Goal: Information Seeking & Learning: Check status

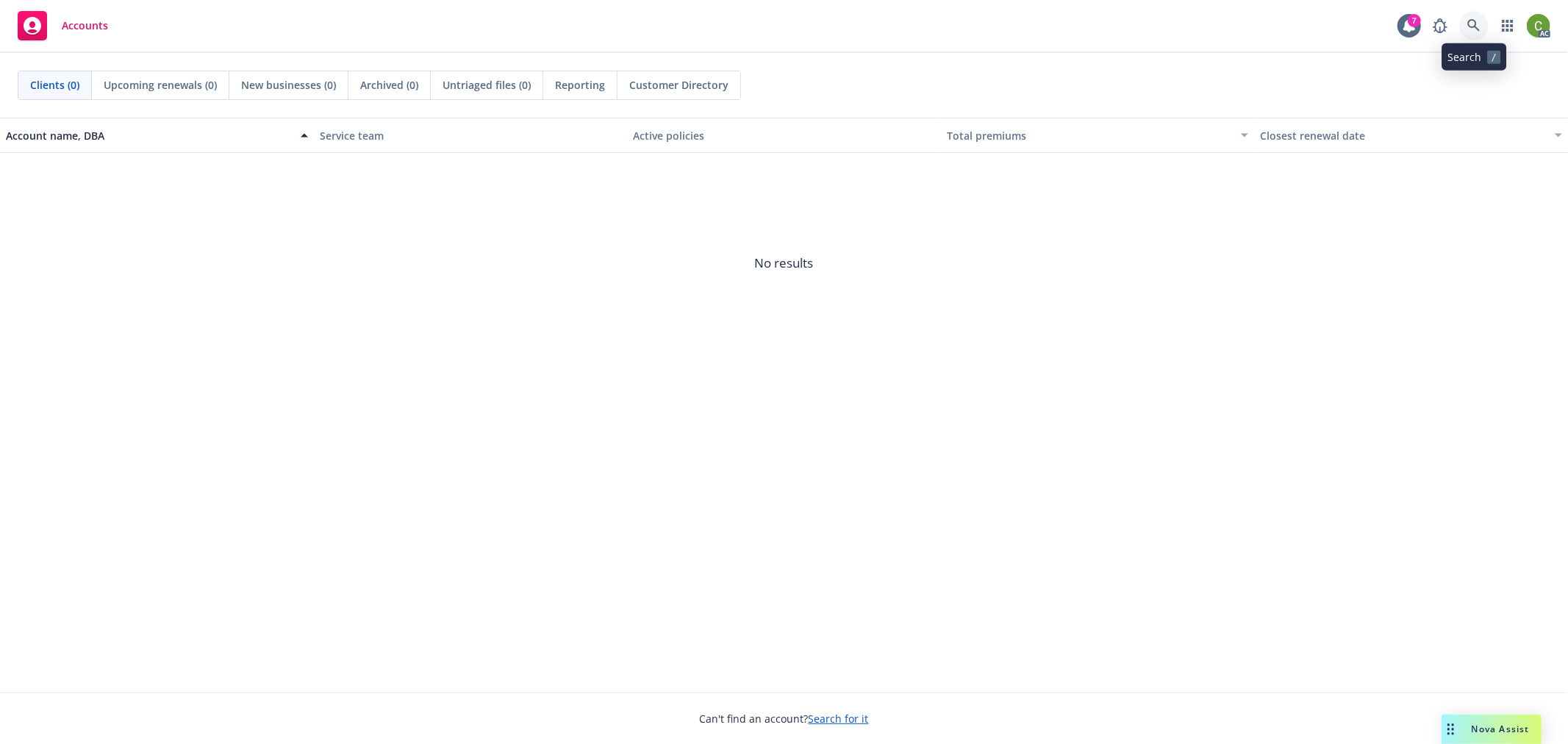
click at [1474, 20] on icon at bounding box center [1474, 26] width 13 height 13
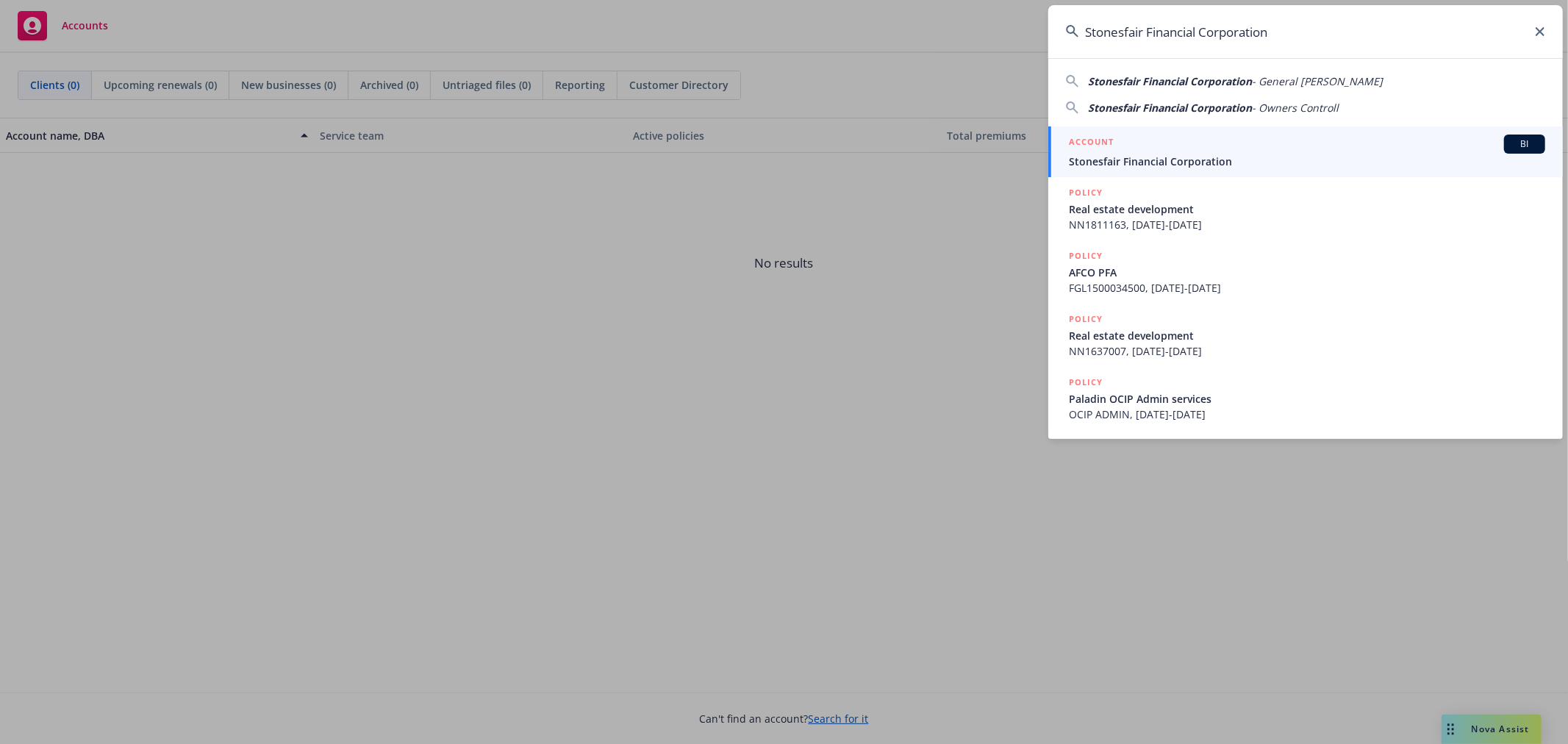
drag, startPoint x: 796, startPoint y: 58, endPoint x: 480, endPoint y: 59, distance: 316.0
click at [479, 55] on div "Stonesfair Financial Corporation Stonesfair Financial Corporation - General Lia…" at bounding box center [784, 372] width 1568 height 744
paste input "Paul Holdings Inc."
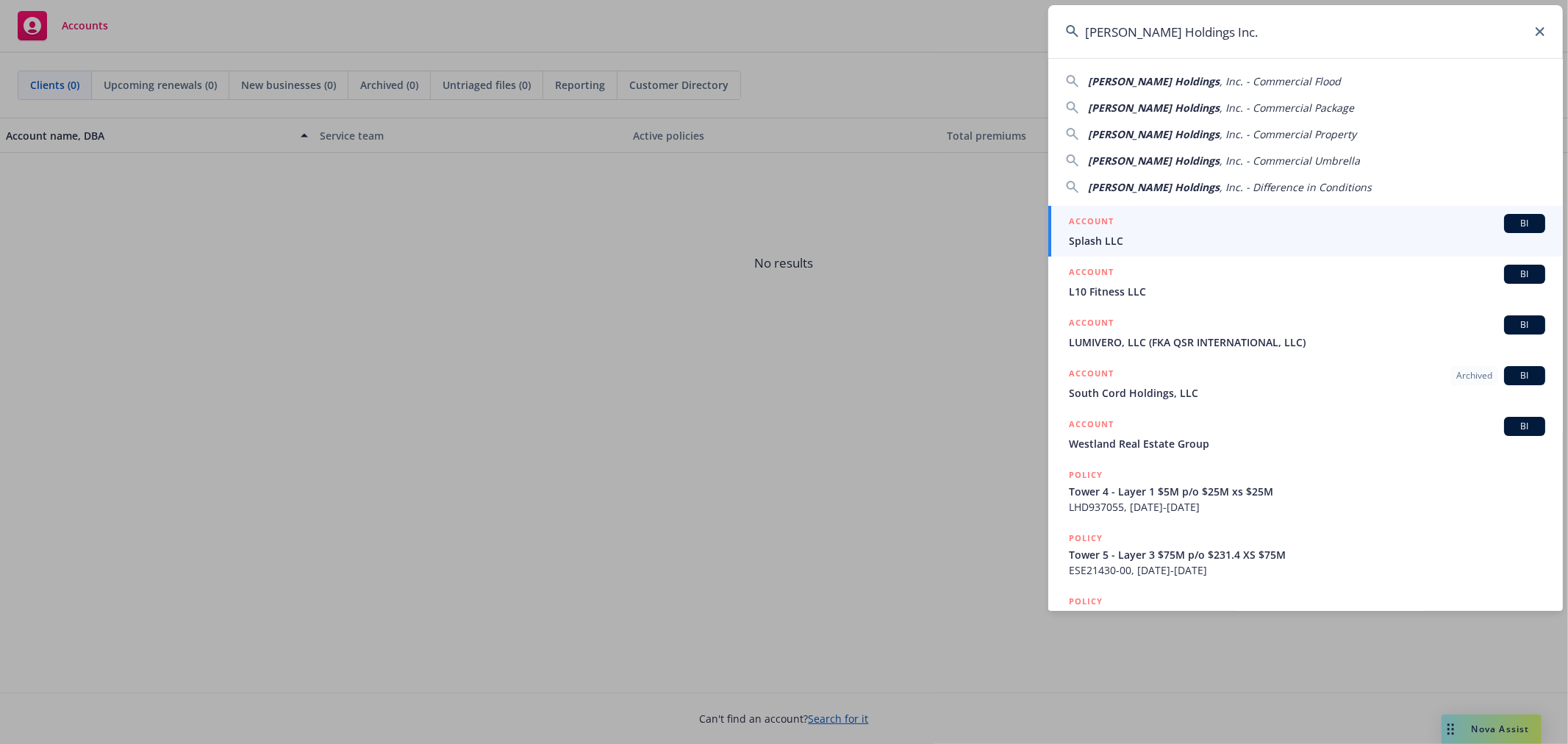
type input "Paul Holdings Inc."
click at [1110, 231] on div "ACCOUNT BI Splash LLC" at bounding box center [1307, 231] width 476 height 35
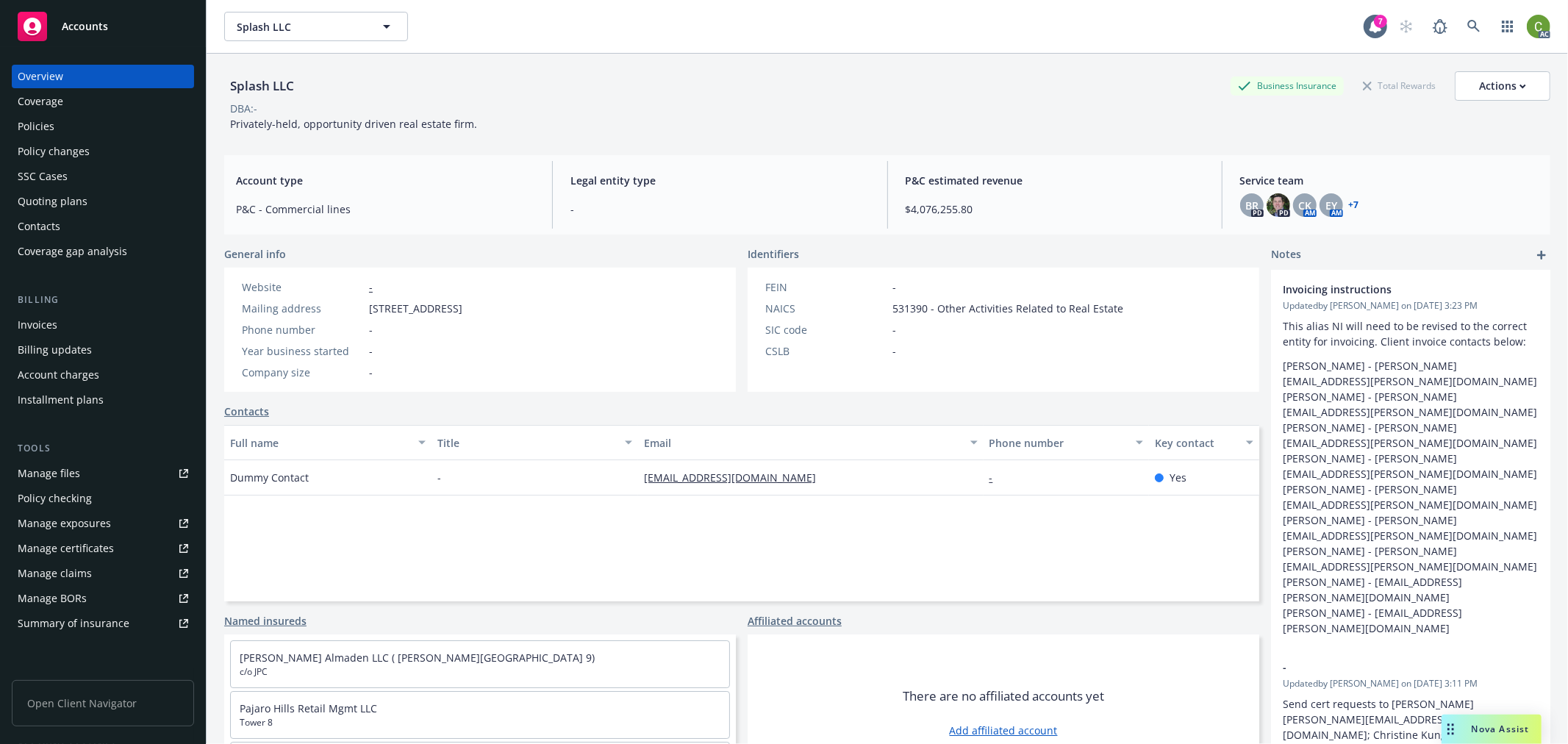
click at [126, 320] on div "Invoices" at bounding box center [103, 325] width 170 height 24
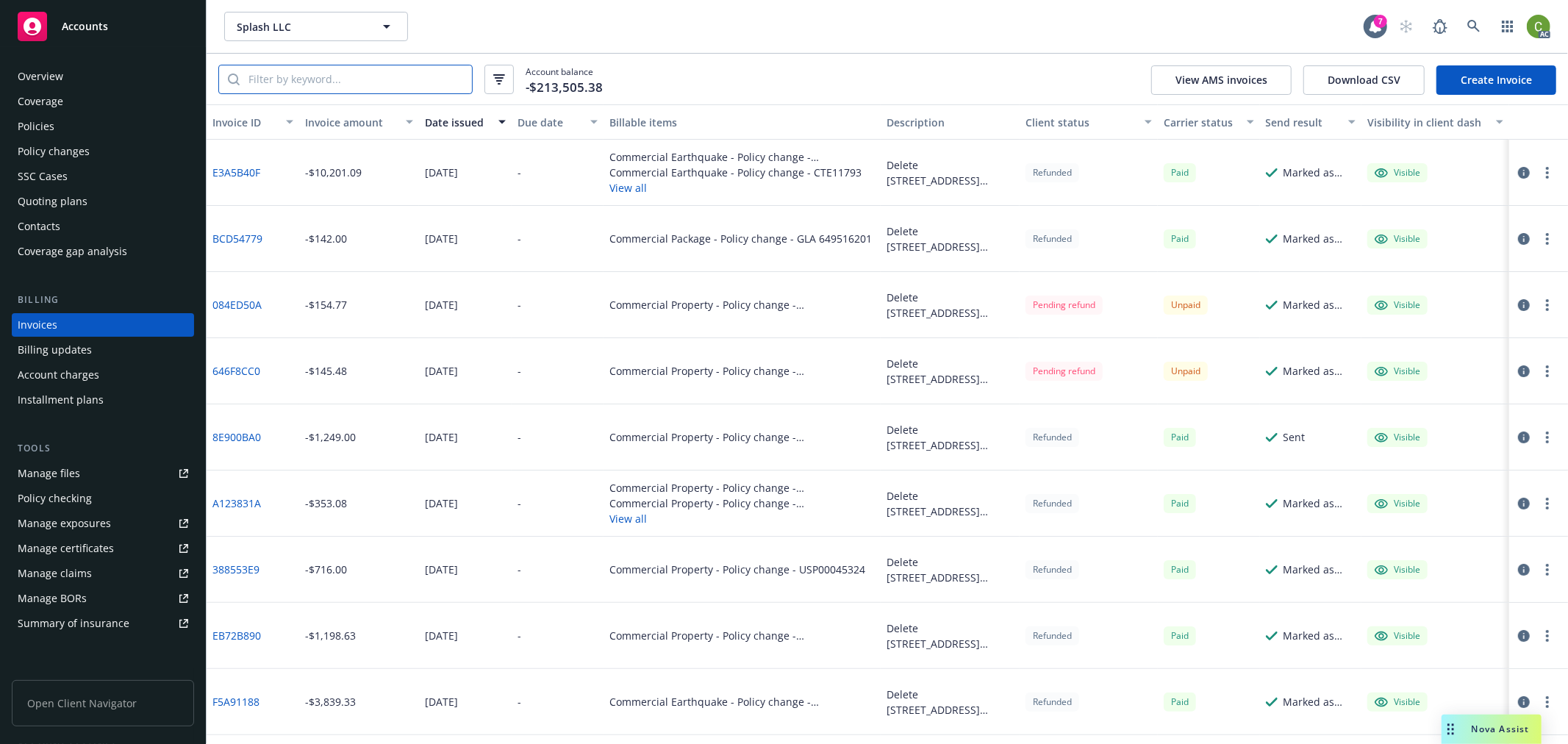
drag, startPoint x: 340, startPoint y: 79, endPoint x: 570, endPoint y: 105, distance: 231.5
click at [340, 79] on input "search" at bounding box center [355, 80] width 232 height 28
paste input "B128429614W23"
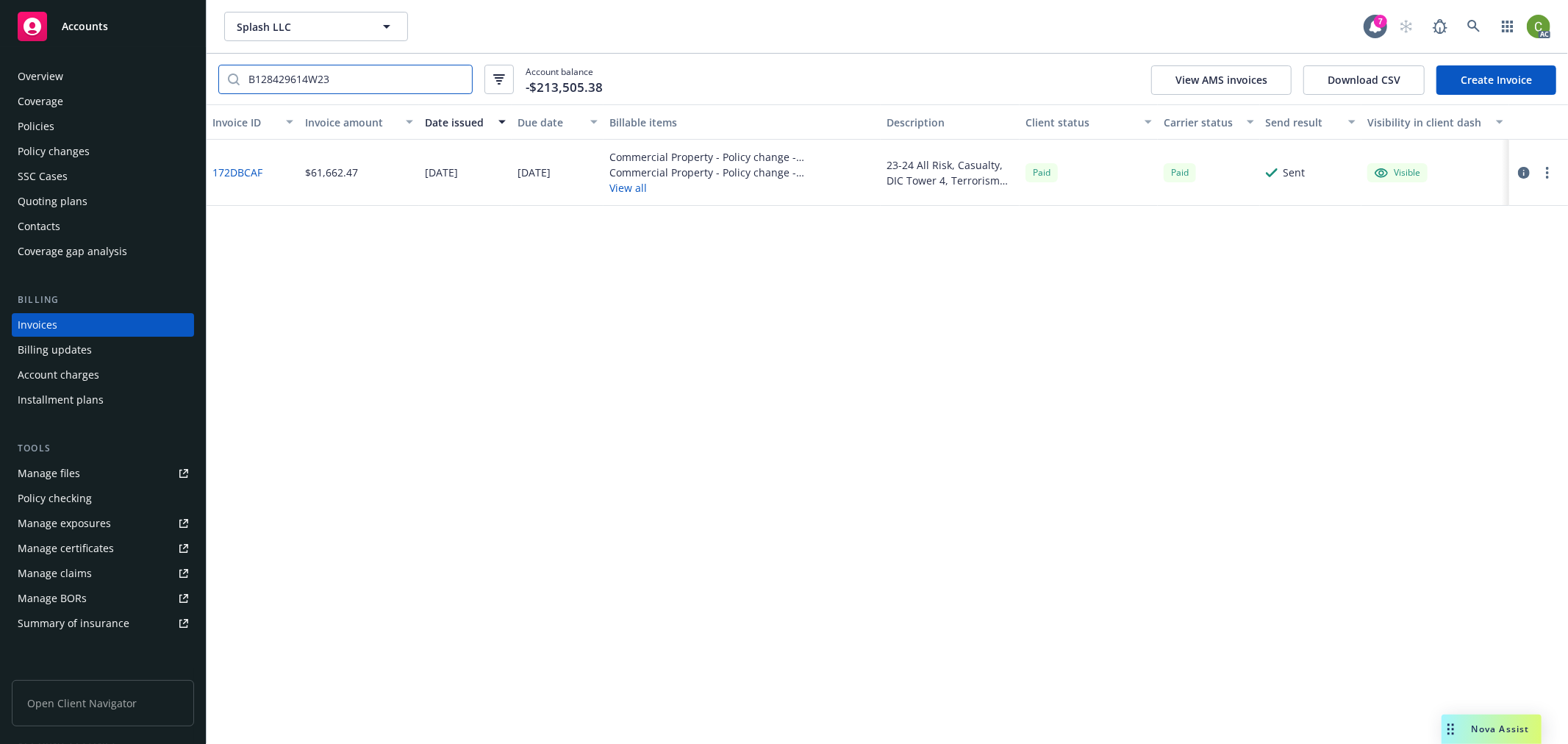
type input "B128429614W23"
click at [248, 168] on link "172DBCAF" at bounding box center [238, 172] width 50 height 15
drag, startPoint x: 1479, startPoint y: 27, endPoint x: 1465, endPoint y: 47, distance: 24.4
click at [1479, 26] on icon at bounding box center [1474, 26] width 13 height 13
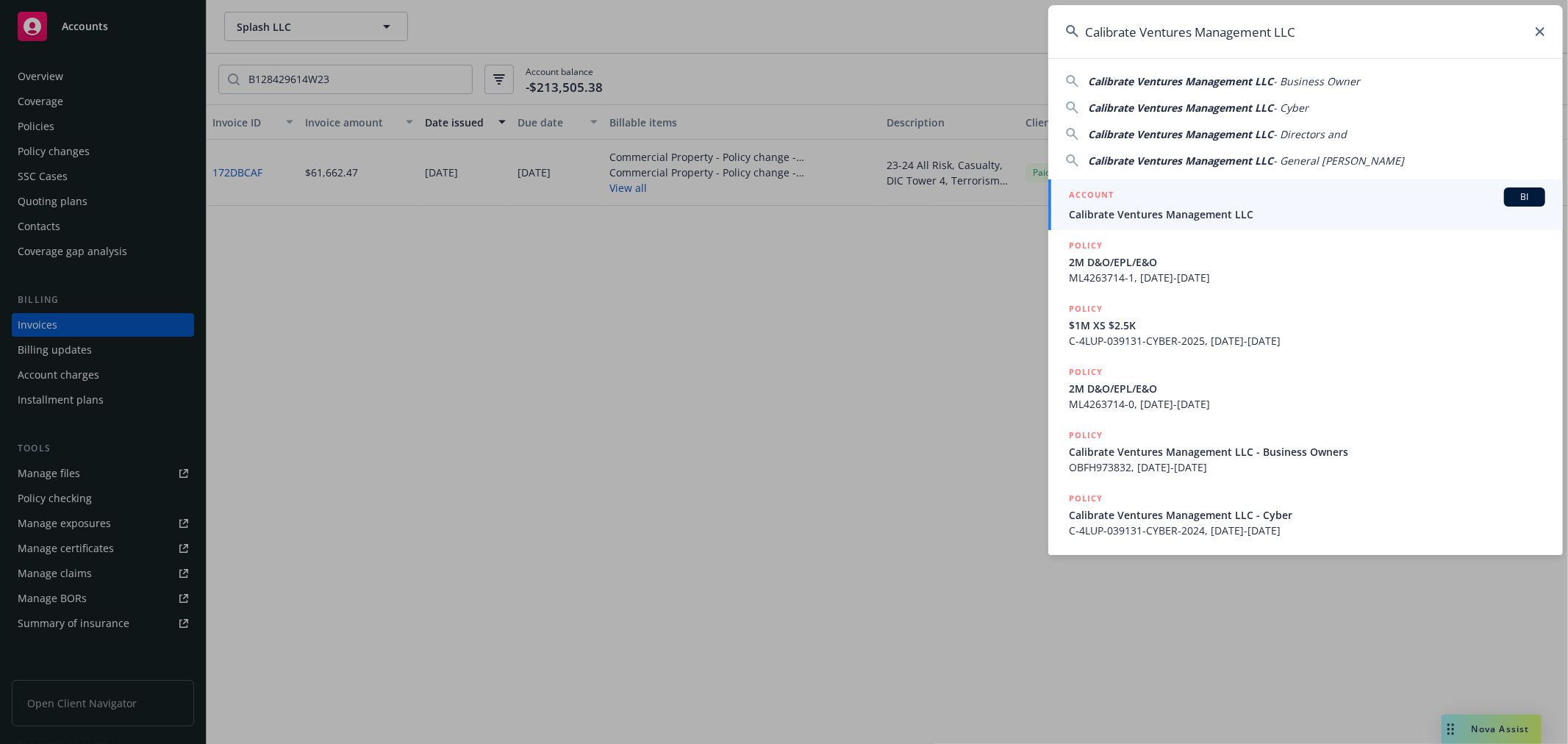
type input "Calibrate Ventures Management LLC"
click at [1150, 211] on span "Calibrate Ventures Management LLC" at bounding box center [1307, 214] width 476 height 15
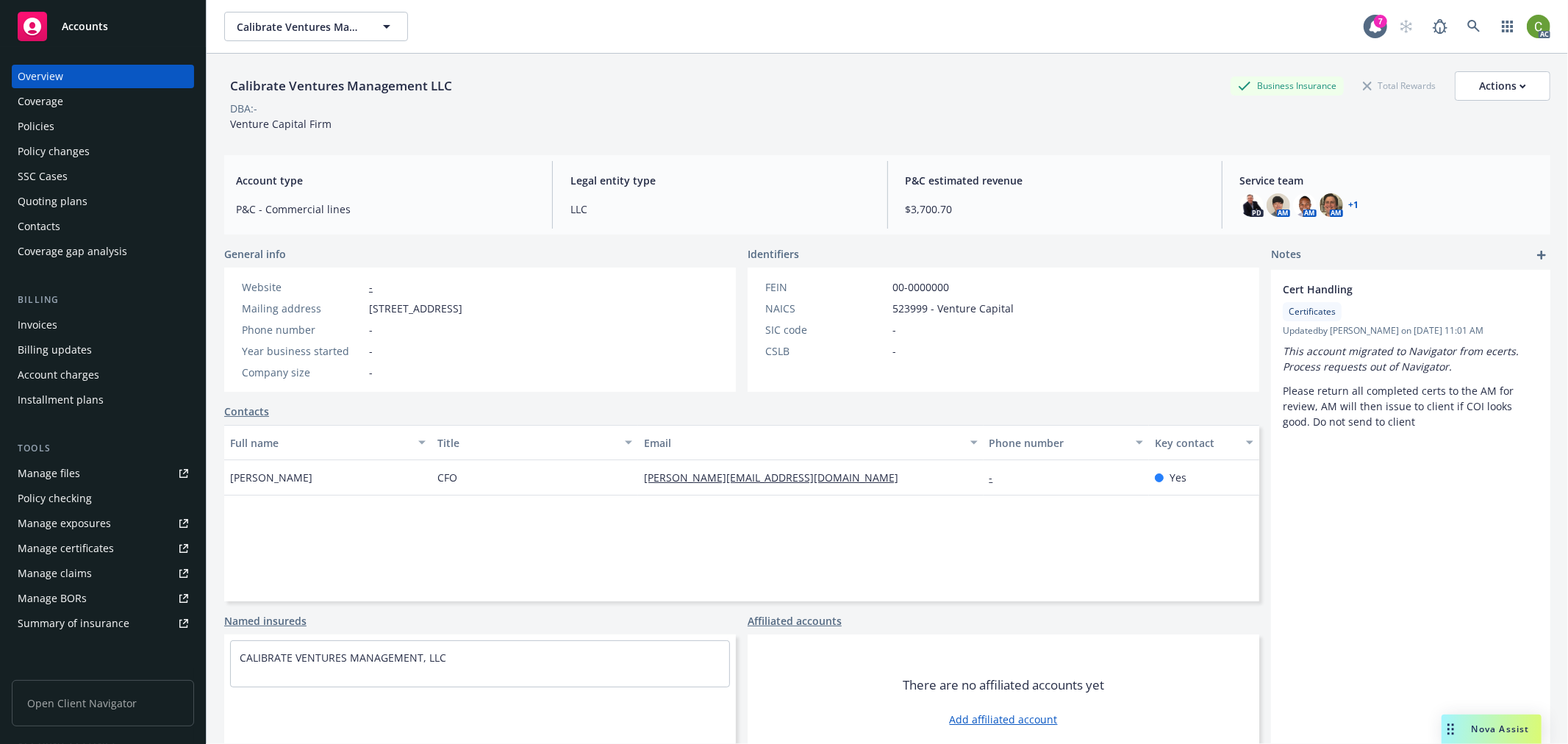
click at [60, 320] on div "Invoices" at bounding box center [103, 325] width 170 height 24
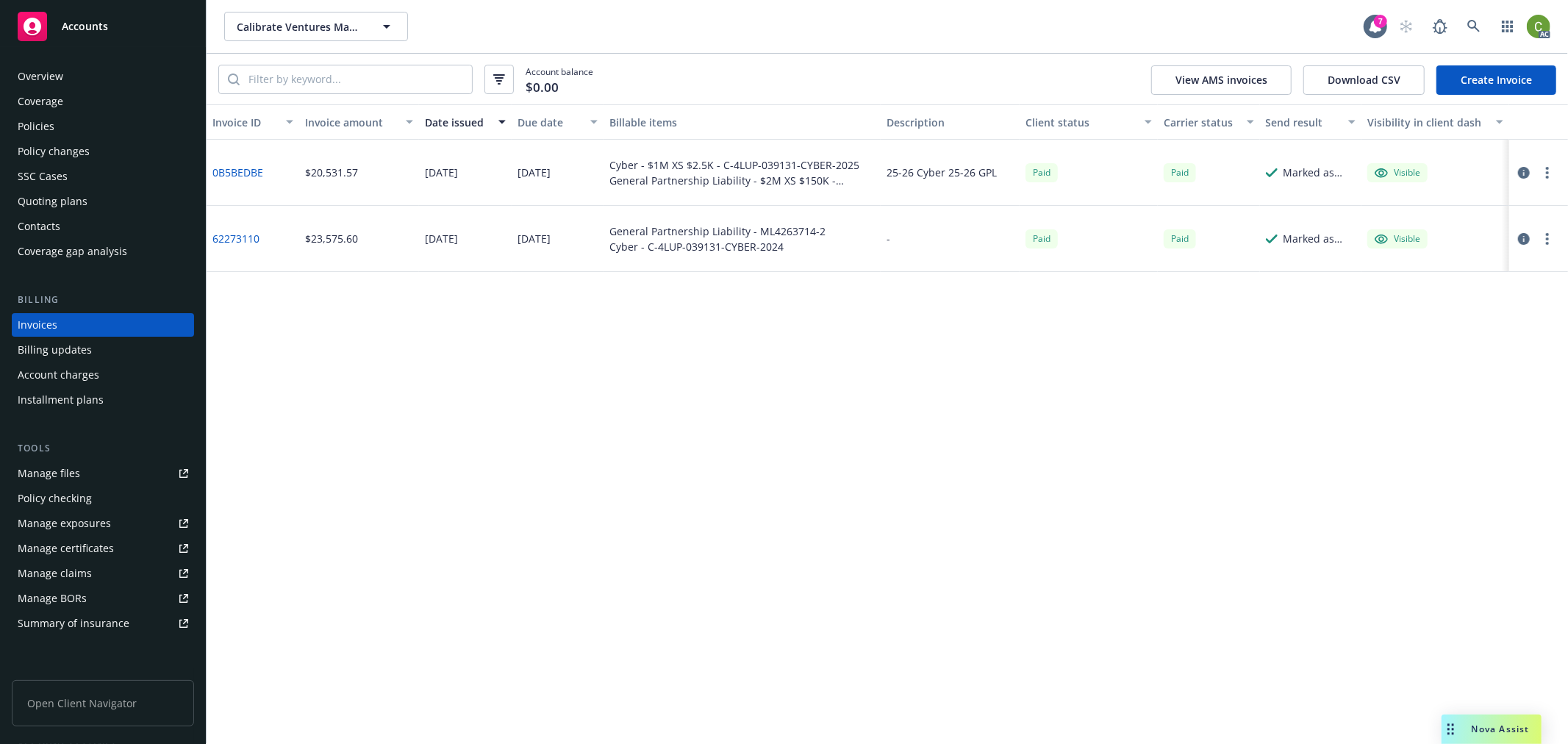
click at [241, 168] on link "0B5BEDBE" at bounding box center [238, 172] width 51 height 15
click at [1474, 28] on icon at bounding box center [1474, 26] width 13 height 13
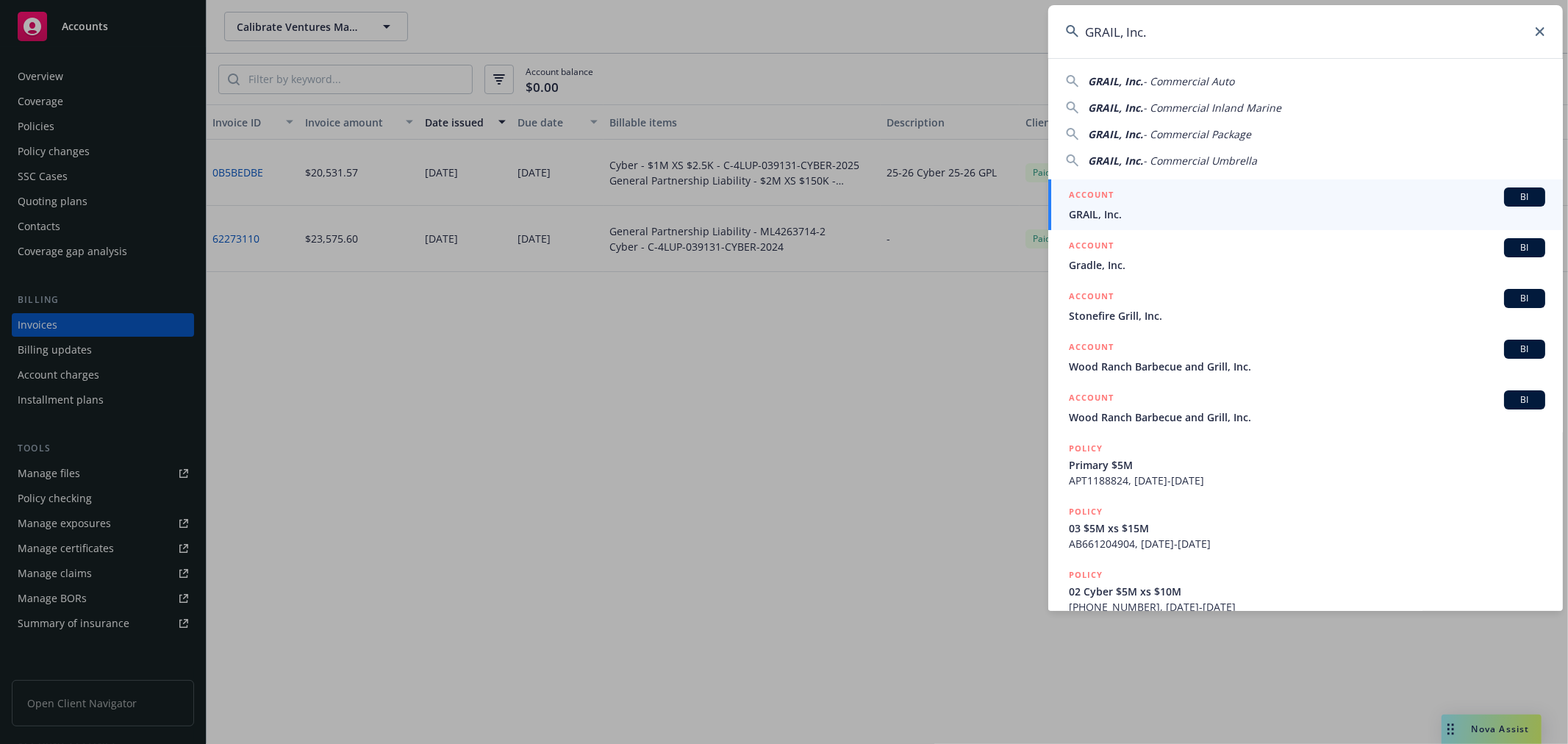
type input "GRAIL, Inc."
click at [1093, 202] on h5 "ACCOUNT" at bounding box center [1091, 196] width 45 height 18
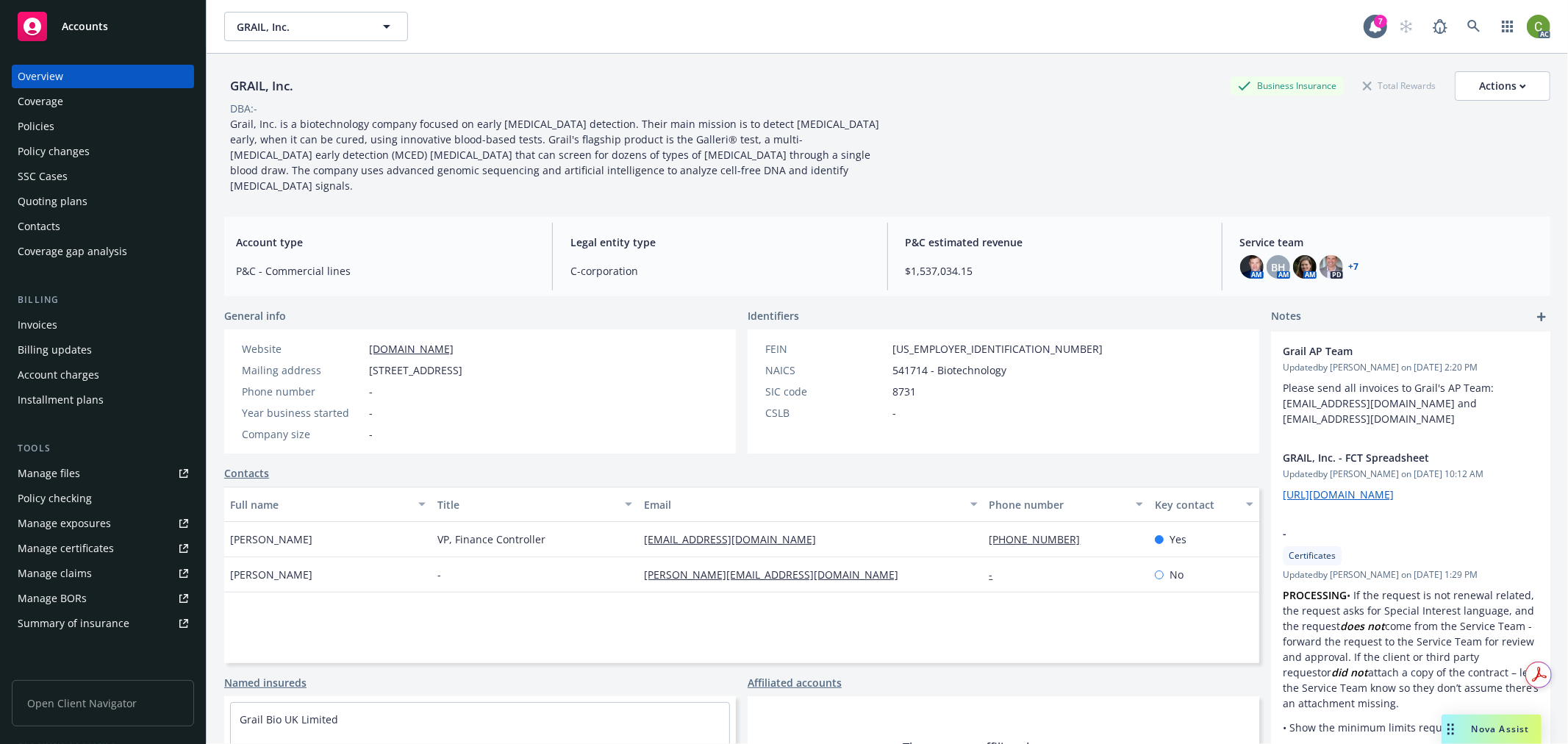
click at [41, 325] on div "Invoices" at bounding box center [37, 325] width 40 height 24
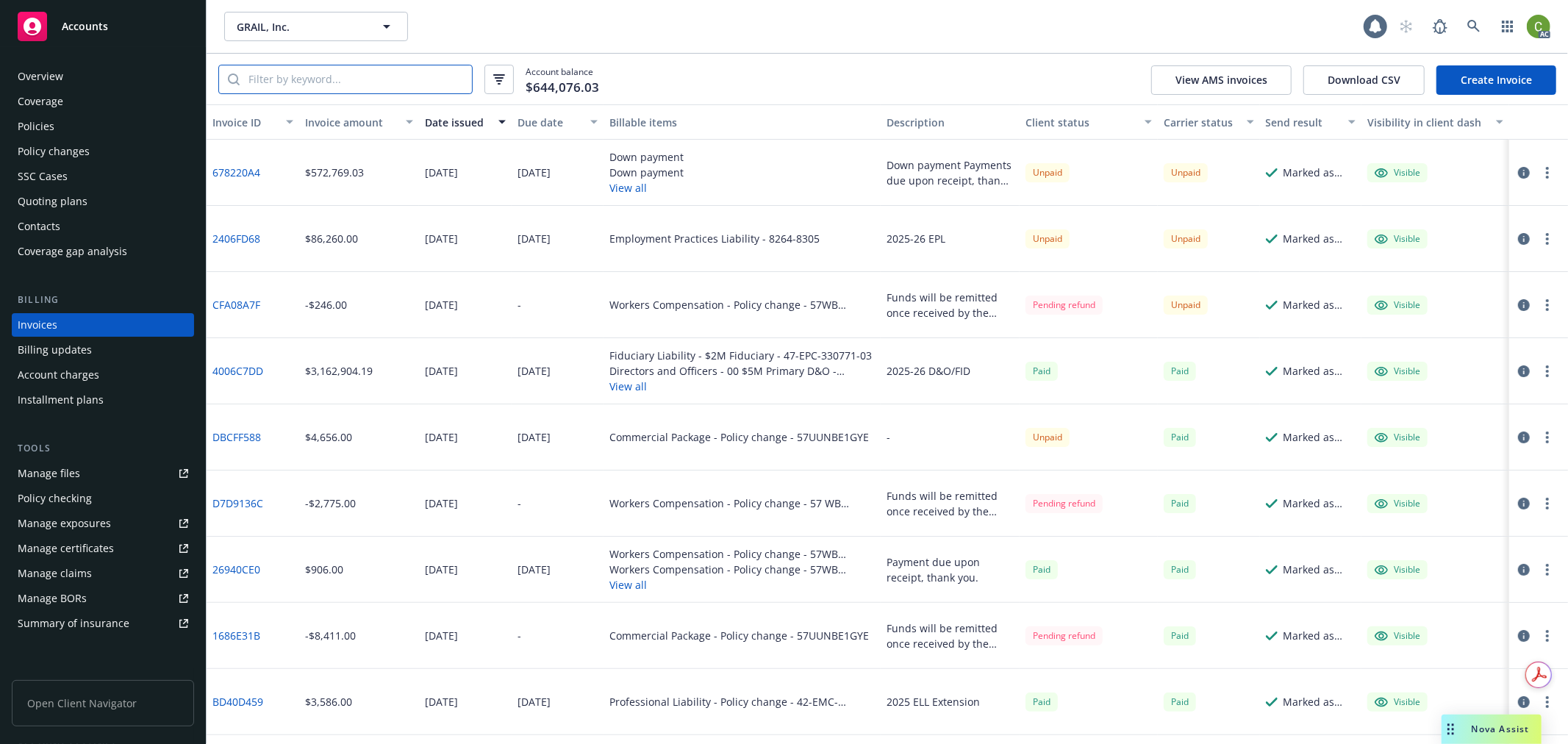
click at [312, 78] on input "search" at bounding box center [355, 80] width 232 height 28
paste input "42-EMC-334354-01"
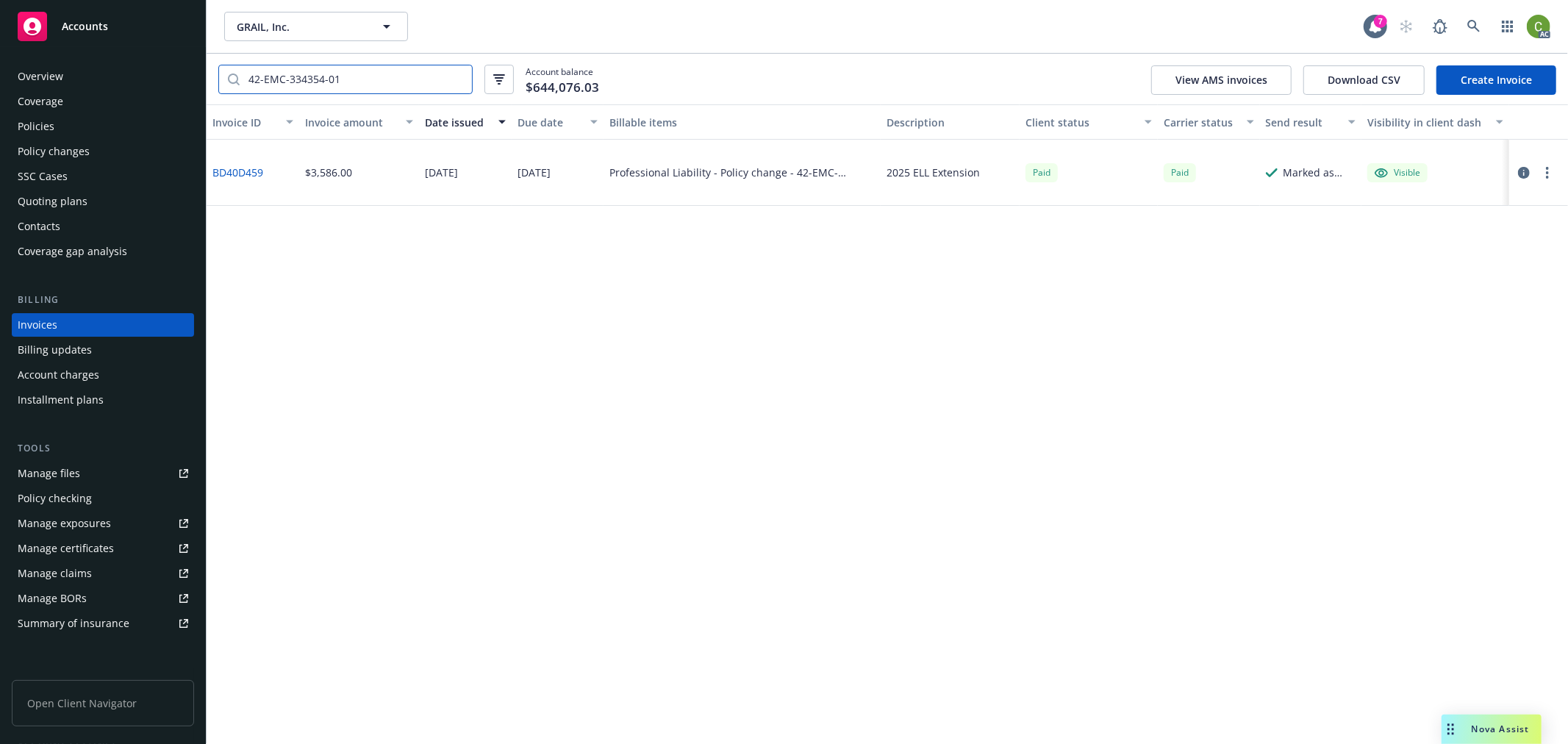
type input "42-EMC-334354-01"
click at [238, 165] on link "BD40D459" at bounding box center [238, 172] width 51 height 15
click at [1478, 30] on icon at bounding box center [1473, 25] width 12 height 12
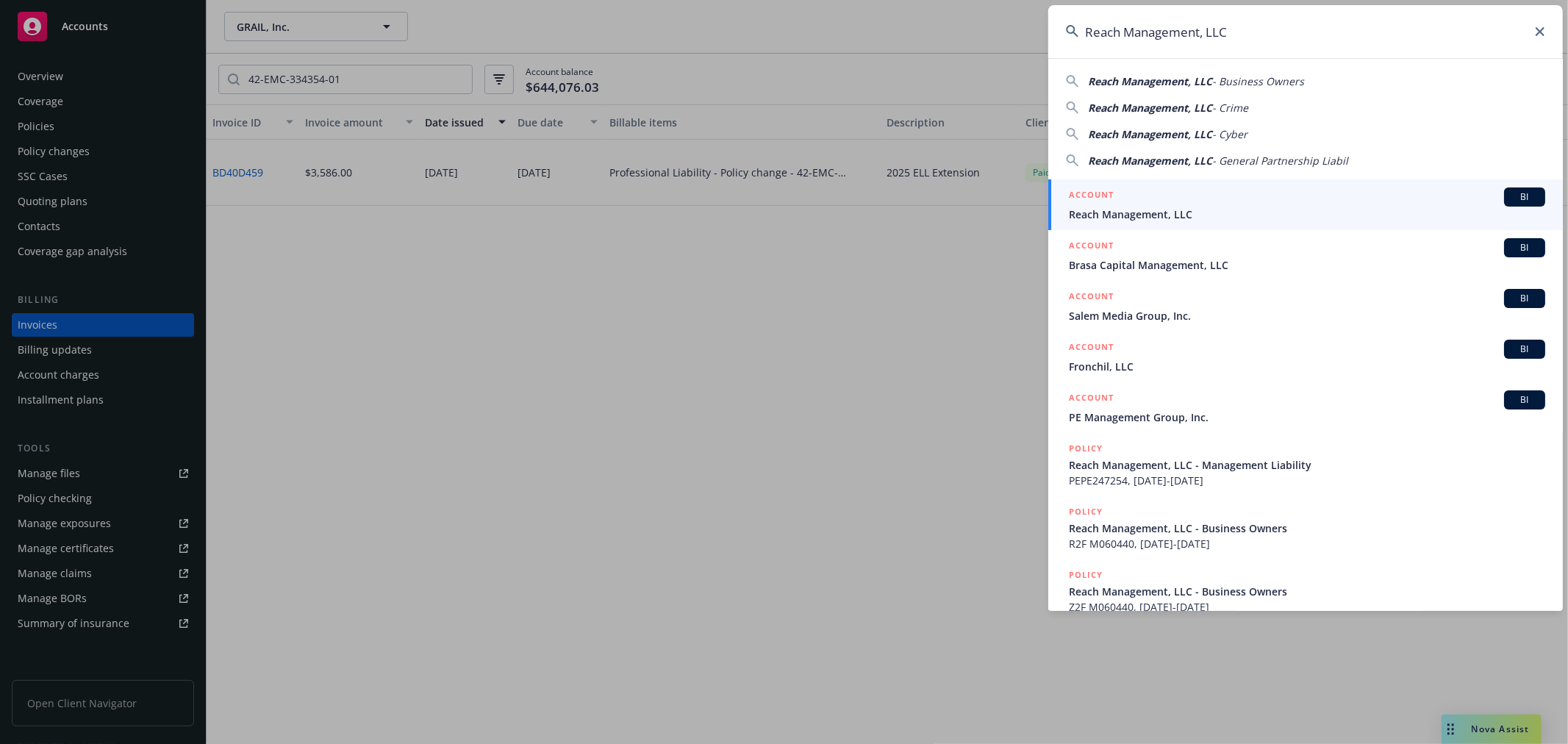
type input "Reach Management, LLC"
click at [1113, 201] on h5 "ACCOUNT" at bounding box center [1091, 196] width 45 height 18
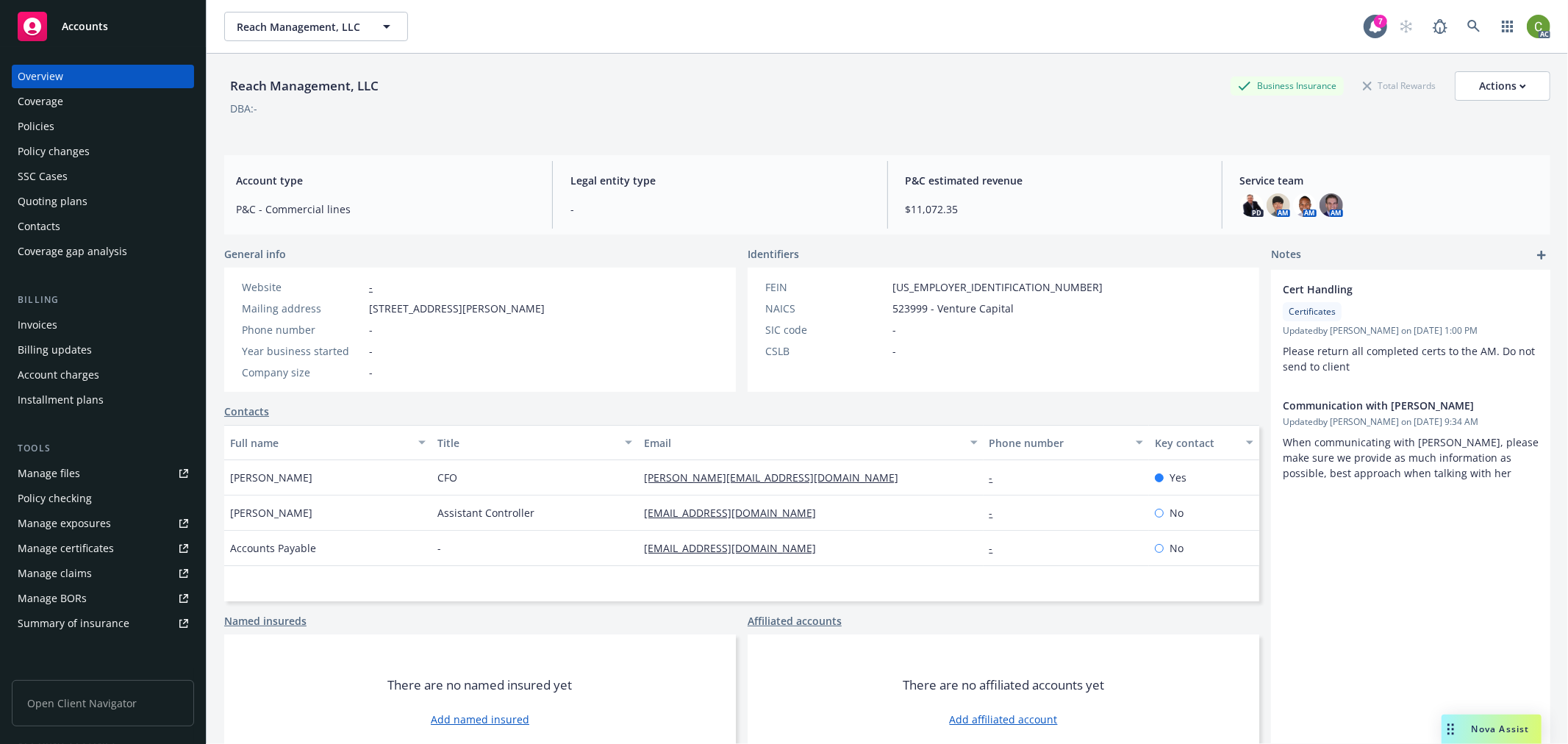
drag, startPoint x: 68, startPoint y: 316, endPoint x: 219, endPoint y: 223, distance: 177.3
click at [68, 316] on div "Invoices" at bounding box center [103, 325] width 170 height 24
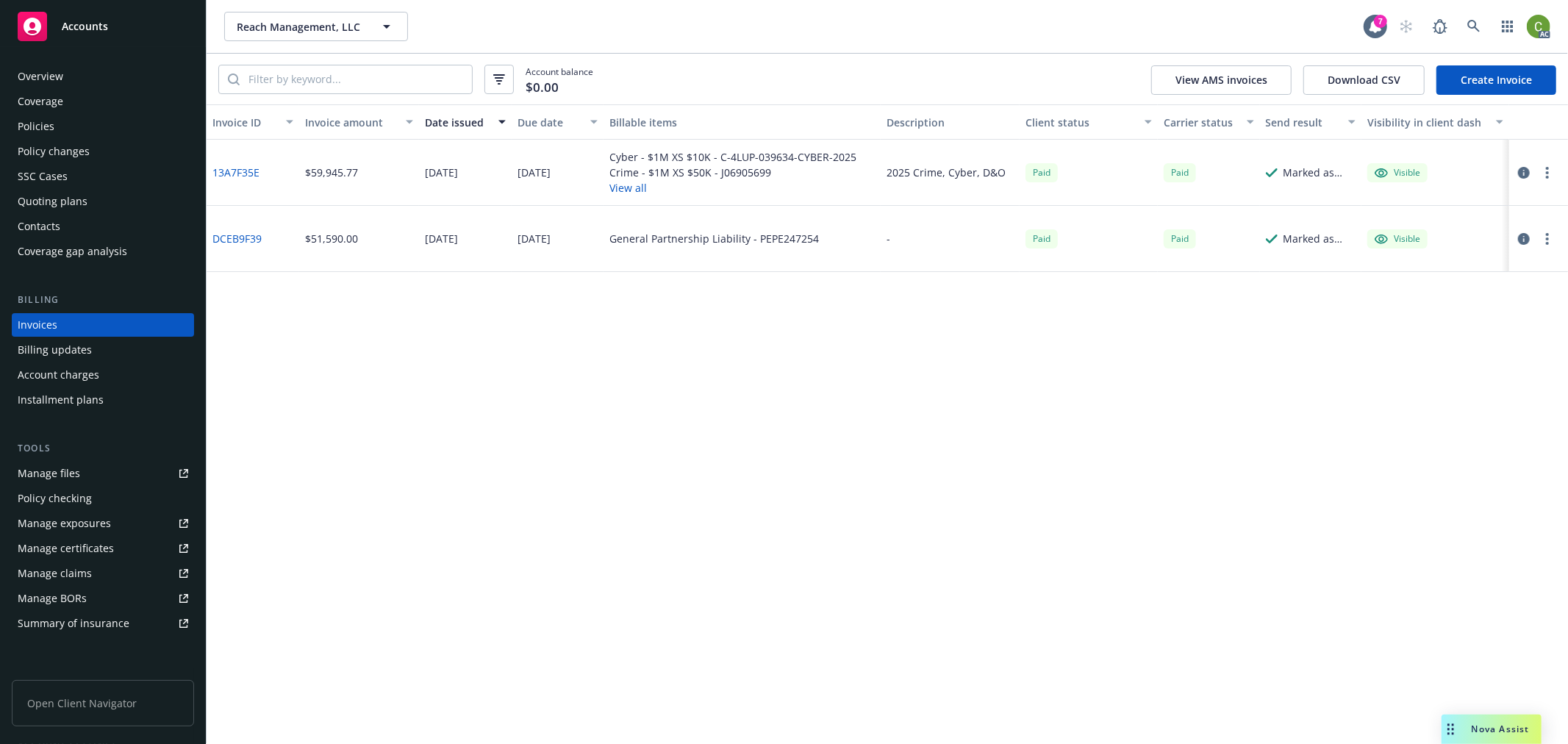
click at [245, 170] on link "13A7F35E" at bounding box center [236, 172] width 47 height 15
click at [1471, 28] on icon at bounding box center [1474, 26] width 13 height 13
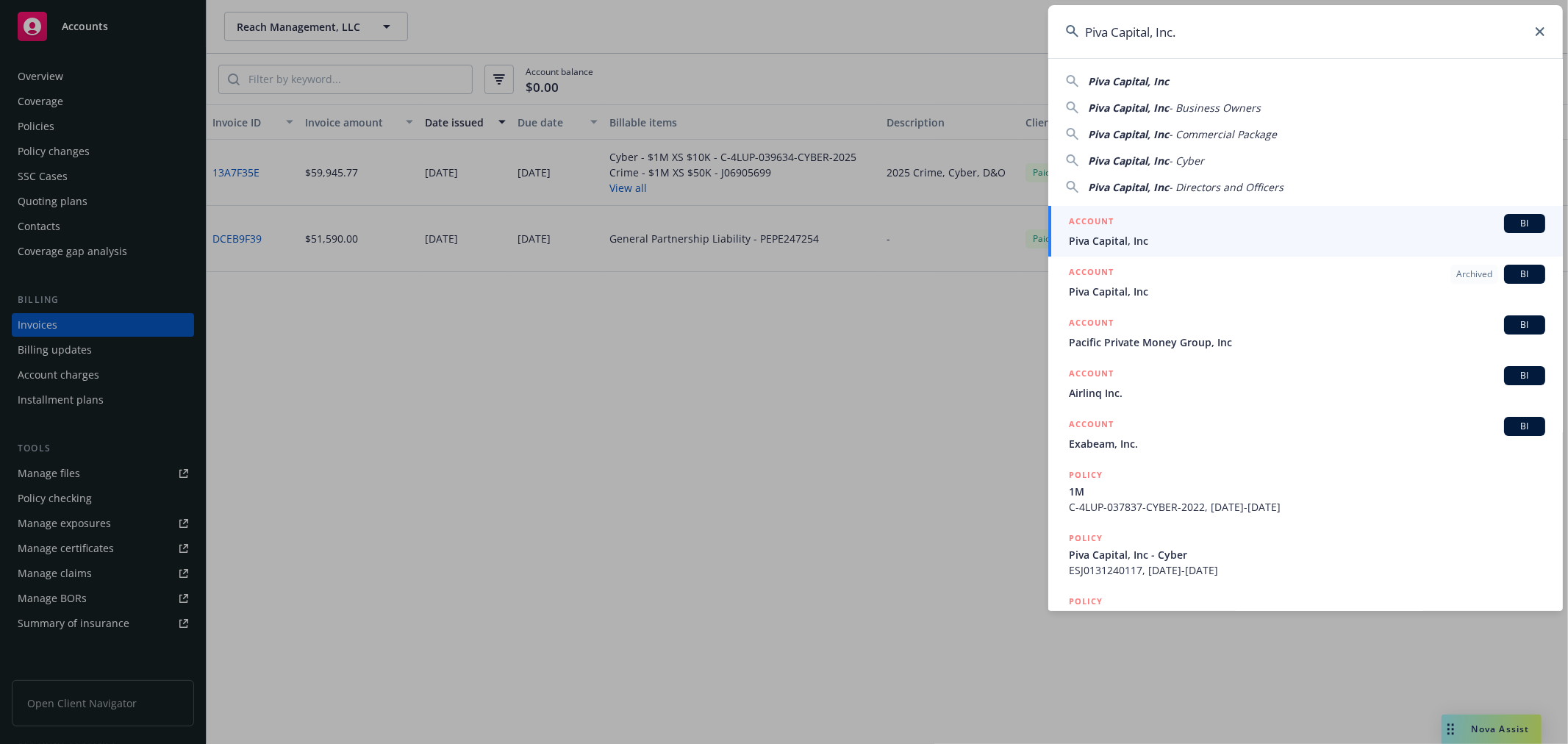
type input "Piva Capital, Inc."
click at [1119, 230] on div "ACCOUNT BI" at bounding box center [1307, 224] width 476 height 19
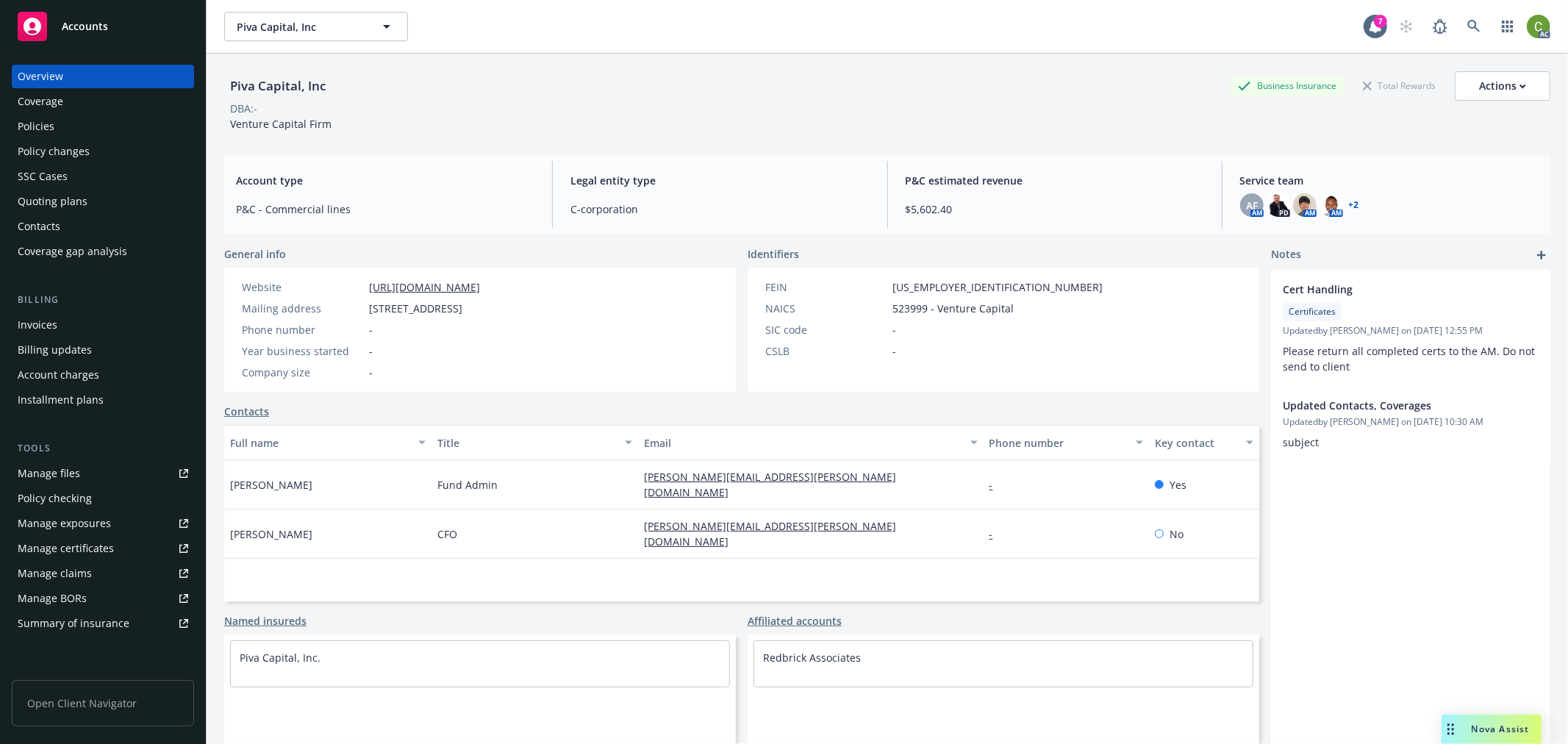
click at [101, 320] on div "Invoices" at bounding box center [103, 325] width 170 height 24
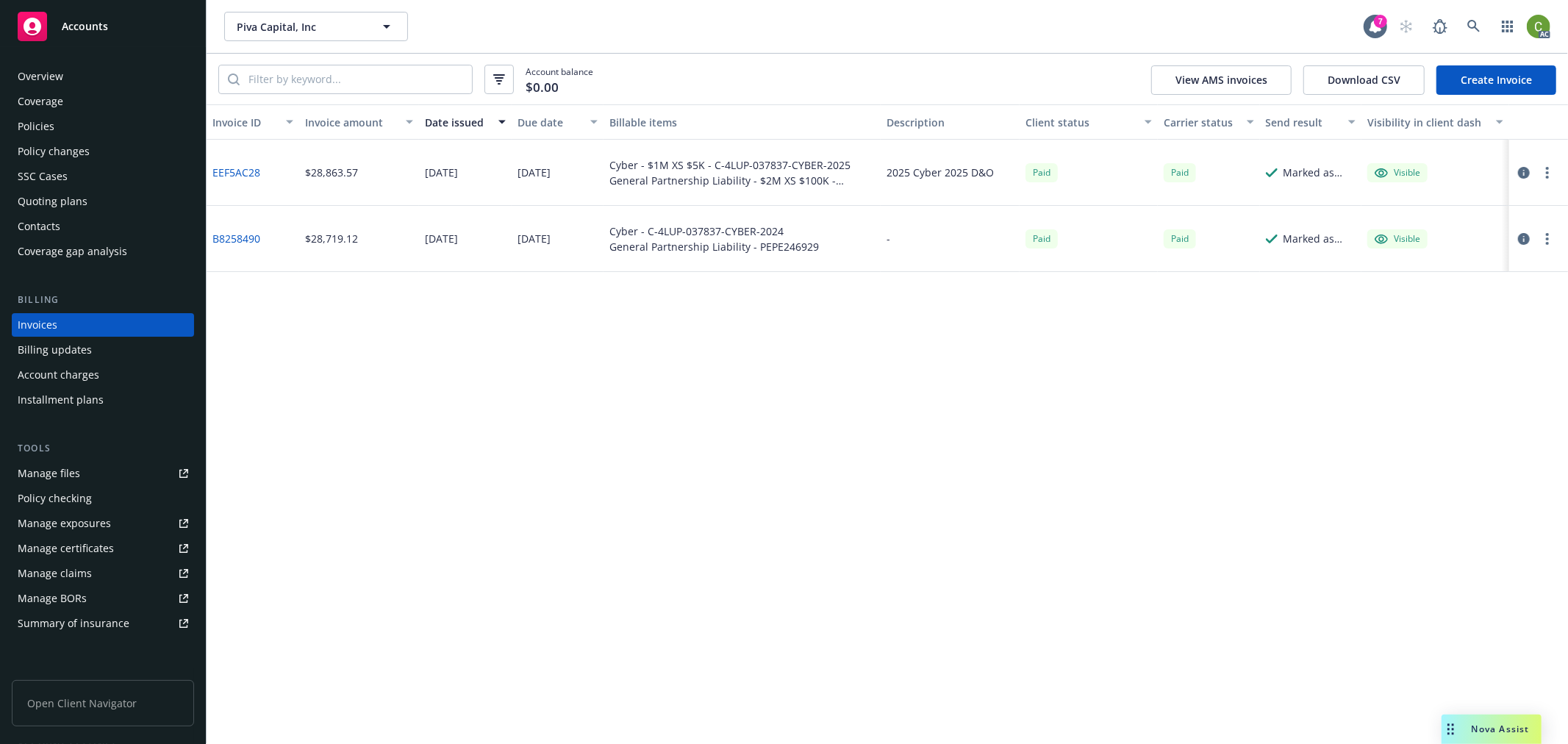
click at [244, 170] on link "EEF5AC28" at bounding box center [236, 172] width 48 height 15
click at [1468, 33] on link at bounding box center [1474, 26] width 29 height 29
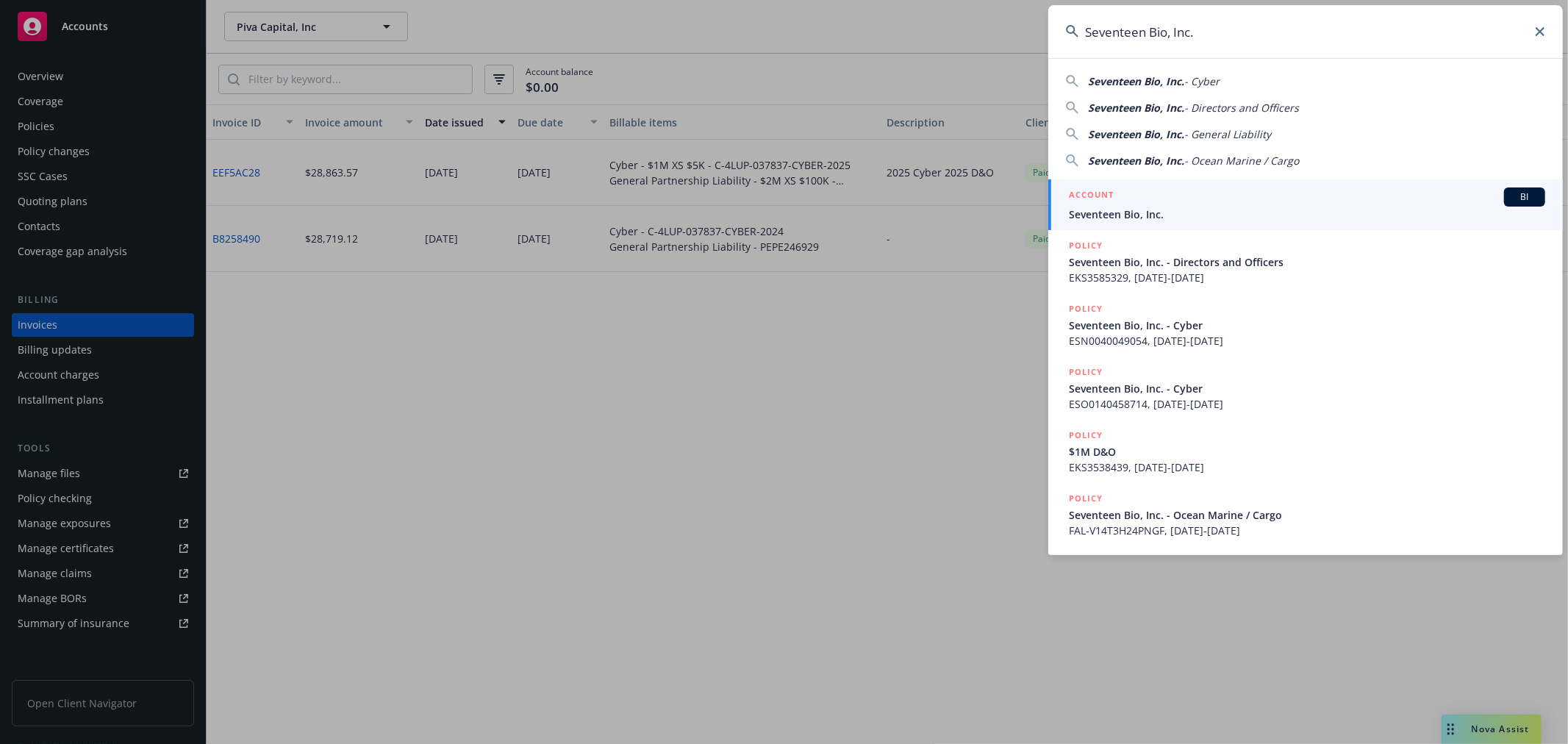
type input "Seventeen Bio, Inc."
click at [1127, 200] on div "ACCOUNT BI" at bounding box center [1307, 197] width 476 height 19
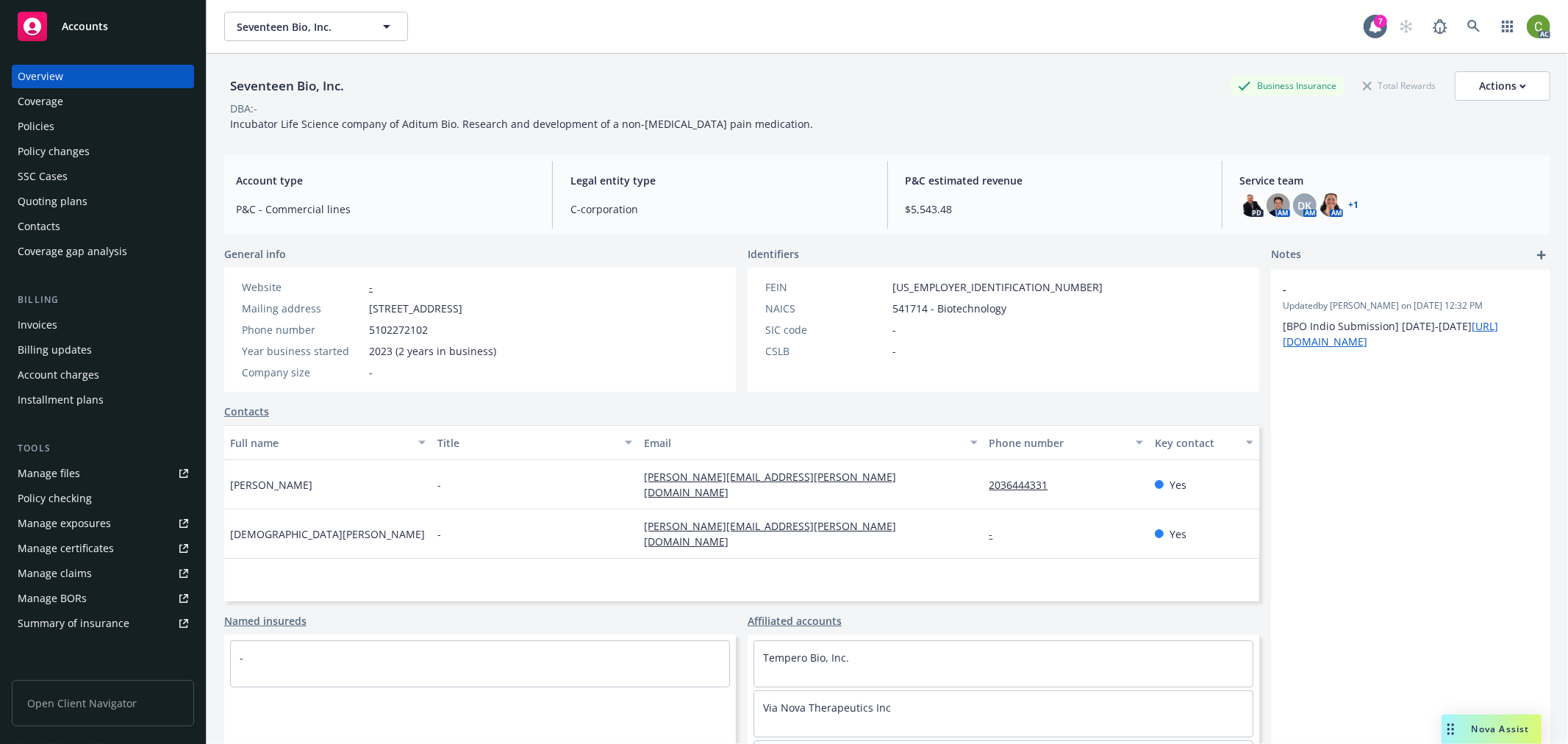
click at [96, 324] on div "Invoices" at bounding box center [103, 325] width 170 height 24
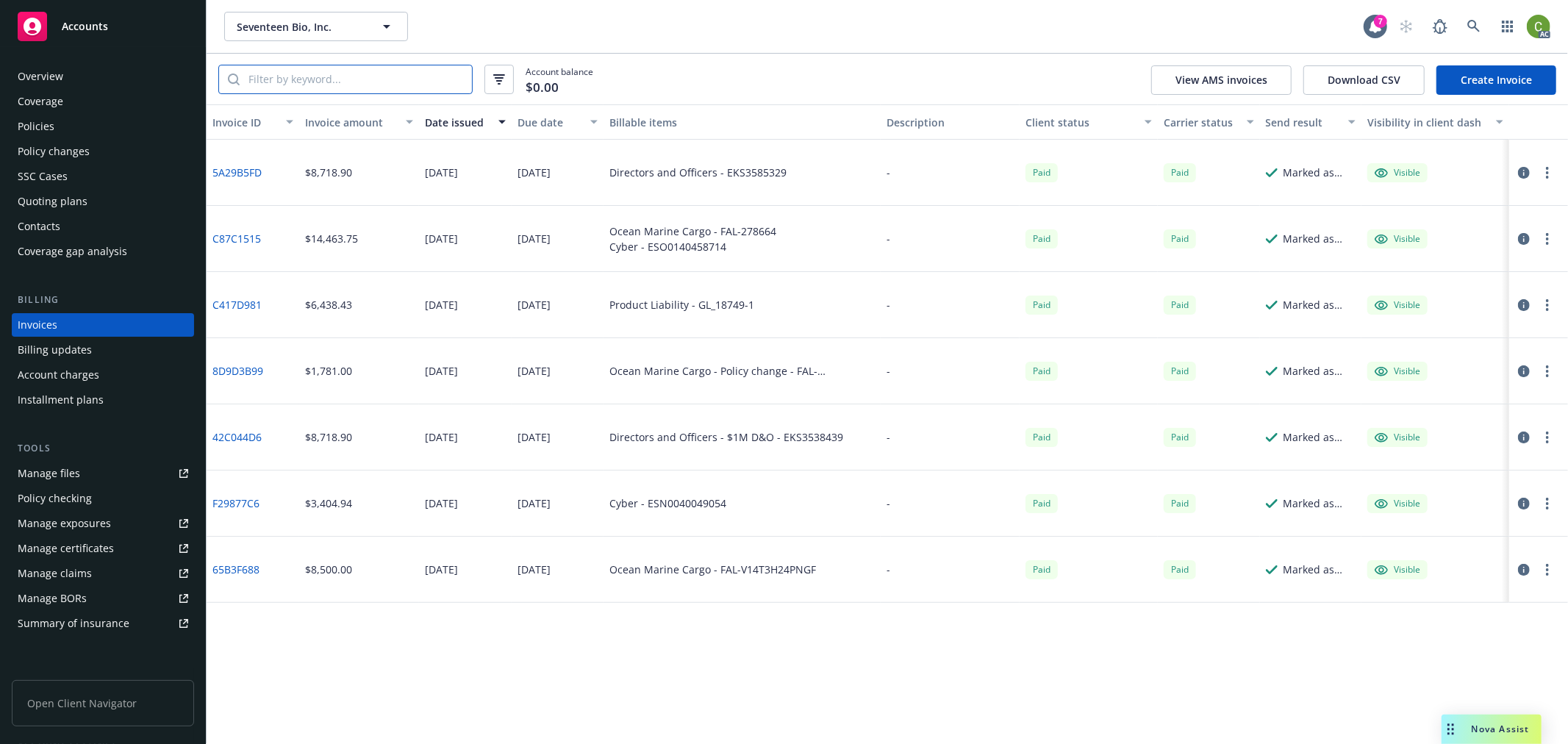
click at [321, 80] on input "search" at bounding box center [355, 80] width 232 height 28
paste input "GL_18749-1"
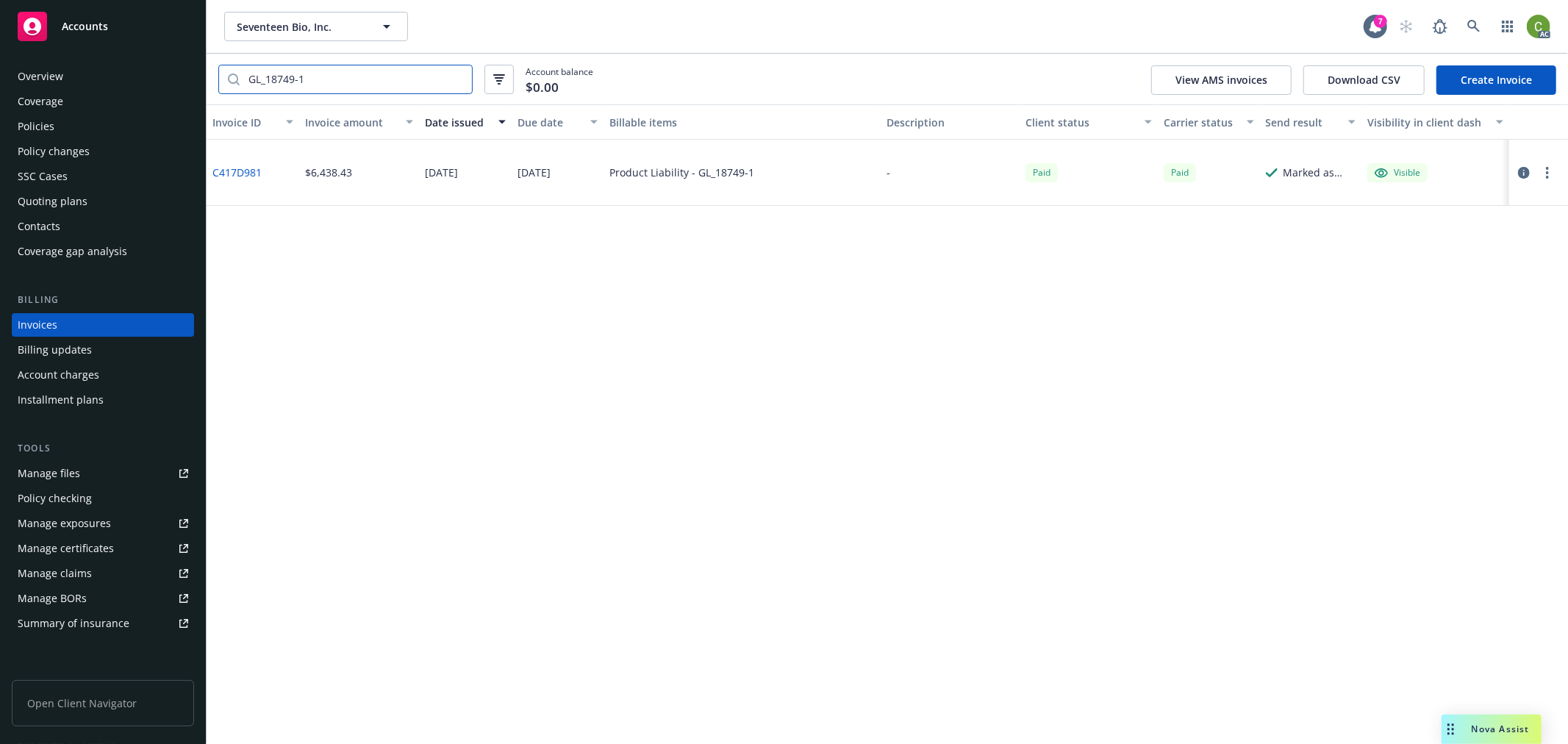
type input "GL_18749-1"
click at [231, 170] on link "C417D981" at bounding box center [237, 172] width 50 height 15
click at [1473, 25] on icon at bounding box center [1474, 26] width 13 height 13
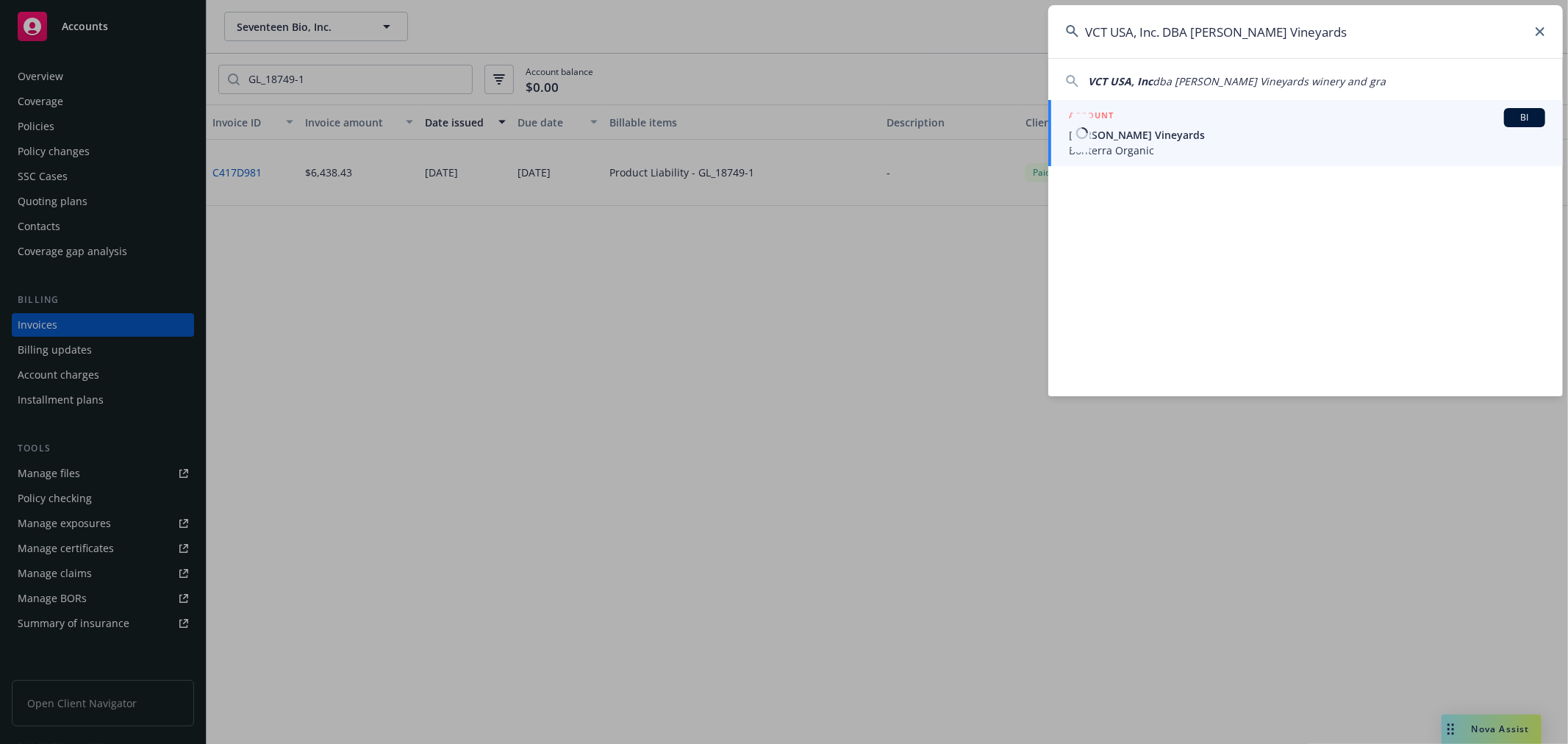
type input "VCT USA, Inc. DBA Fetzer Vineyards"
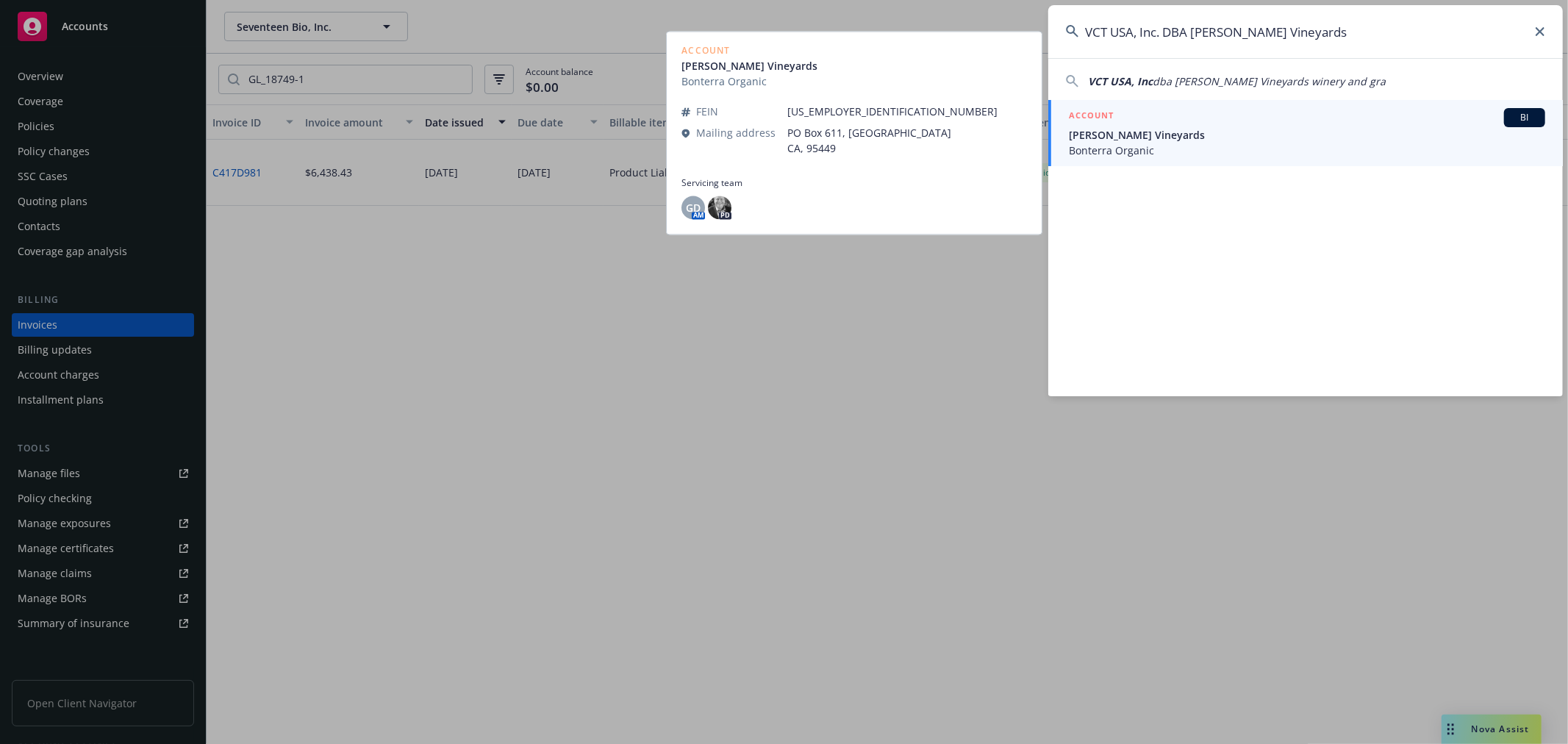
click at [1114, 129] on span "Fetzer Vineyards" at bounding box center [1307, 135] width 476 height 15
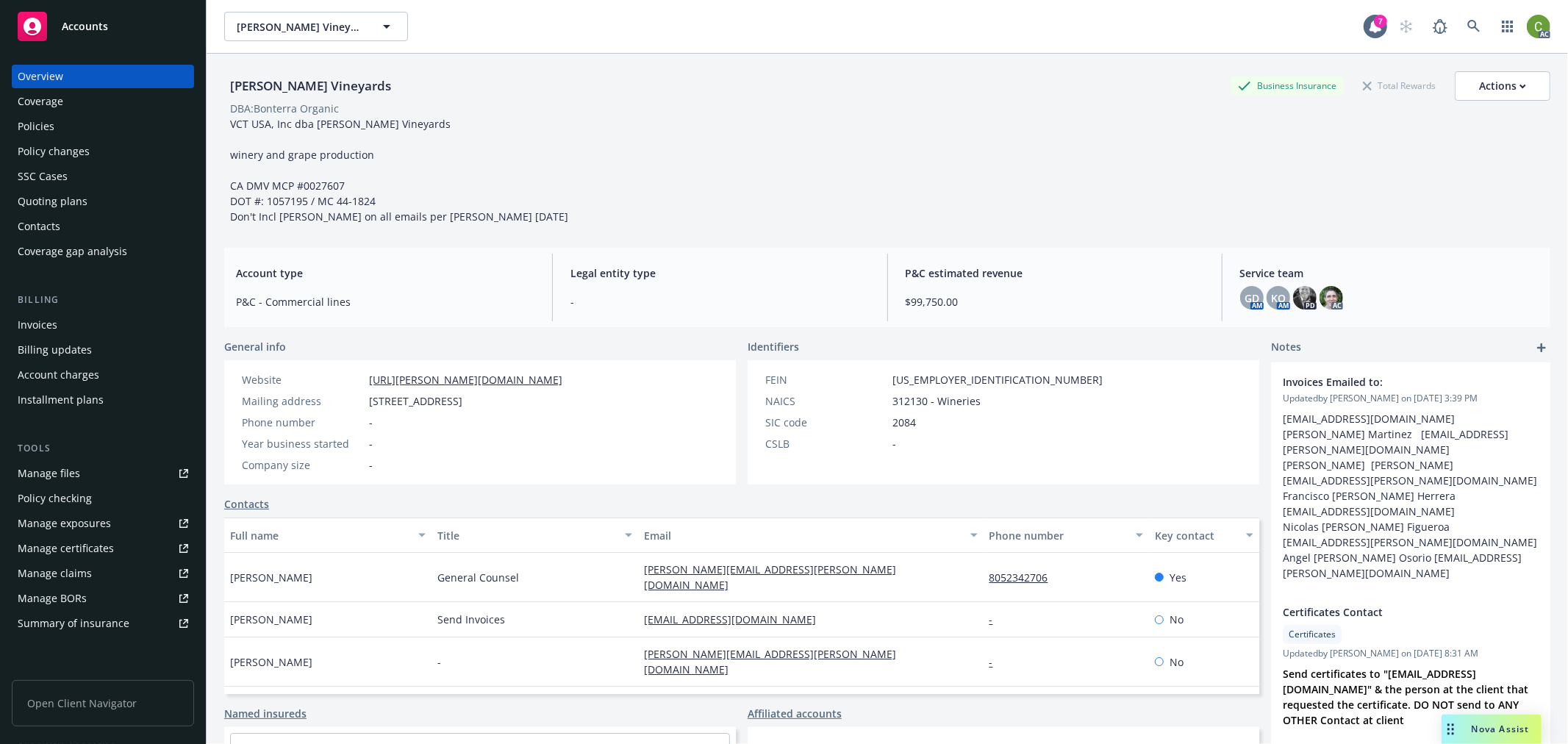
click at [72, 326] on div "Invoices" at bounding box center [103, 325] width 170 height 24
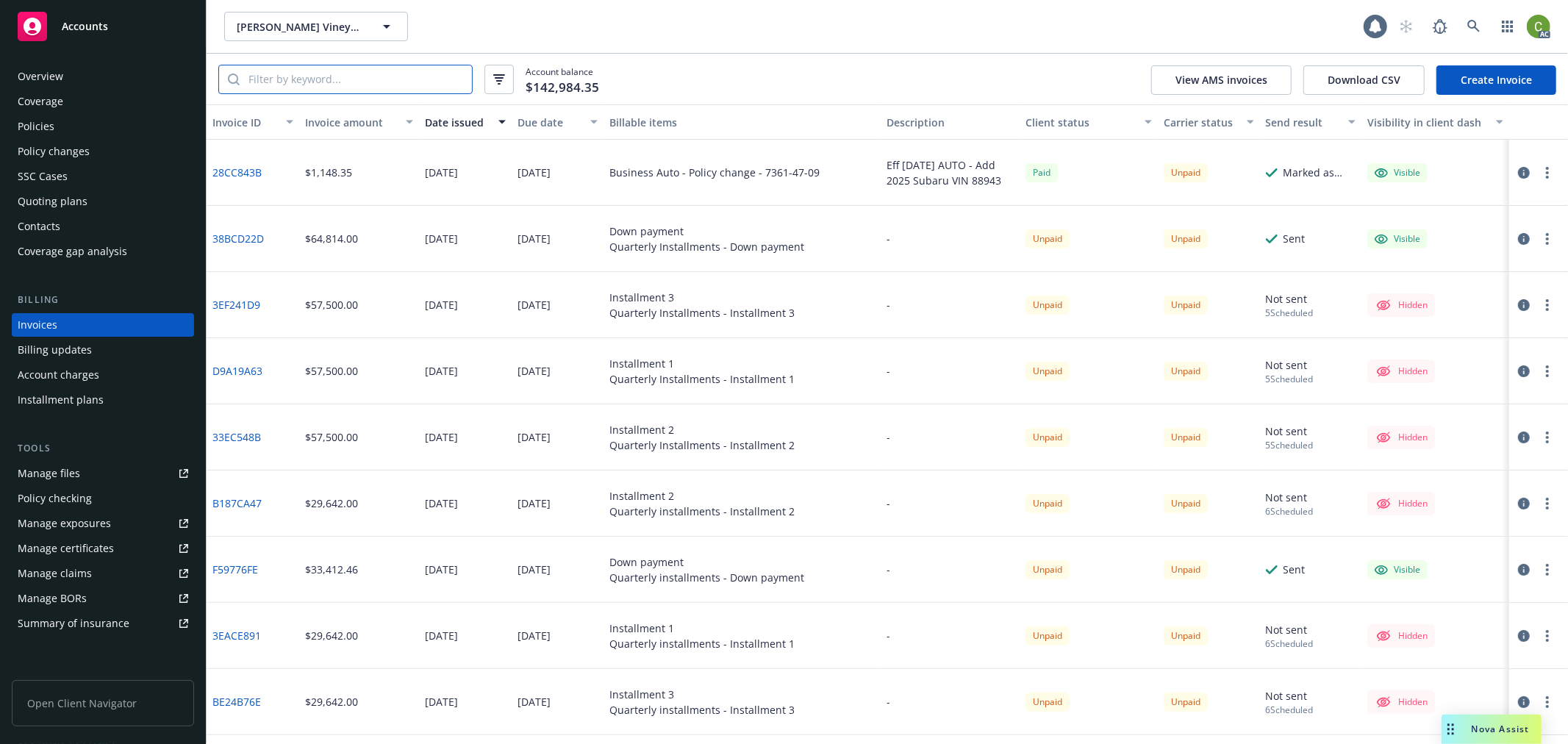
click at [337, 82] on input "search" at bounding box center [355, 80] width 232 height 28
paste input "B128432827W24"
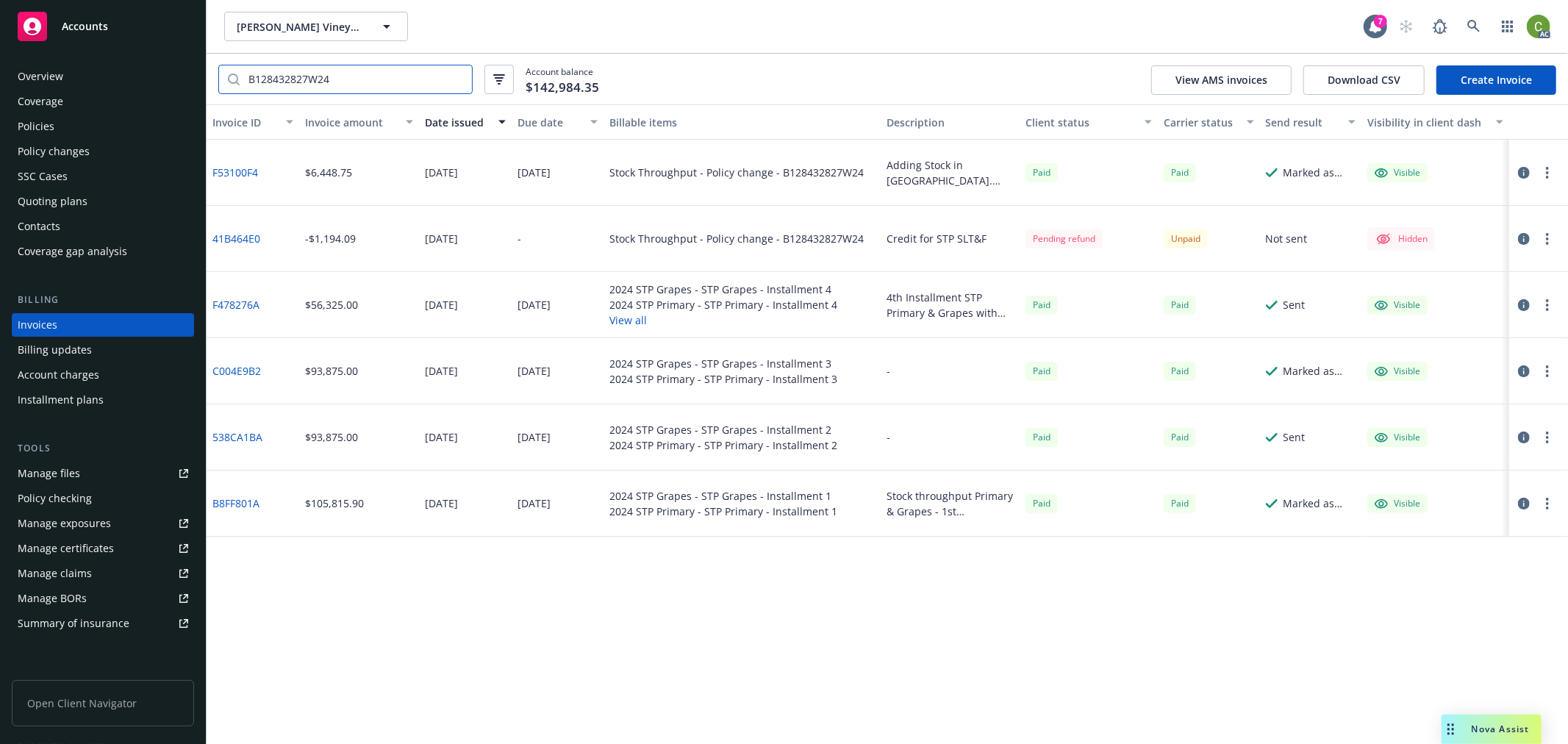
type input "B128432827W24"
click at [239, 169] on link "F53100F4" at bounding box center [235, 172] width 45 height 15
click at [1484, 16] on link at bounding box center [1474, 26] width 29 height 29
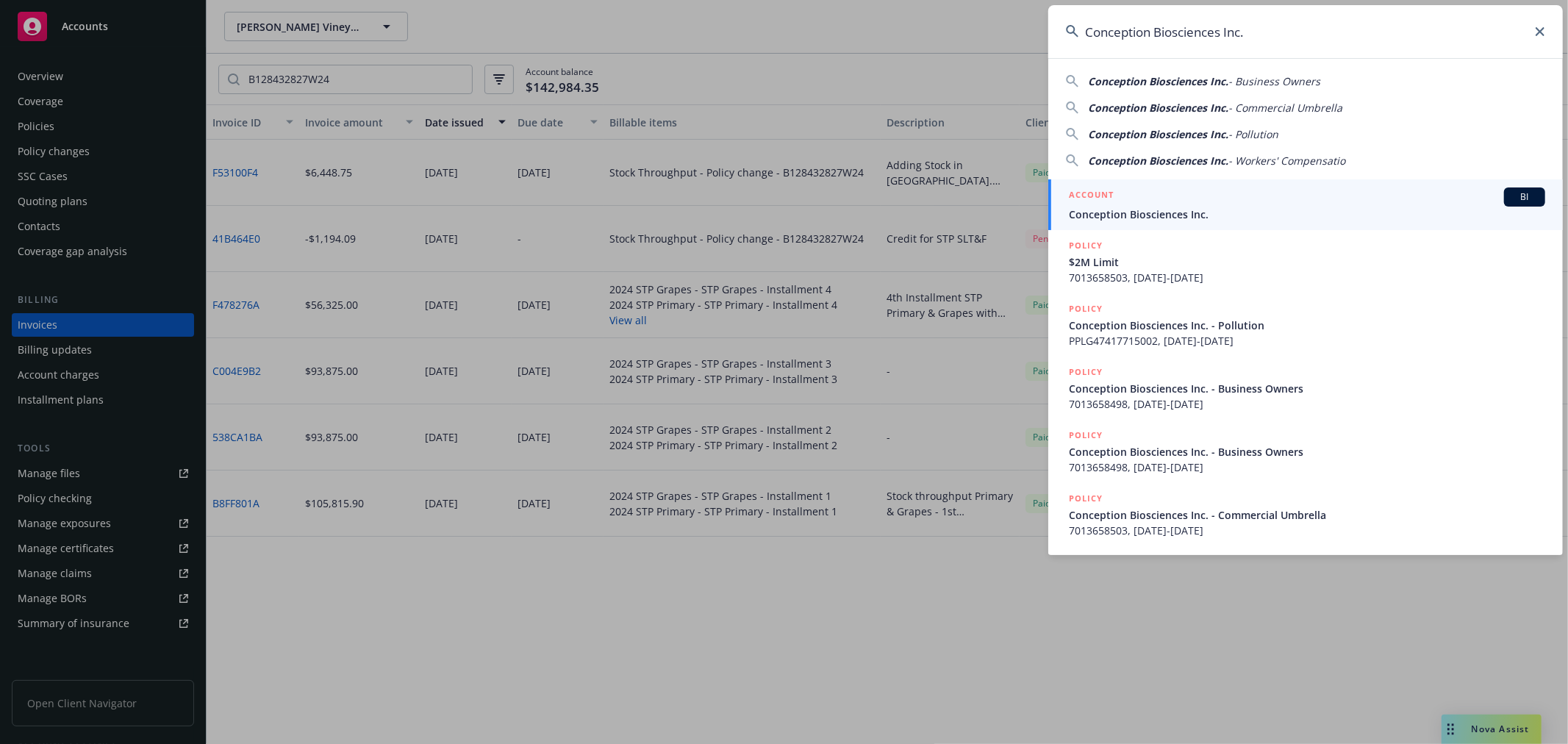
type input "Conception Biosciences Inc."
drag, startPoint x: 1153, startPoint y: 208, endPoint x: 971, endPoint y: 239, distance: 184.6
click at [1152, 208] on span "Conception Biosciences Inc." at bounding box center [1307, 214] width 476 height 15
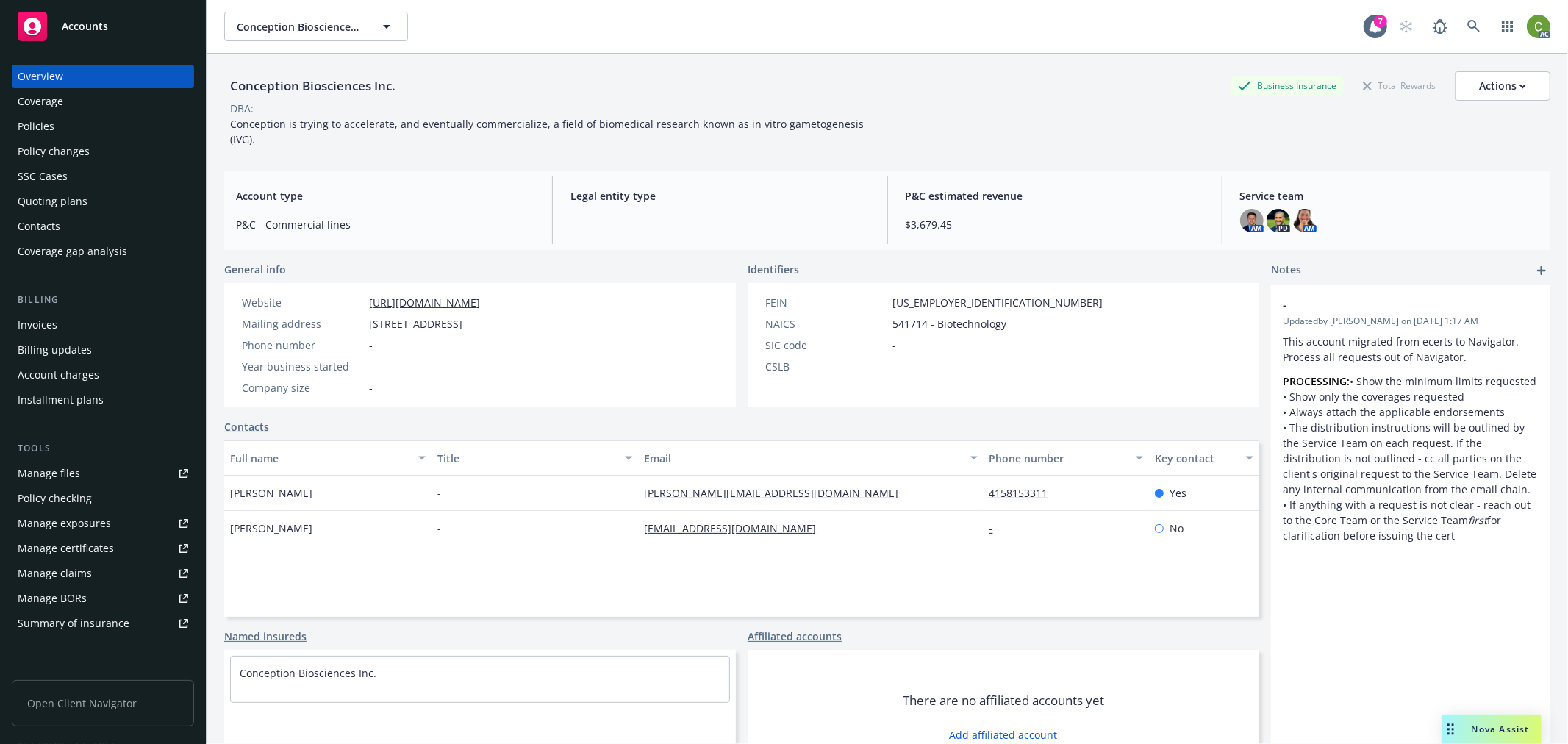
click at [59, 314] on div "Invoices" at bounding box center [103, 325] width 170 height 24
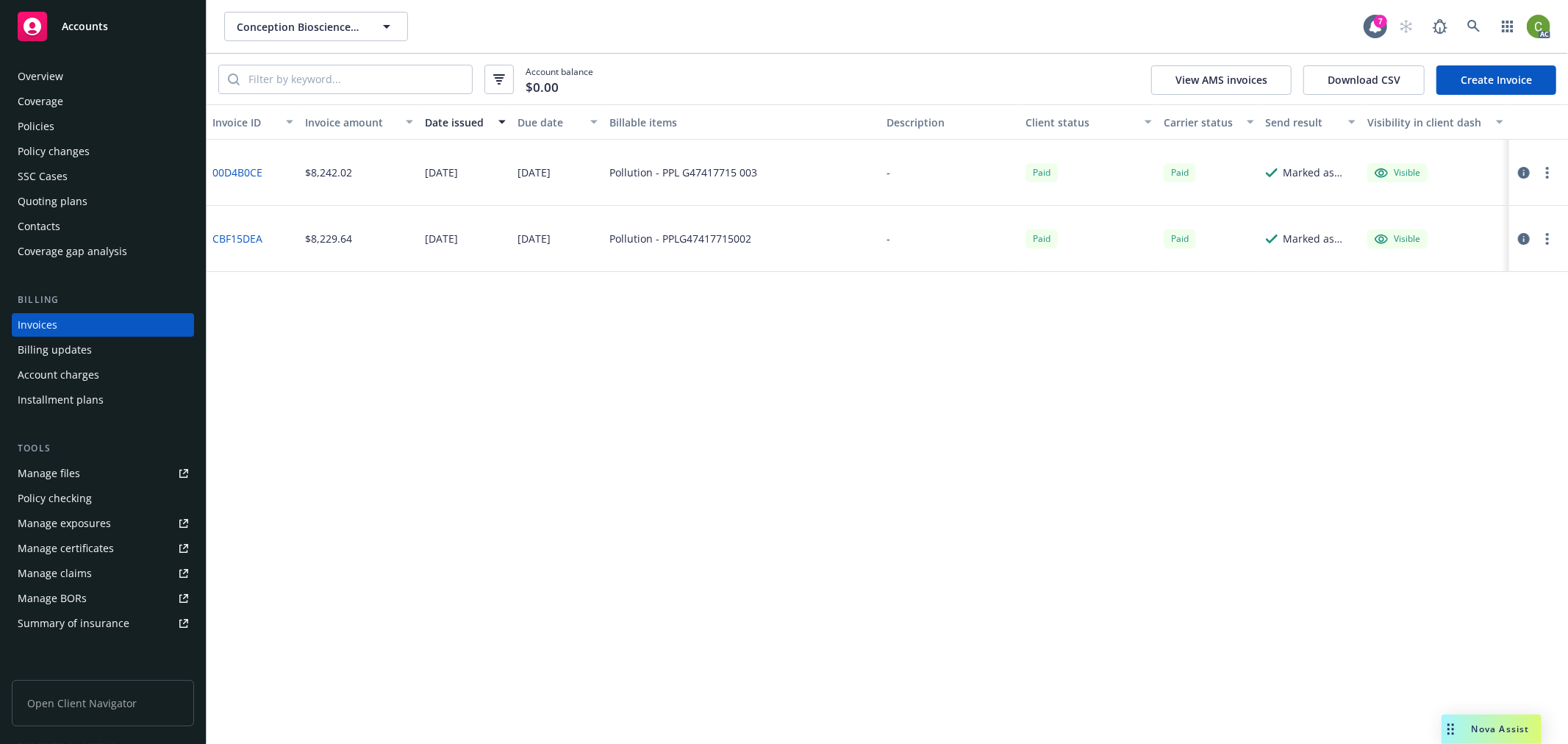
click at [230, 167] on link "00D4B0CE" at bounding box center [238, 172] width 50 height 15
click at [1473, 24] on icon at bounding box center [1474, 26] width 13 height 13
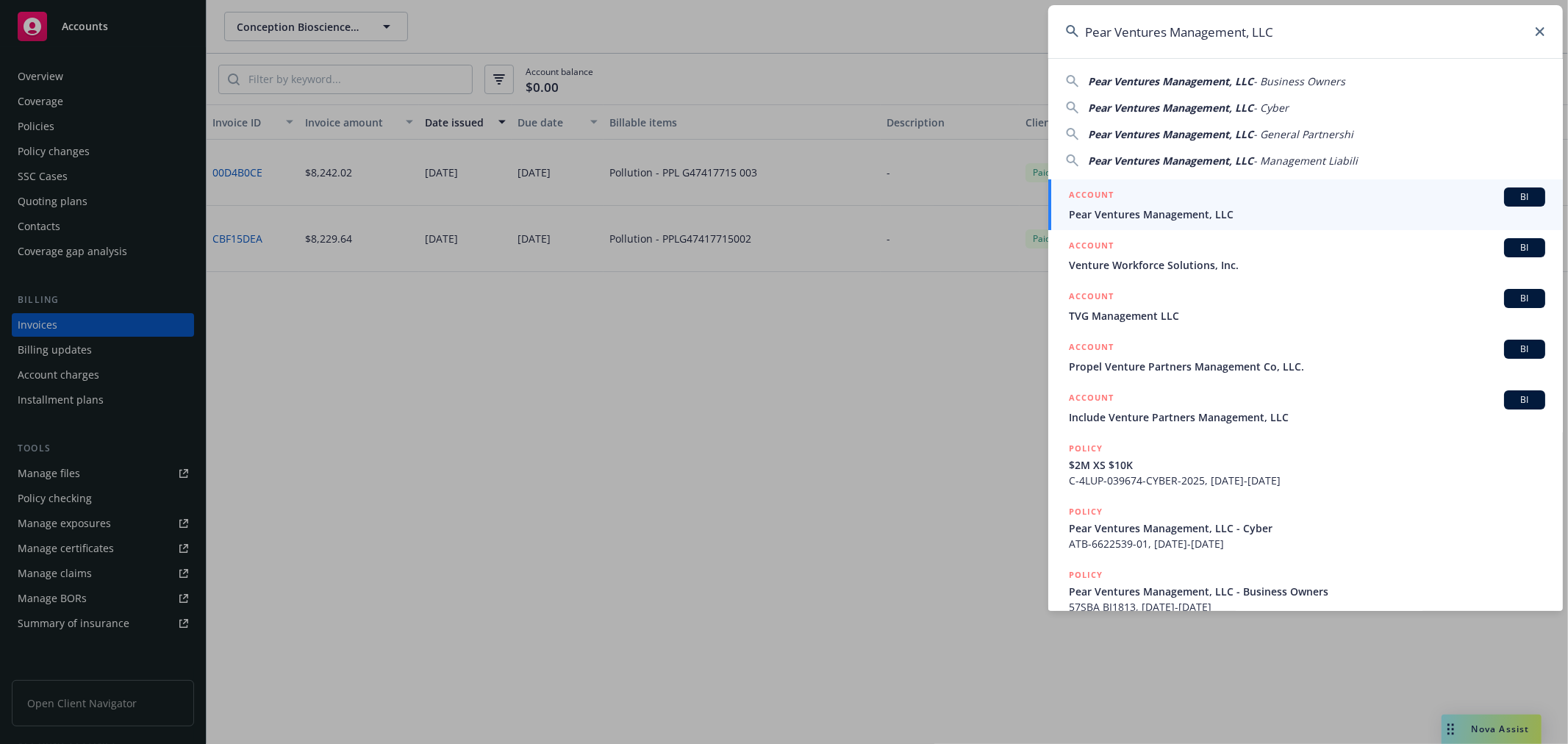
type input "Pear Ventures Management, LLC"
click at [1119, 204] on div "ACCOUNT BI" at bounding box center [1307, 197] width 476 height 19
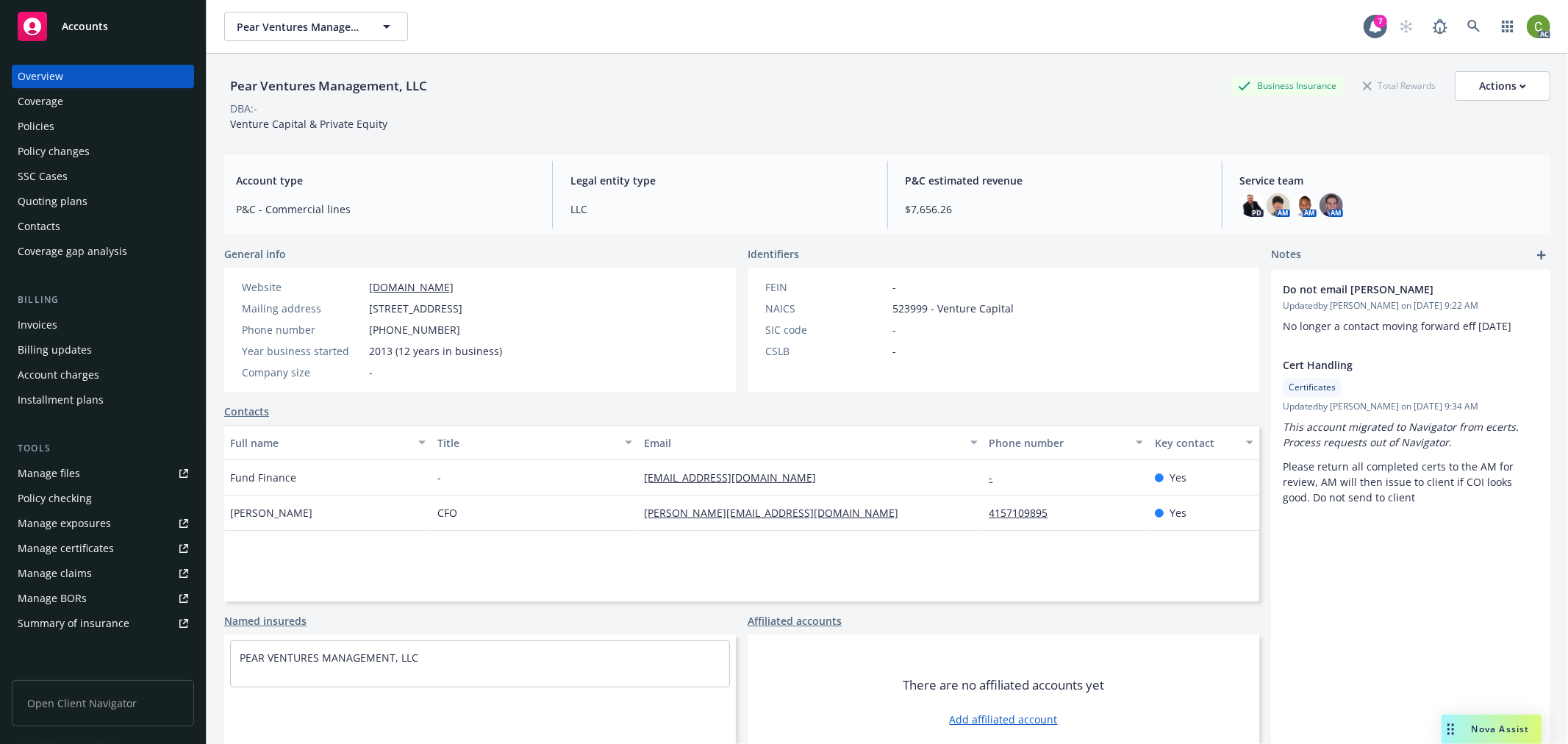
click at [62, 317] on div "Invoices" at bounding box center [103, 325] width 170 height 24
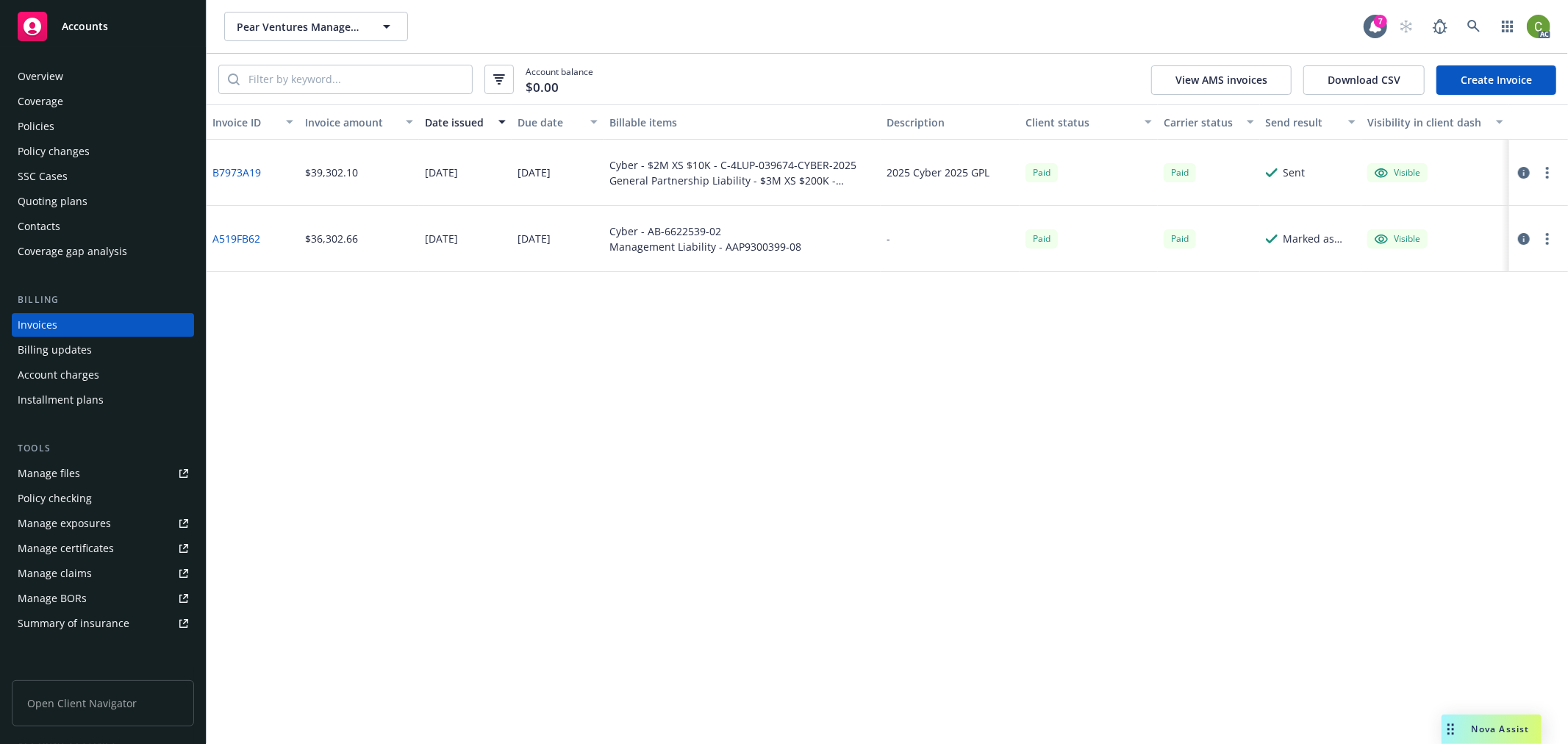
click at [241, 172] on link "B7973A19" at bounding box center [237, 172] width 49 height 15
click at [1482, 29] on link at bounding box center [1474, 26] width 29 height 29
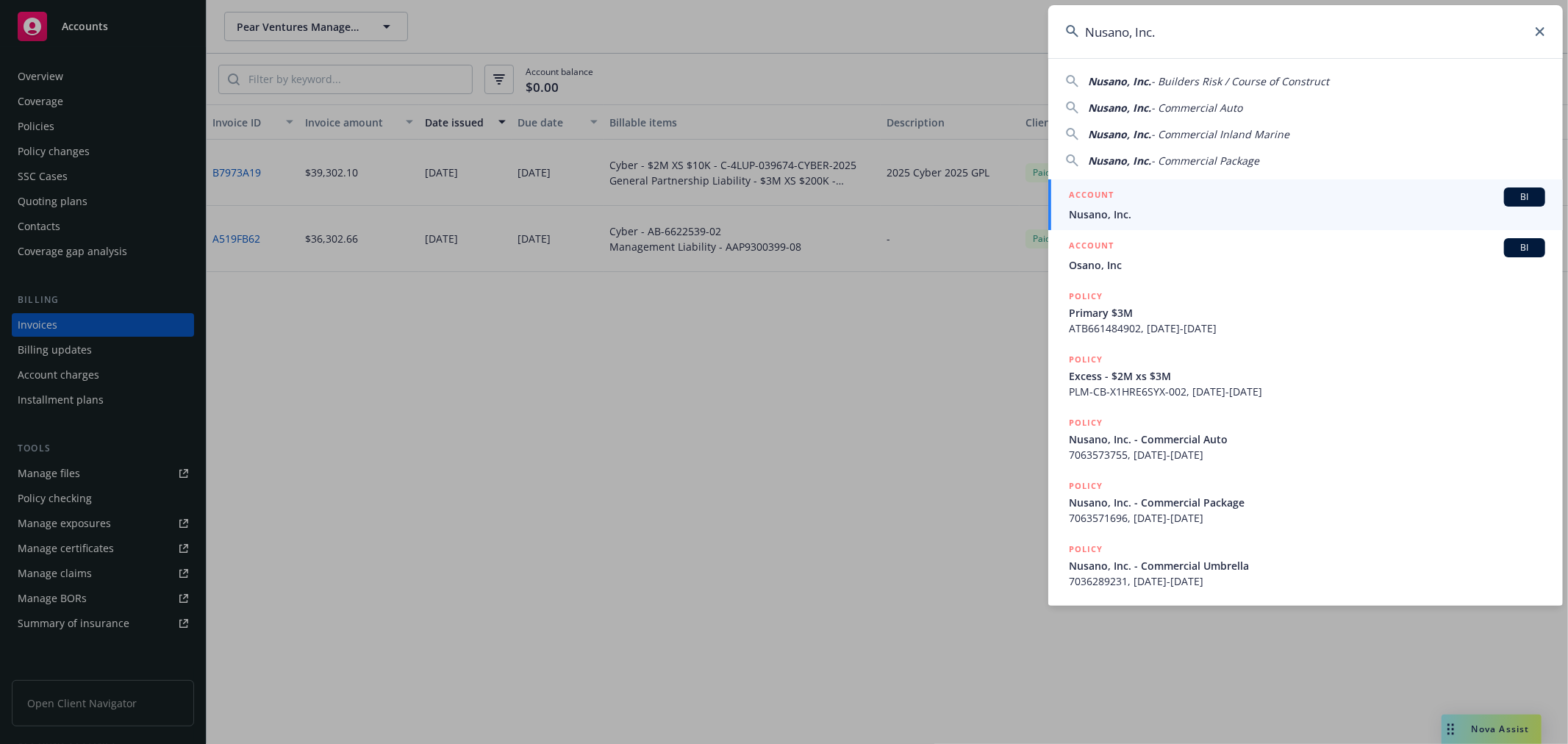
type input "Nusano, Inc."
click at [1105, 207] on span "Nusano, Inc." at bounding box center [1307, 214] width 476 height 15
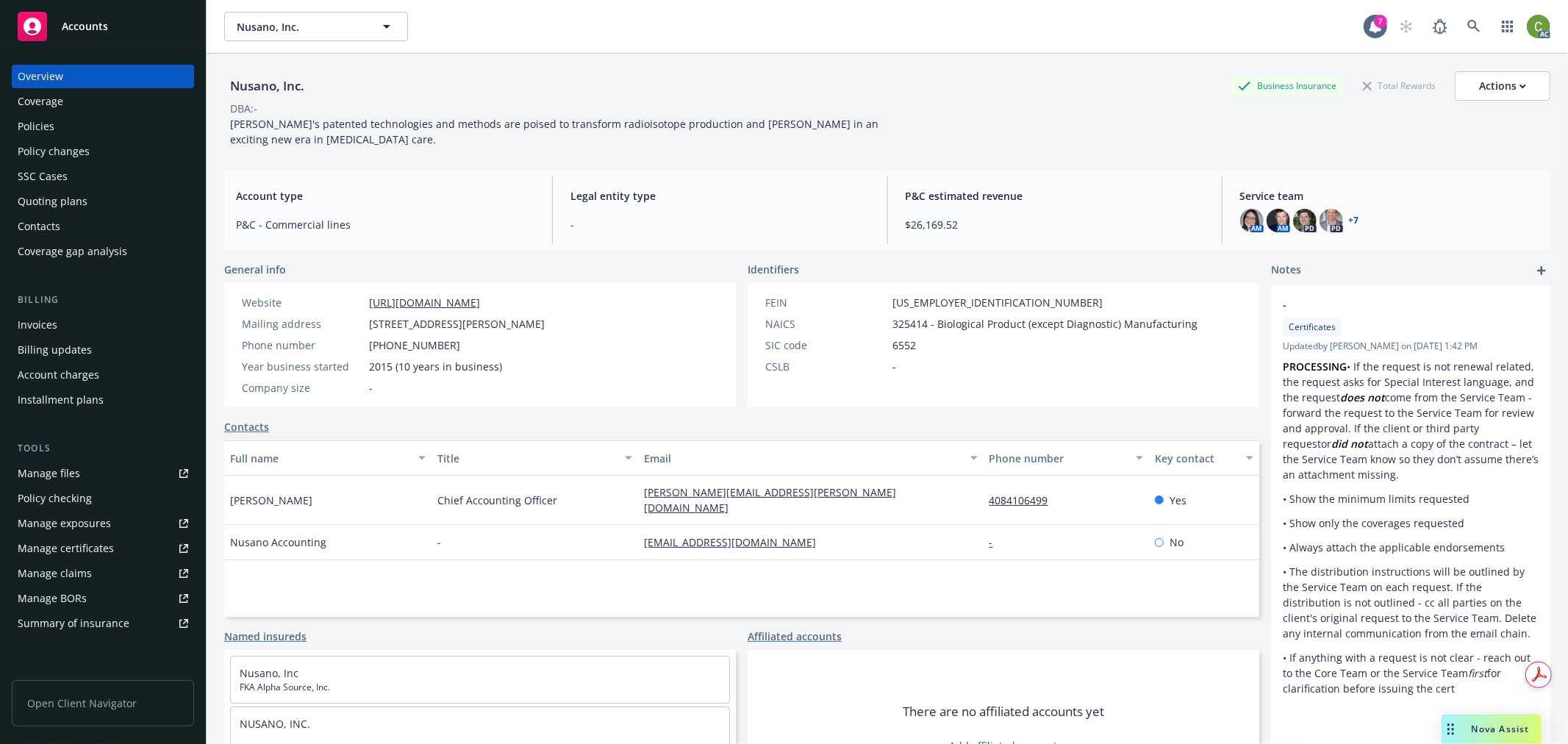
click at [60, 325] on div "Invoices" at bounding box center [103, 325] width 170 height 24
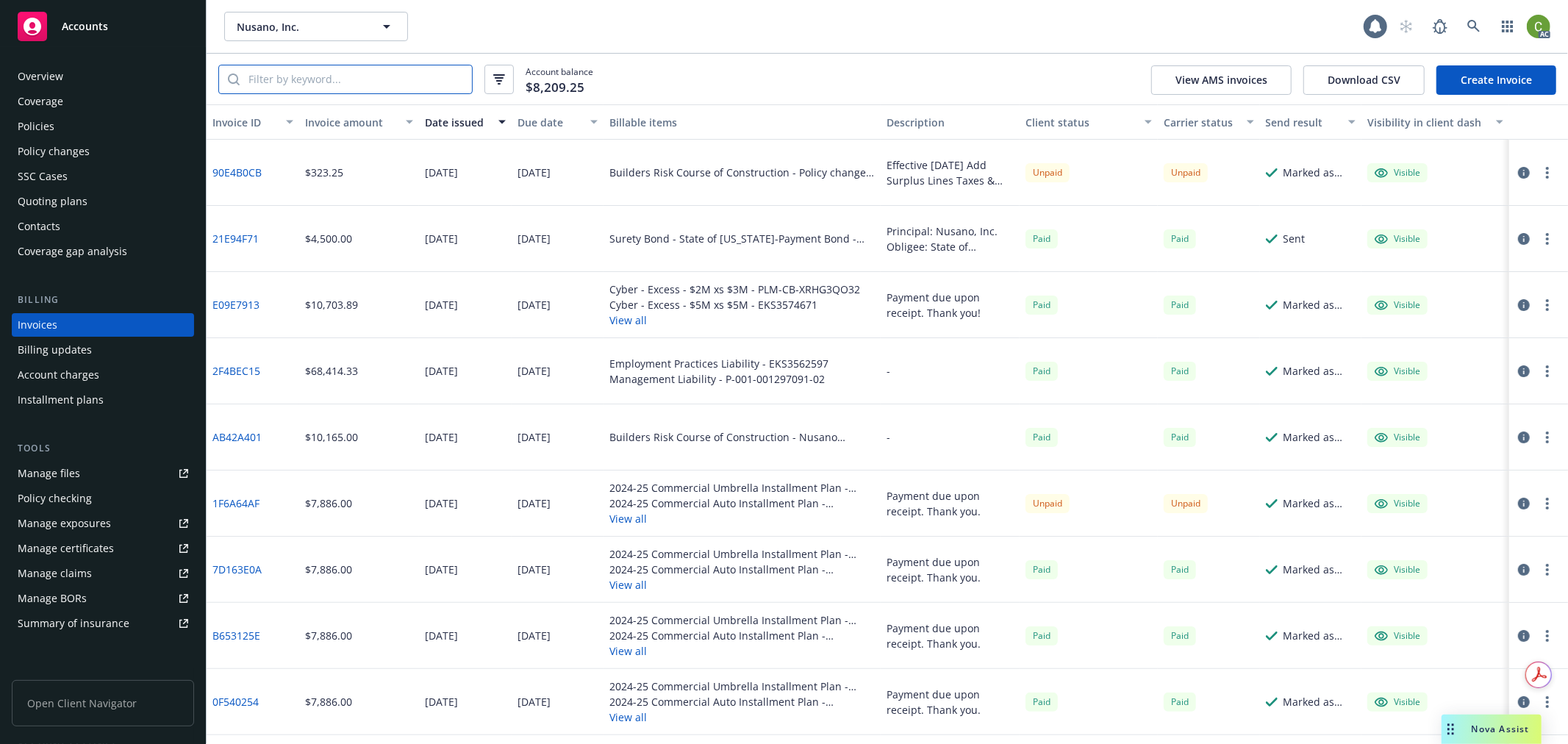
click at [319, 83] on input "search" at bounding box center [355, 80] width 232 height 28
paste input "IM013CT25"
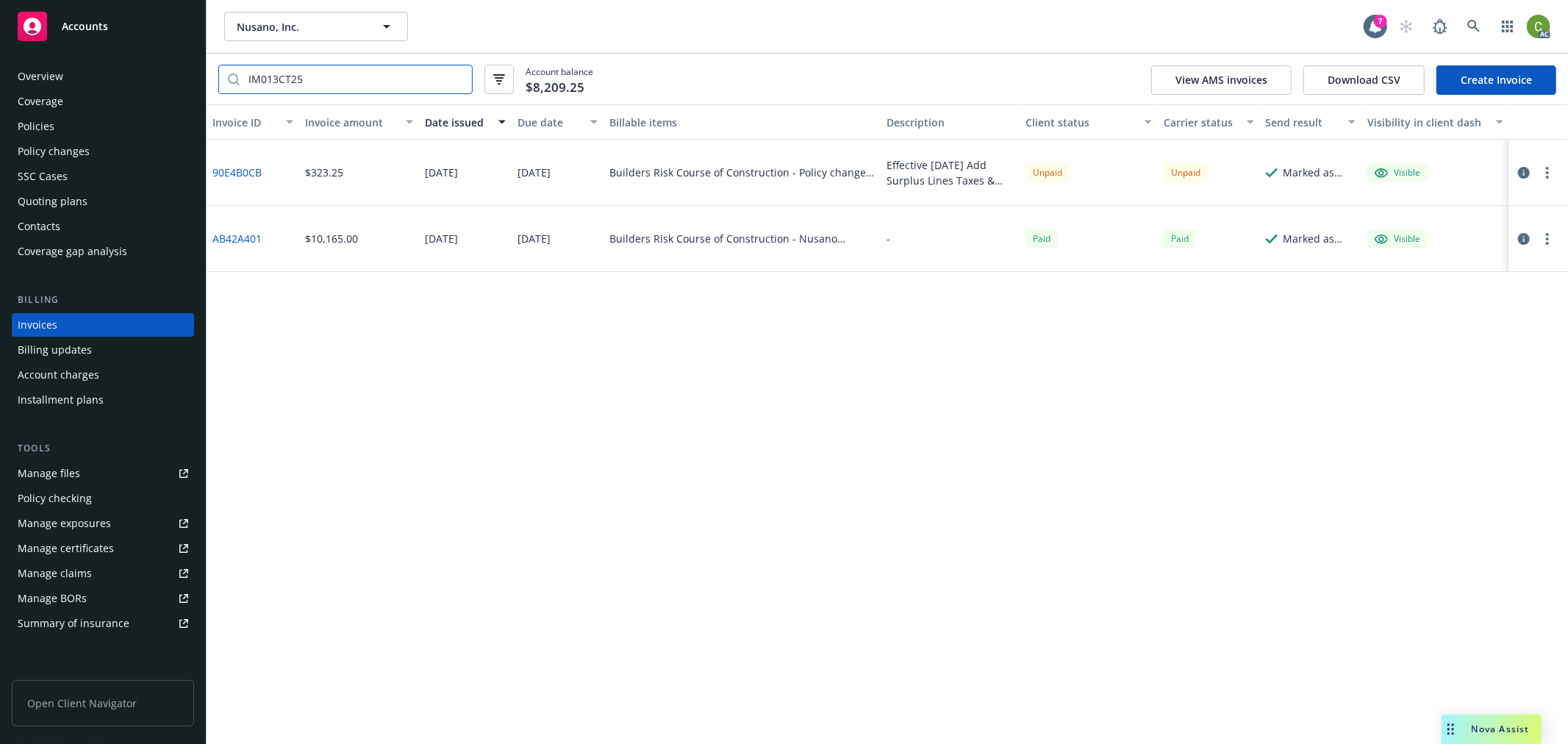
type input "IM013CT25"
click at [236, 176] on link "90E4B0CB" at bounding box center [237, 172] width 50 height 15
click at [1475, 24] on icon at bounding box center [1474, 26] width 13 height 13
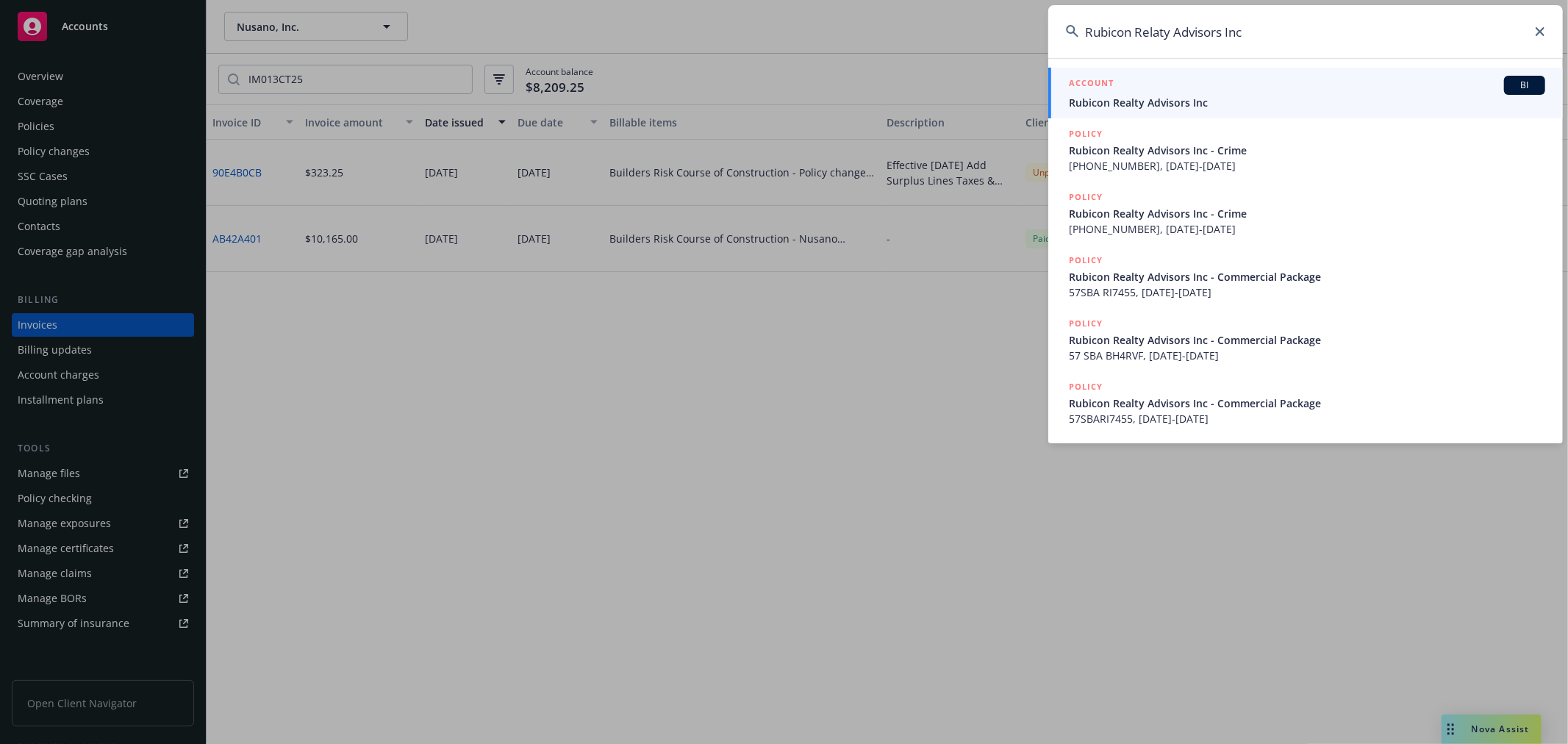
type input "Rubicon Relaty Advisors Inc"
click at [1132, 93] on div "ACCOUNT BI Rubicon Realty Advisors Inc" at bounding box center [1307, 92] width 476 height 35
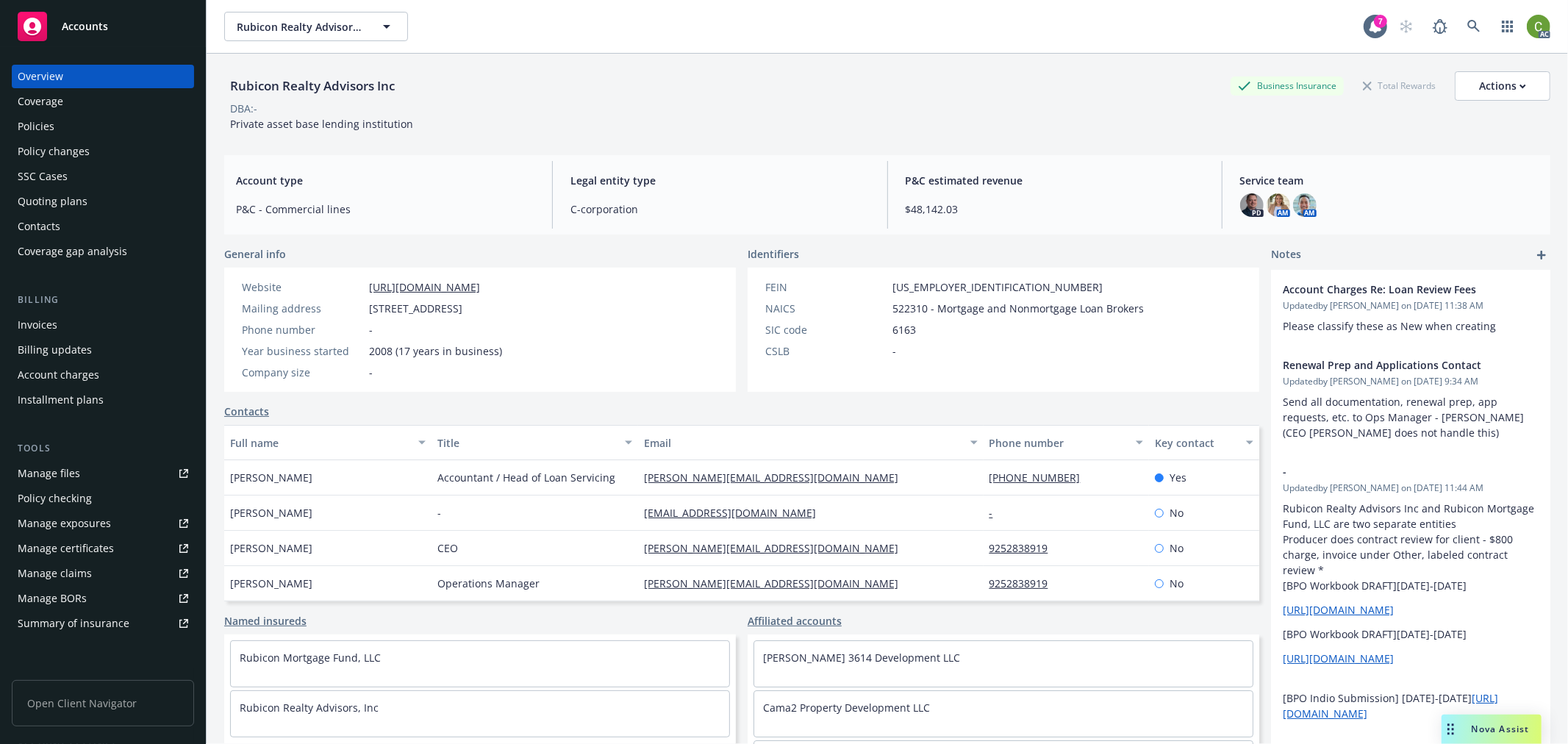
click at [41, 331] on div "Invoices" at bounding box center [37, 325] width 40 height 24
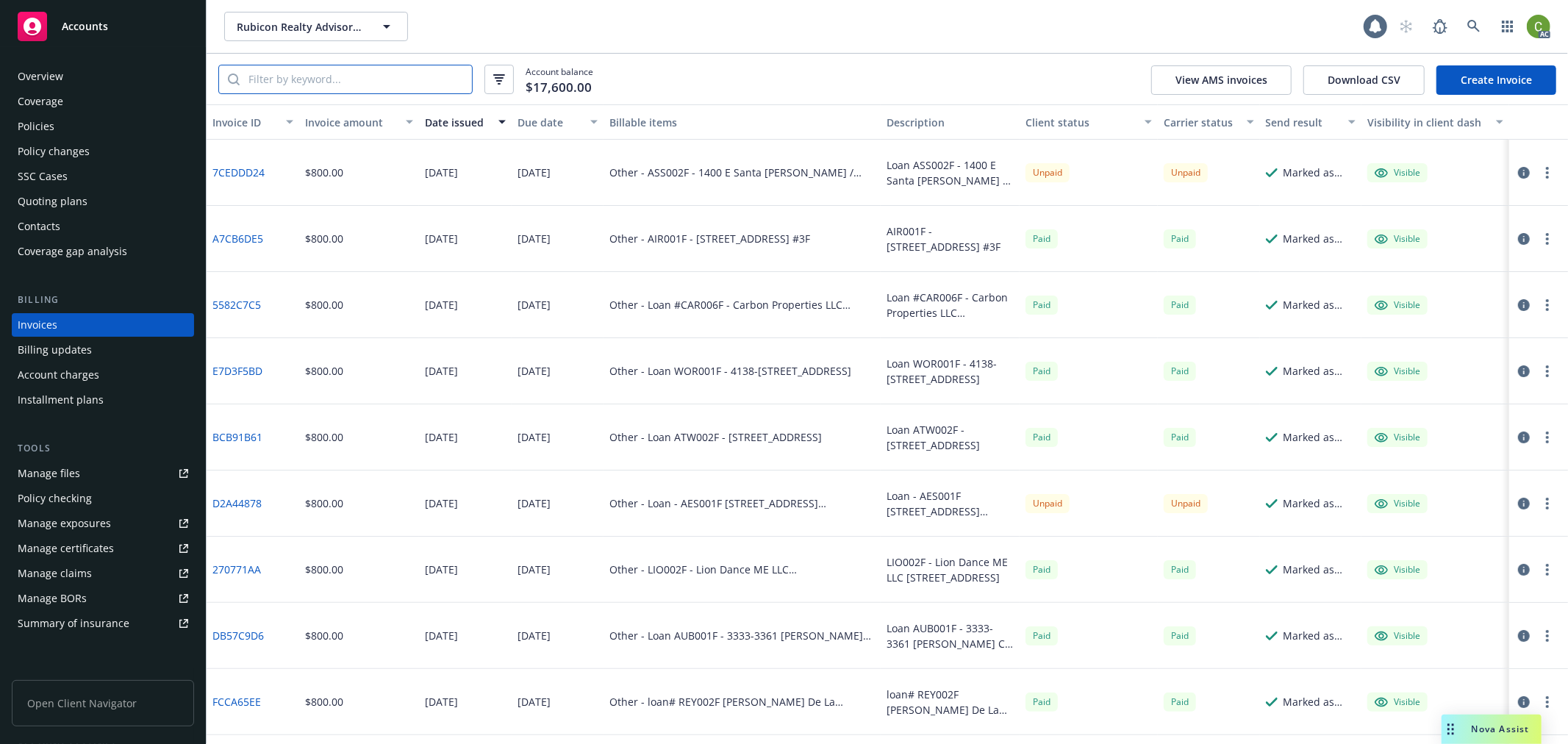
click at [309, 80] on input "search" at bounding box center [355, 80] width 232 height 28
paste input "C-4LR6-089684-CYBER-2024"
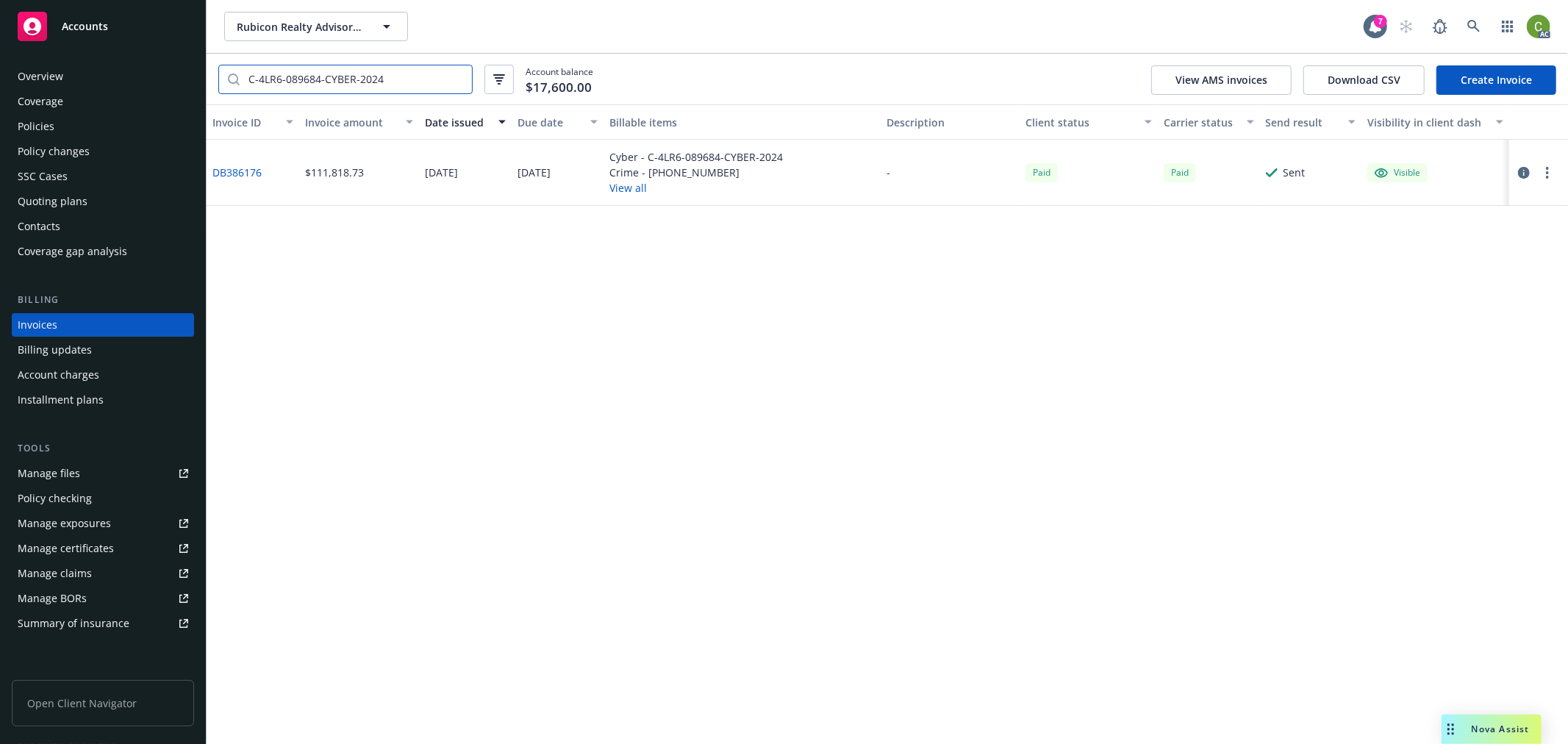
type input "C-4LR6-089684-CYBER-2024"
click at [248, 169] on link "DB386176" at bounding box center [237, 172] width 50 height 15
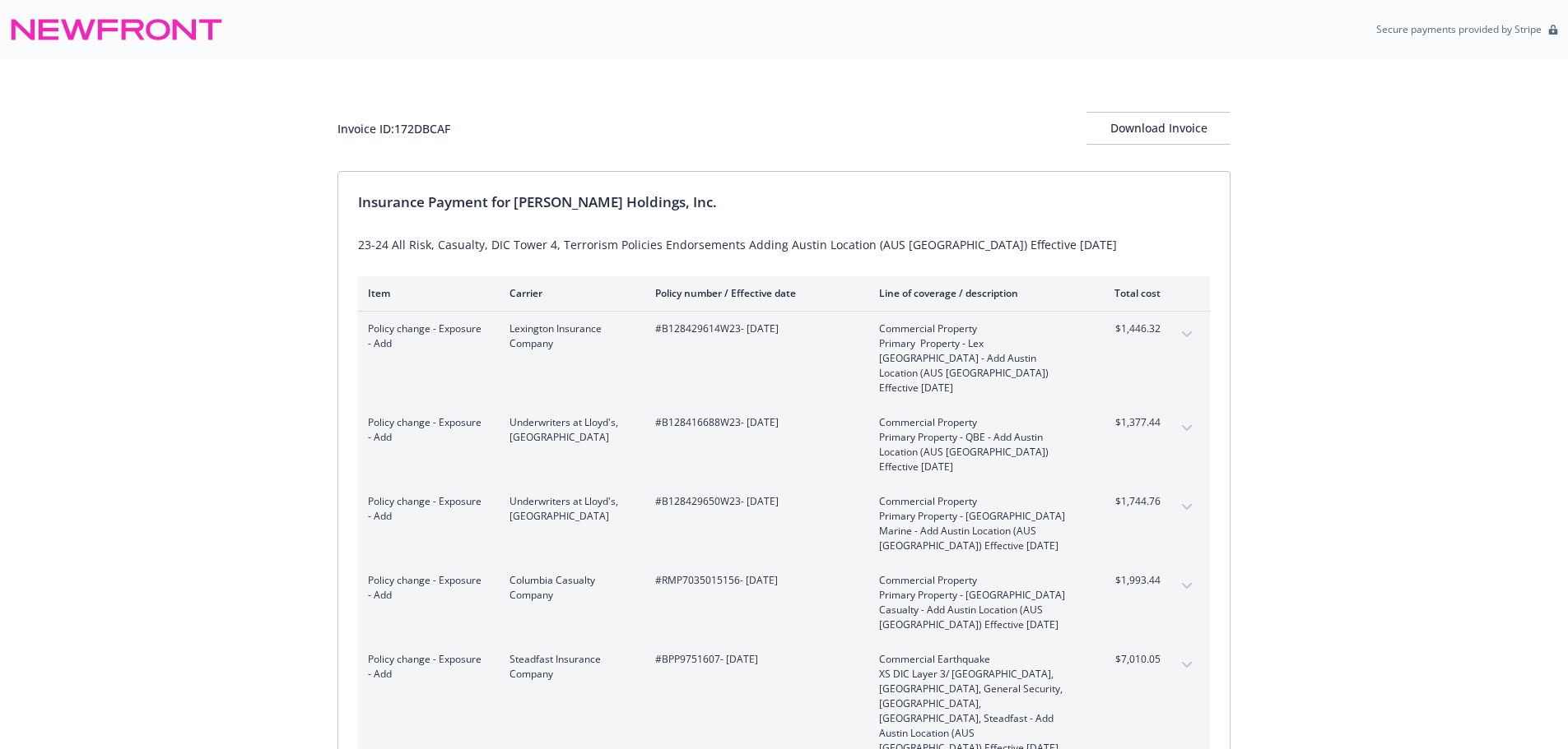
click at [1187, 334] on icon "expand content" at bounding box center [1186, 334] width 10 height 6
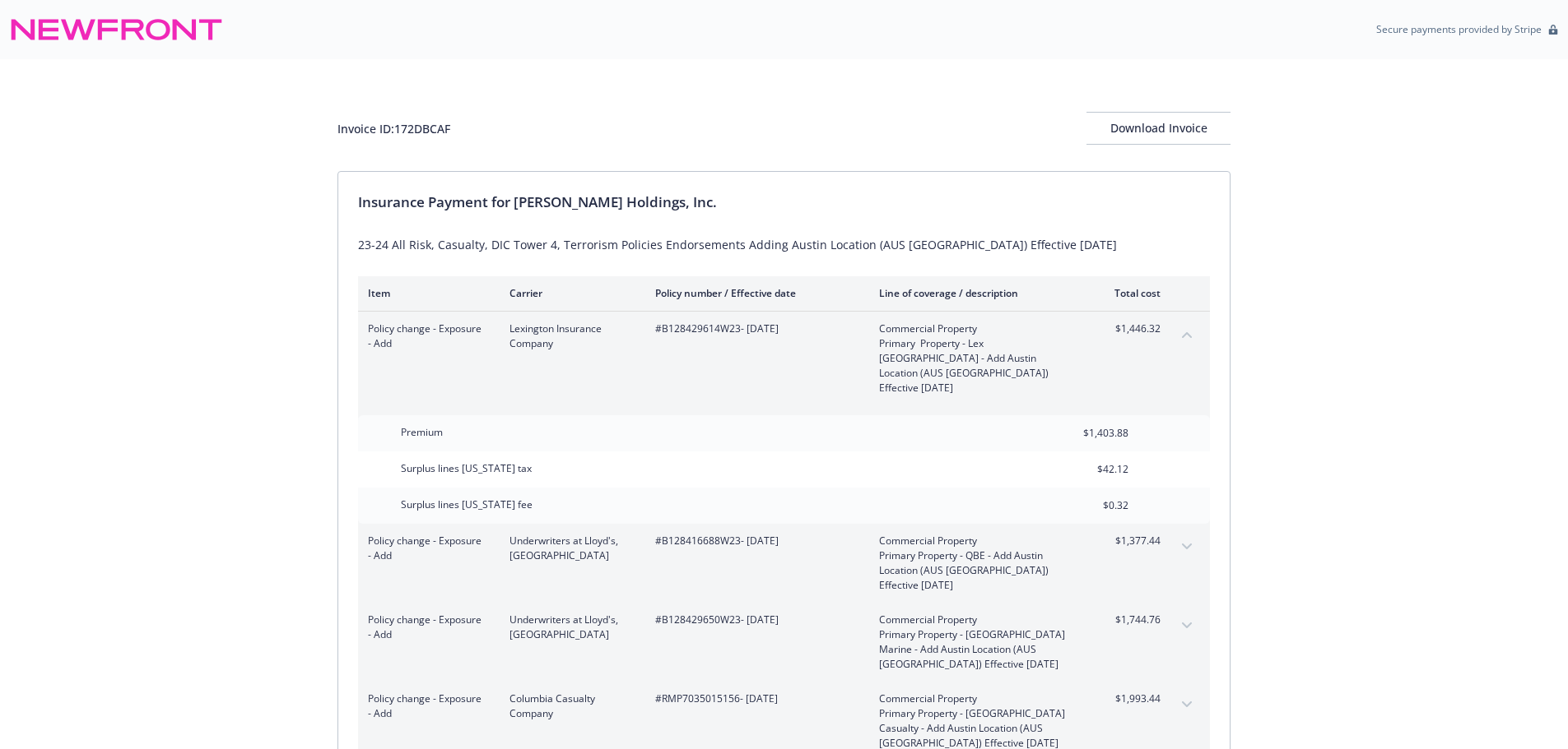
click at [423, 130] on div "Invoice ID: 172DBCAF" at bounding box center [393, 128] width 113 height 17
click at [423, 129] on div "Invoice ID: 172DBCAF" at bounding box center [393, 128] width 113 height 17
copy div "172DBCAF"
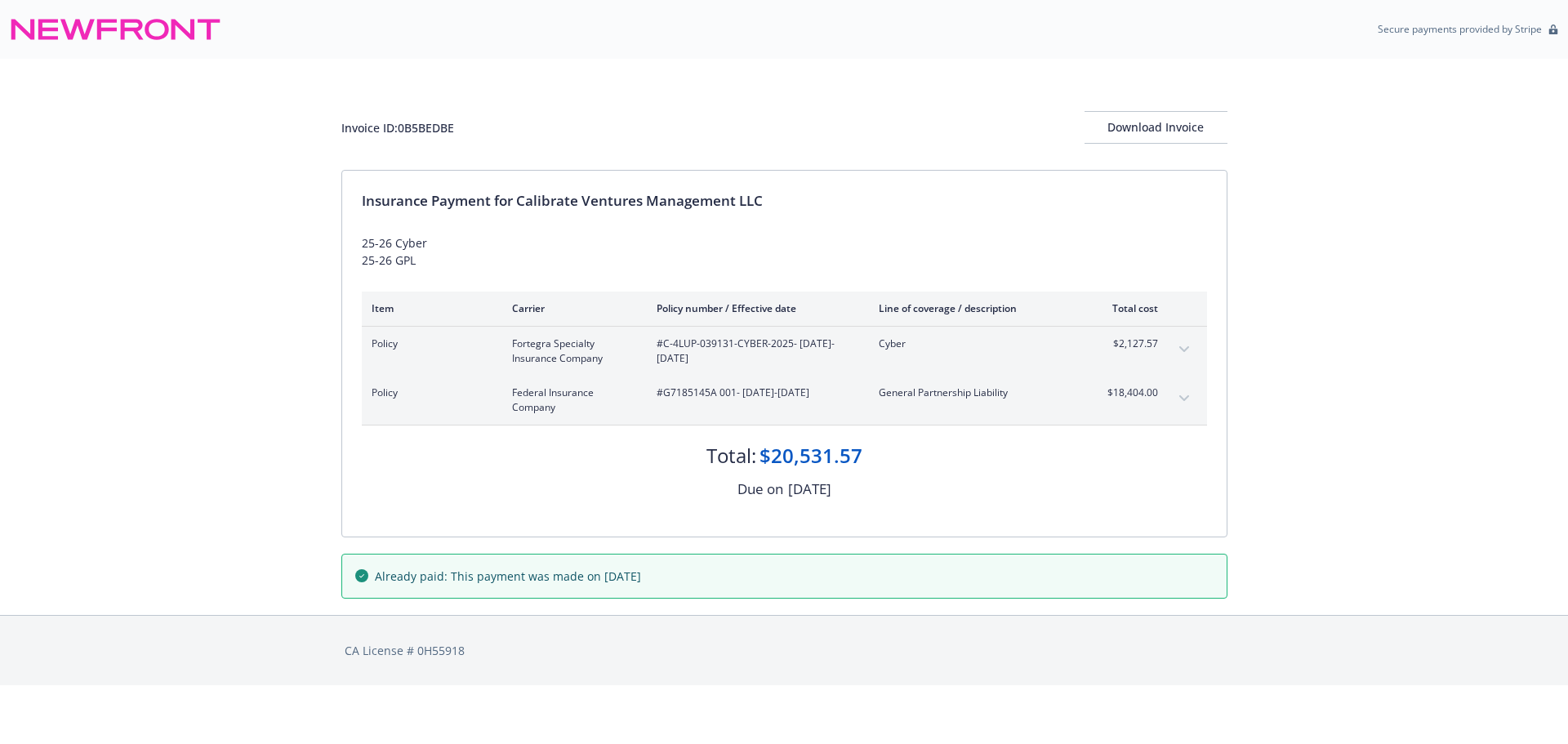
click at [228, 520] on div "Invoice ID: 0B5BEDBE Download Invoice Insurance Payment for Calibrate Ventures …" at bounding box center [784, 336] width 1568 height 556
click at [1184, 347] on icon "expand content" at bounding box center [1184, 349] width 10 height 6
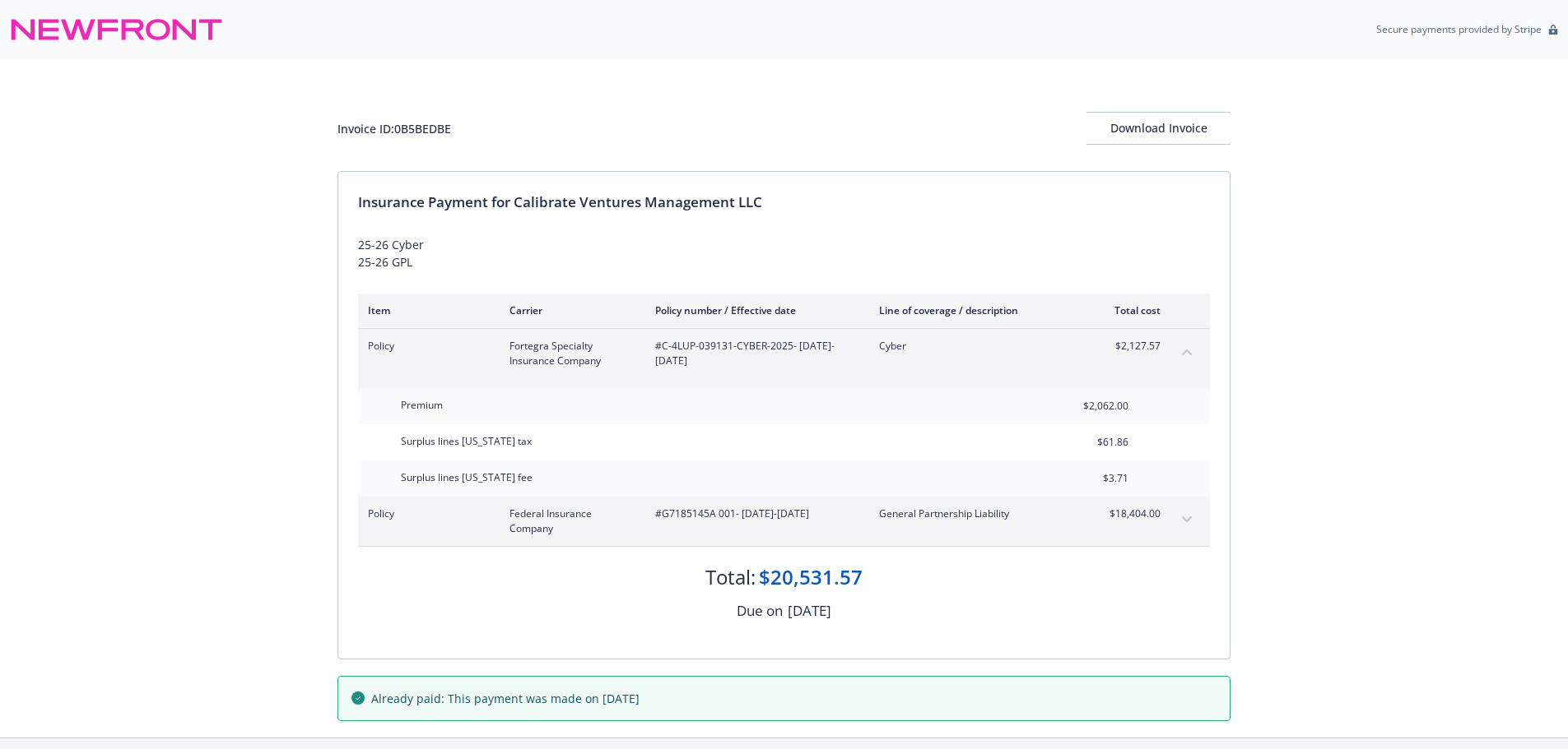
click at [413, 129] on div "Invoice ID: 0B5BEDBE" at bounding box center [393, 128] width 114 height 17
copy div "0B5BEDBE"
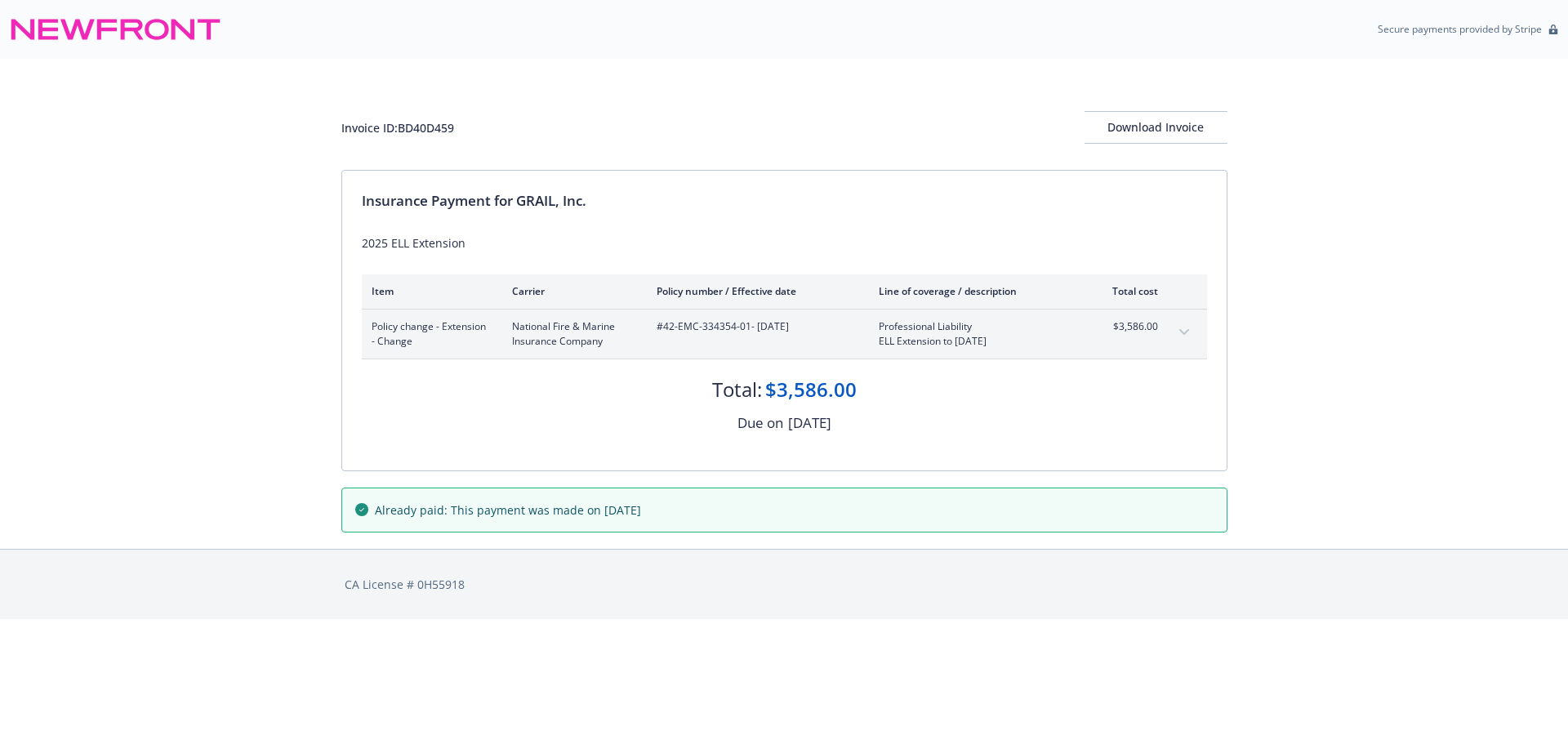
click at [1186, 329] on icon "expand content" at bounding box center [1184, 332] width 10 height 6
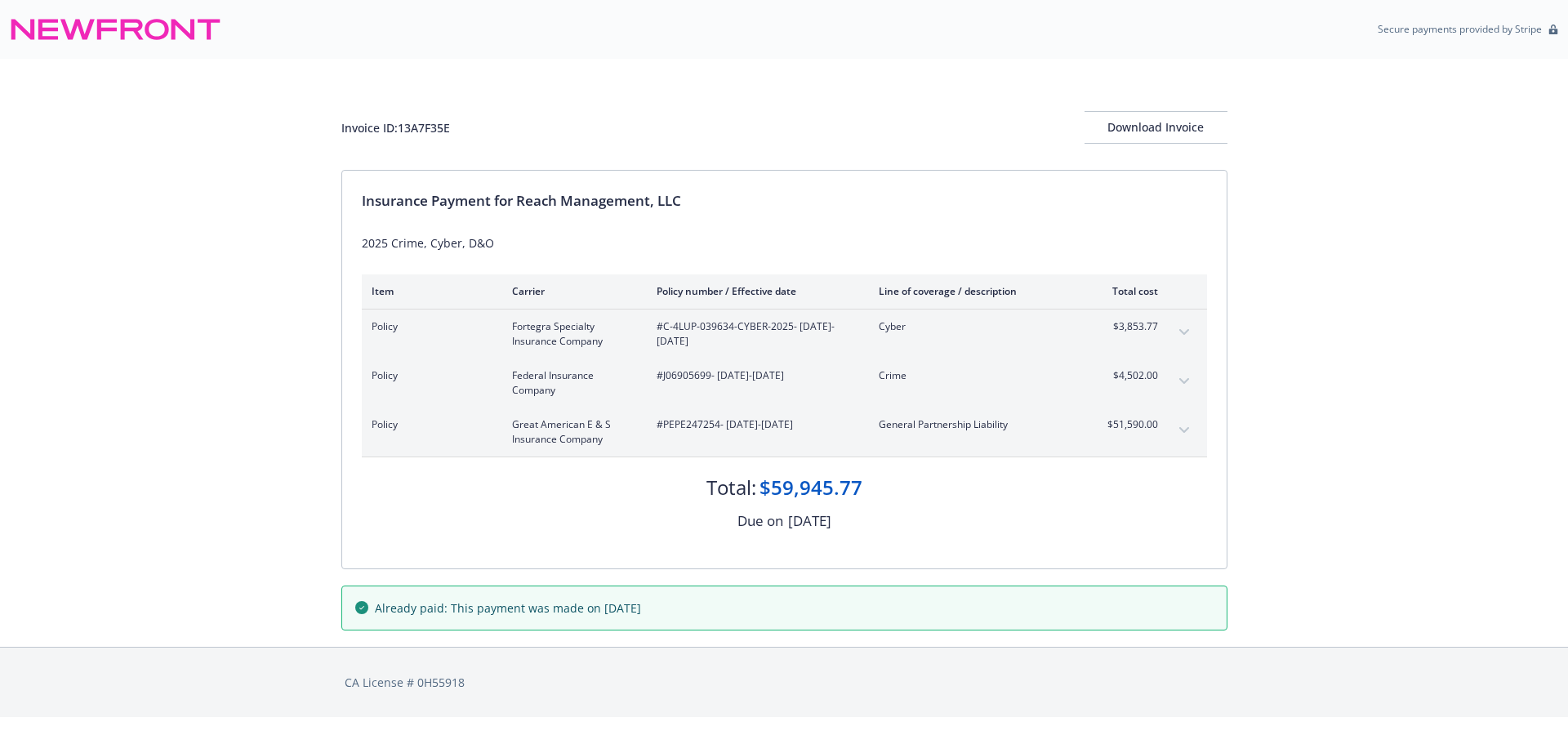
click at [179, 519] on div "Invoice ID: 13A7F35E Download Invoice Insurance Payment for Reach Management, L…" at bounding box center [784, 353] width 1568 height 588
drag, startPoint x: 1190, startPoint y: 335, endPoint x: 1090, endPoint y: 238, distance: 139.3
click at [1189, 335] on button "expand content" at bounding box center [1184, 332] width 26 height 26
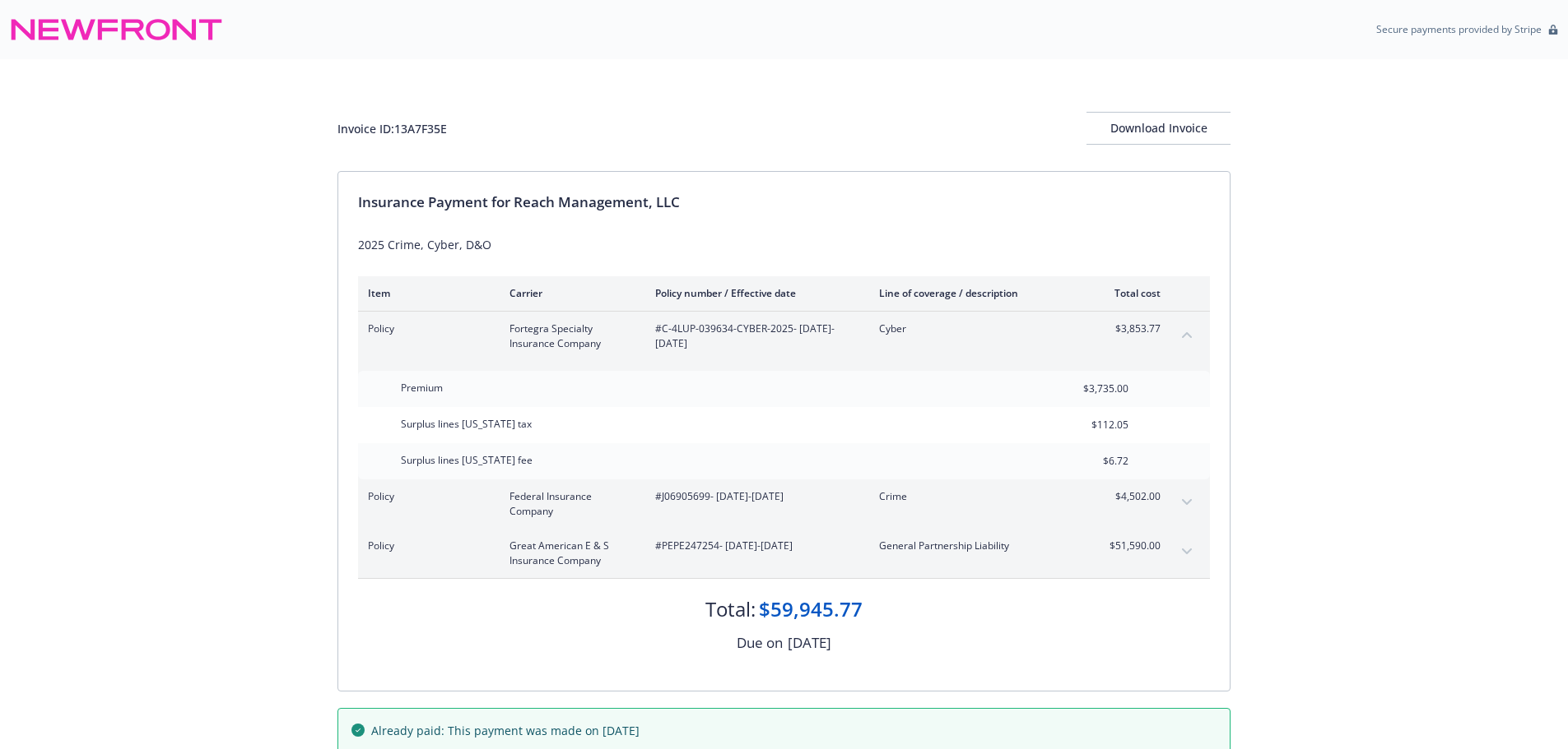
click at [418, 127] on div "Invoice ID: 13A7F35E" at bounding box center [392, 128] width 109 height 17
copy div "13A7F35E"
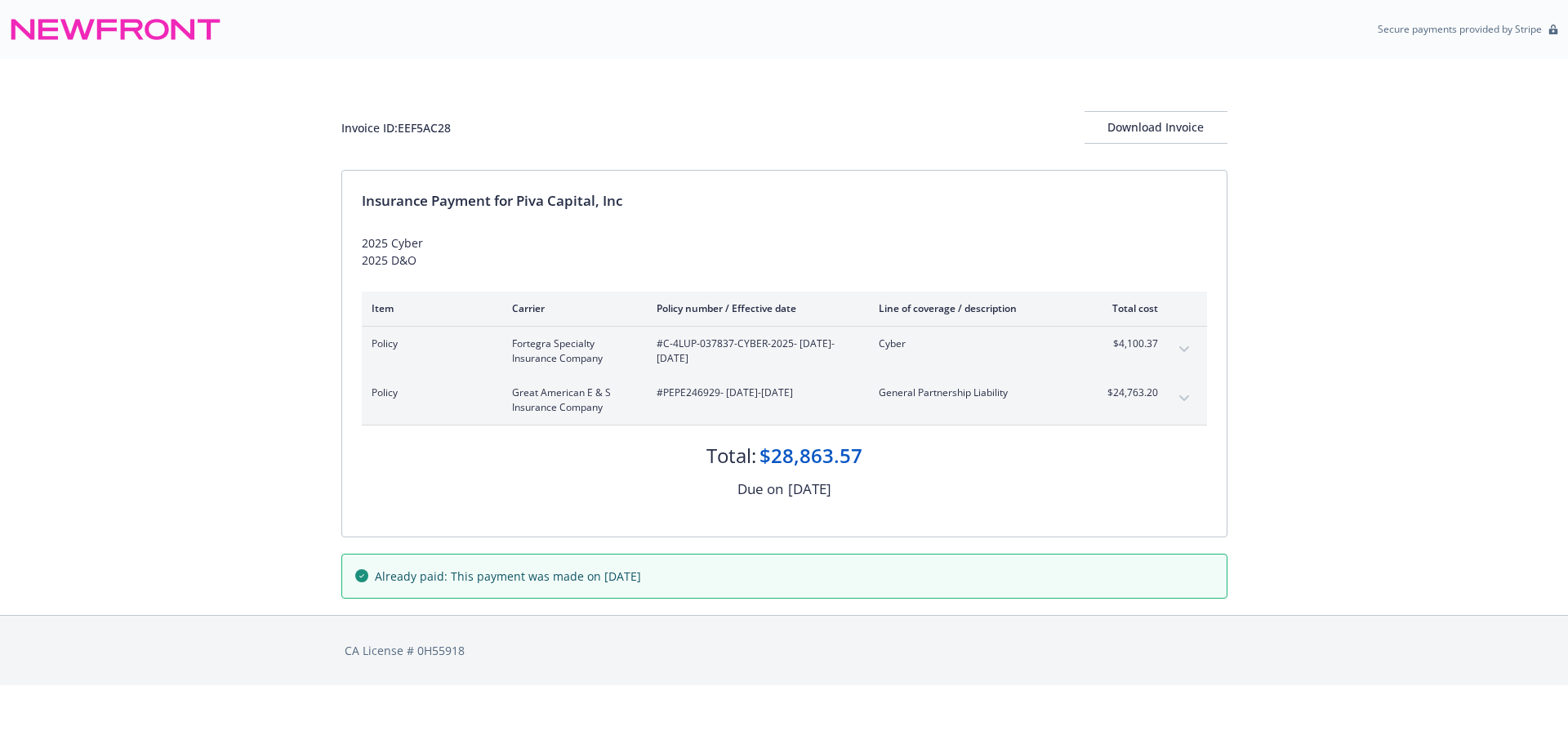
click at [1184, 348] on icon "expand content" at bounding box center [1184, 349] width 10 height 6
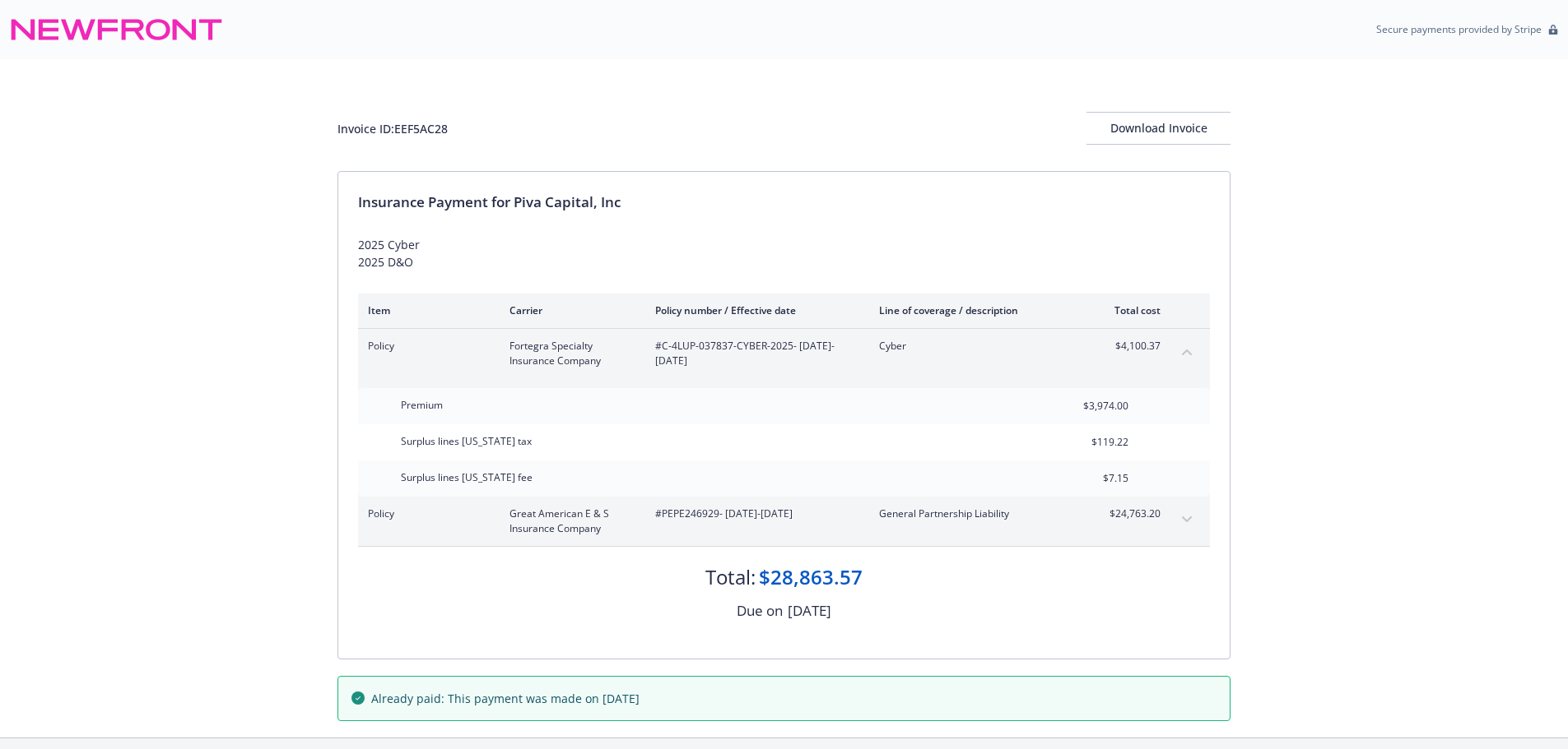
click at [432, 126] on div "Invoice ID: EEF5AC28" at bounding box center [392, 128] width 110 height 17
click at [432, 125] on div "Invoice ID: EEF5AC28" at bounding box center [392, 128] width 110 height 17
copy div "EEF5AC28"
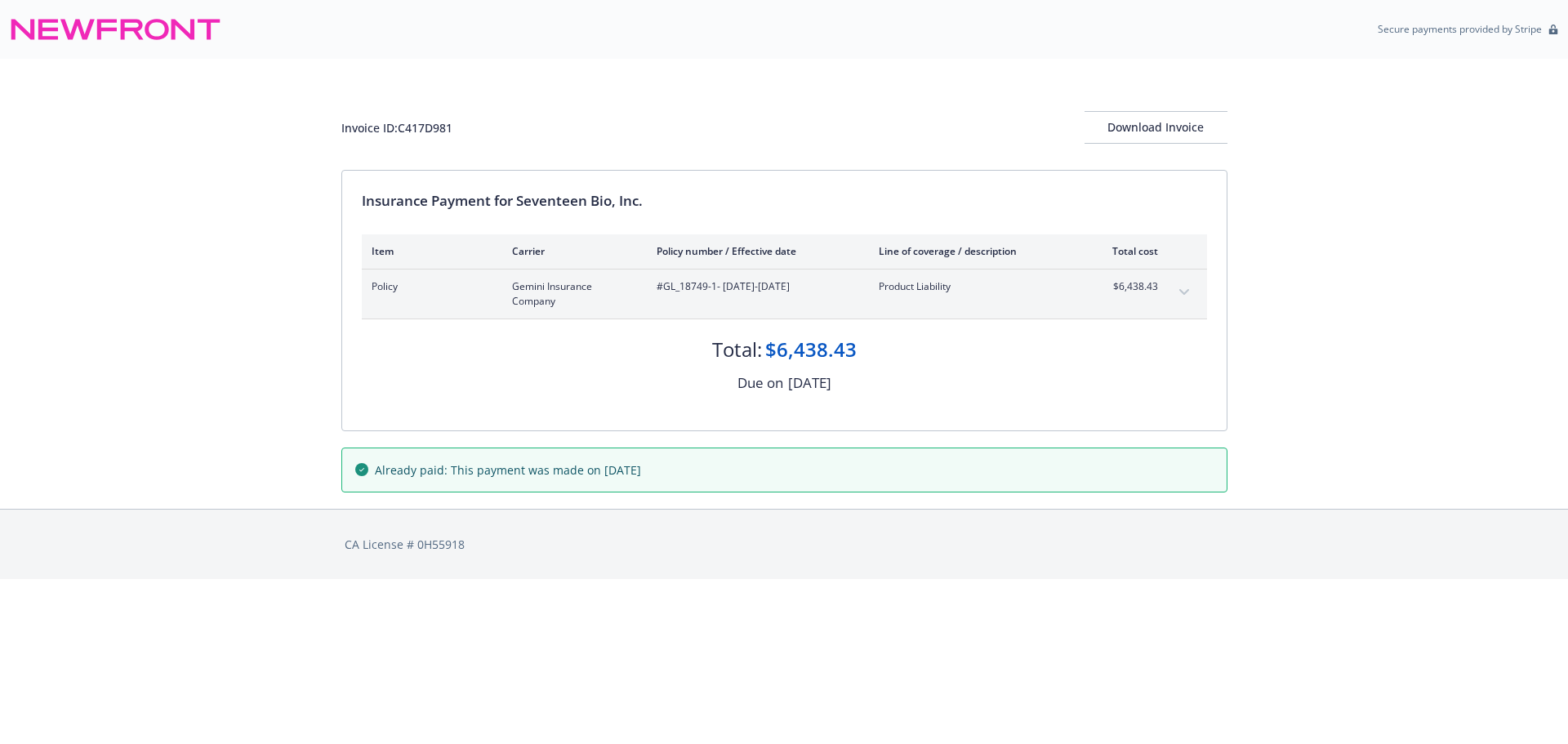
click at [1187, 284] on button "expand content" at bounding box center [1184, 292] width 26 height 26
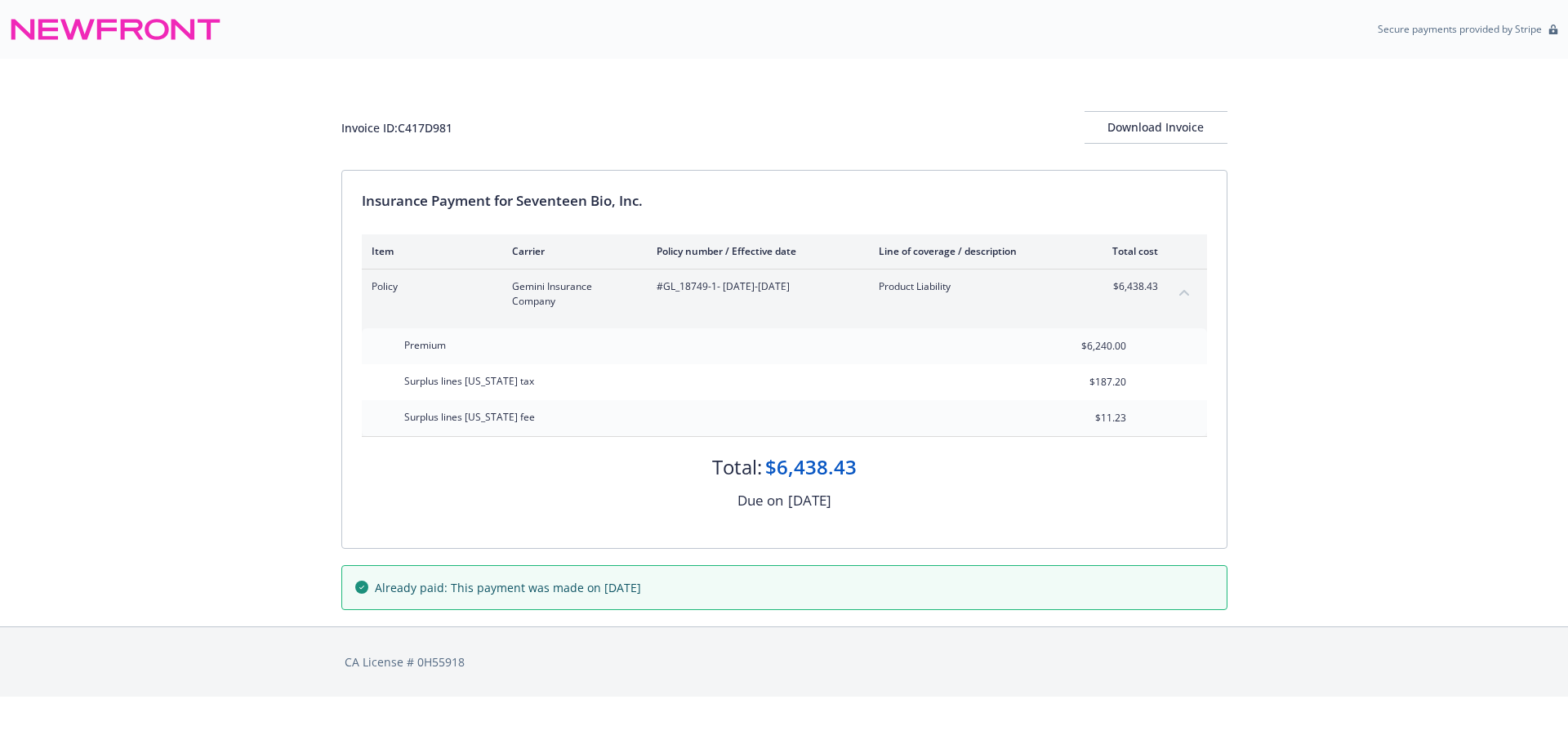
click at [445, 119] on div "Invoice ID: C417D981" at bounding box center [397, 127] width 111 height 17
click at [445, 117] on div "Invoice ID: C417D981 Download Invoice" at bounding box center [784, 127] width 886 height 32
copy div "C417D981"
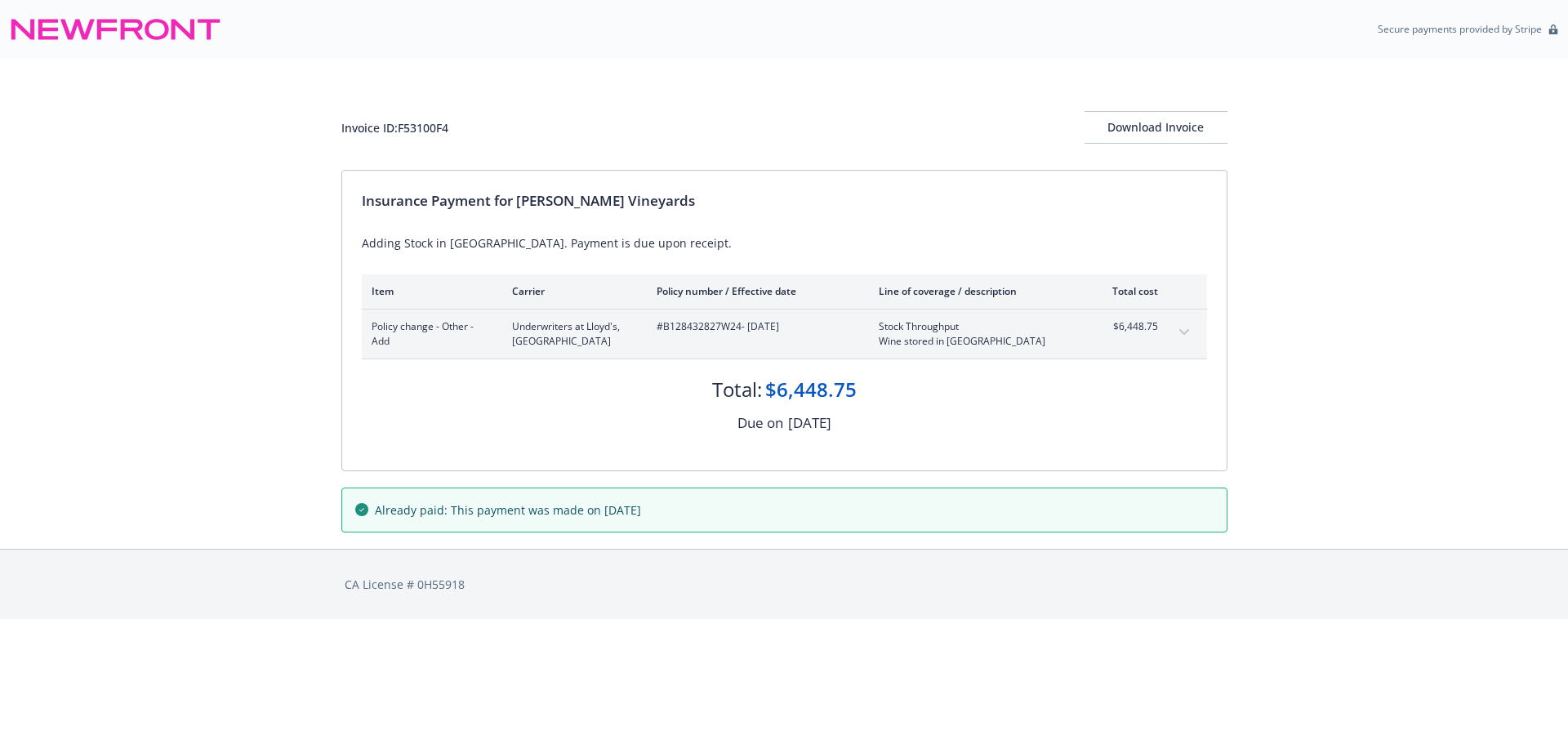
click at [1184, 333] on icon "expand content" at bounding box center [1183, 332] width 10 height 5
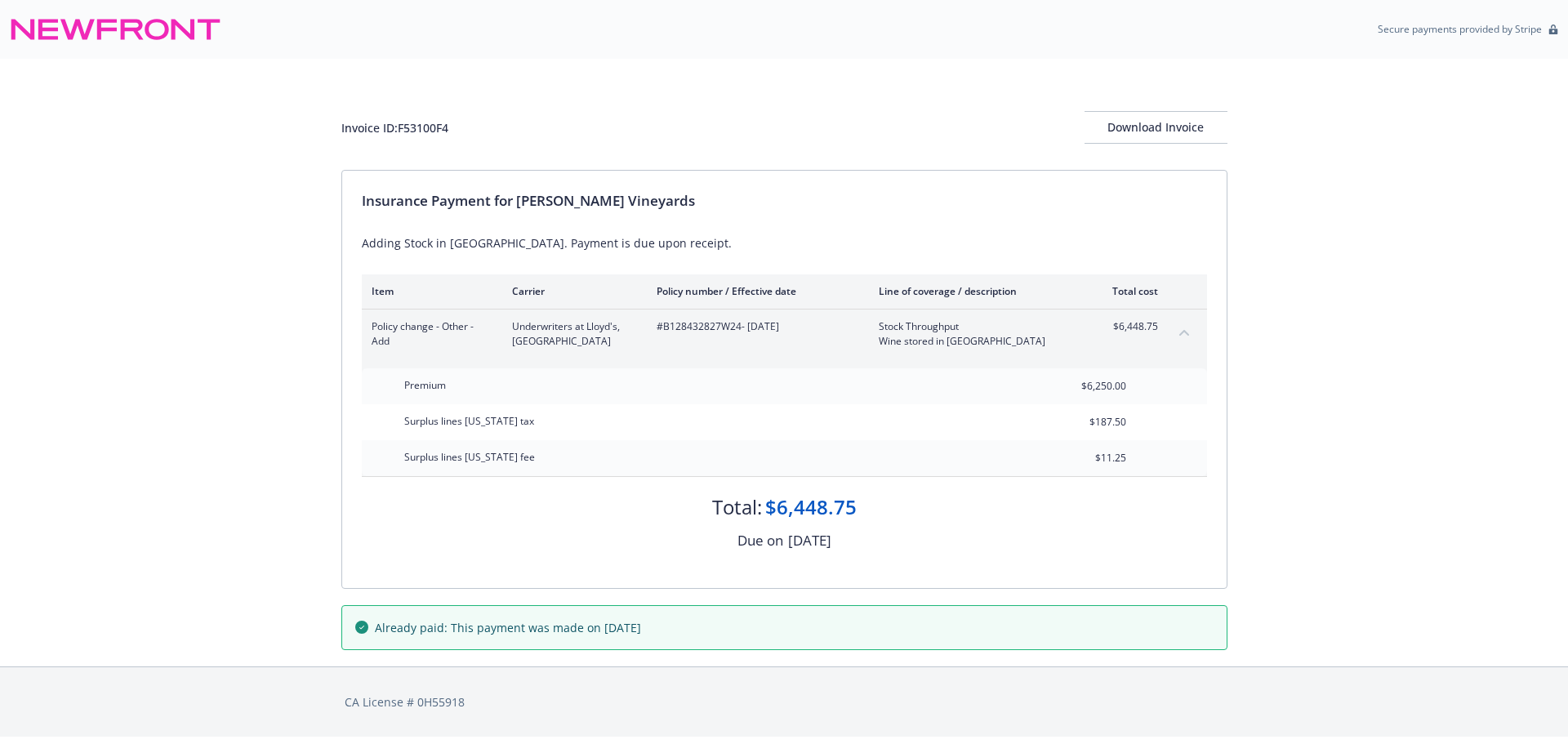
click at [426, 126] on div "Invoice ID: F53100F4" at bounding box center [395, 127] width 107 height 17
click at [426, 125] on div "Invoice ID: F53100F4" at bounding box center [395, 127] width 107 height 17
copy div "F53100F4"
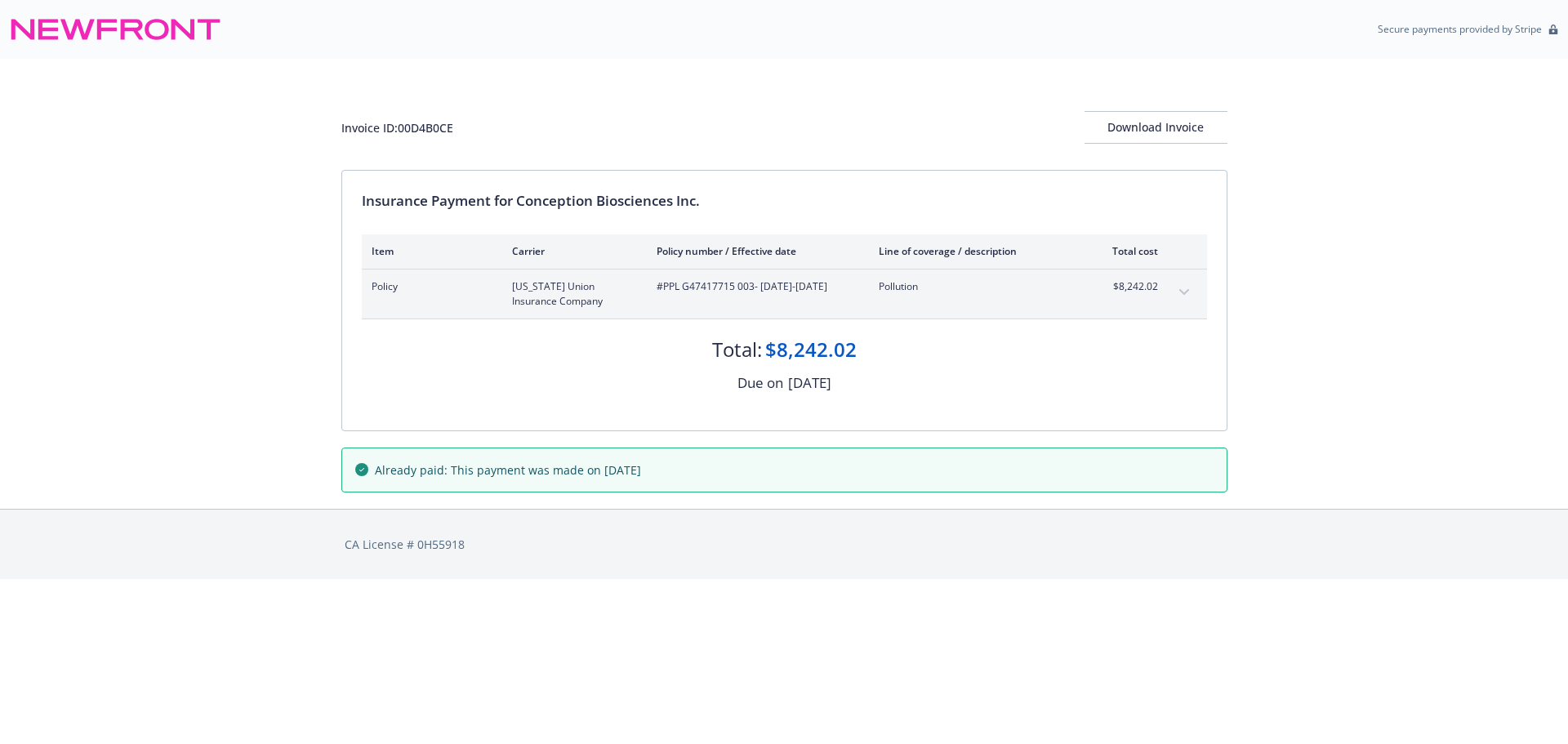
click at [1187, 289] on button "expand content" at bounding box center [1184, 292] width 26 height 26
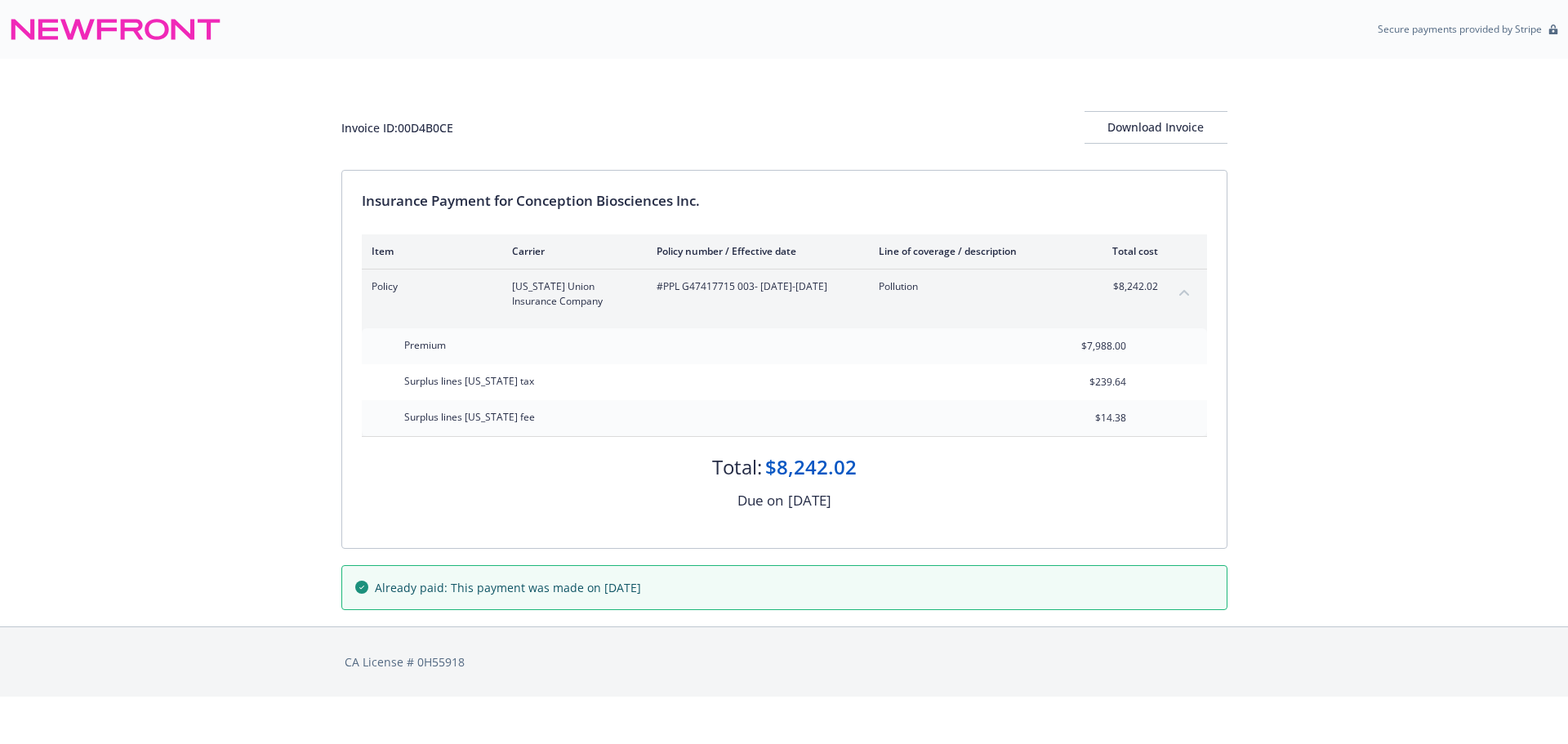
click at [418, 125] on div "Invoice ID: 00D4B0CE" at bounding box center [398, 127] width 112 height 17
click at [418, 124] on div "Invoice ID: 00D4B0CE" at bounding box center [398, 127] width 112 height 17
copy div "00D4B0CE"
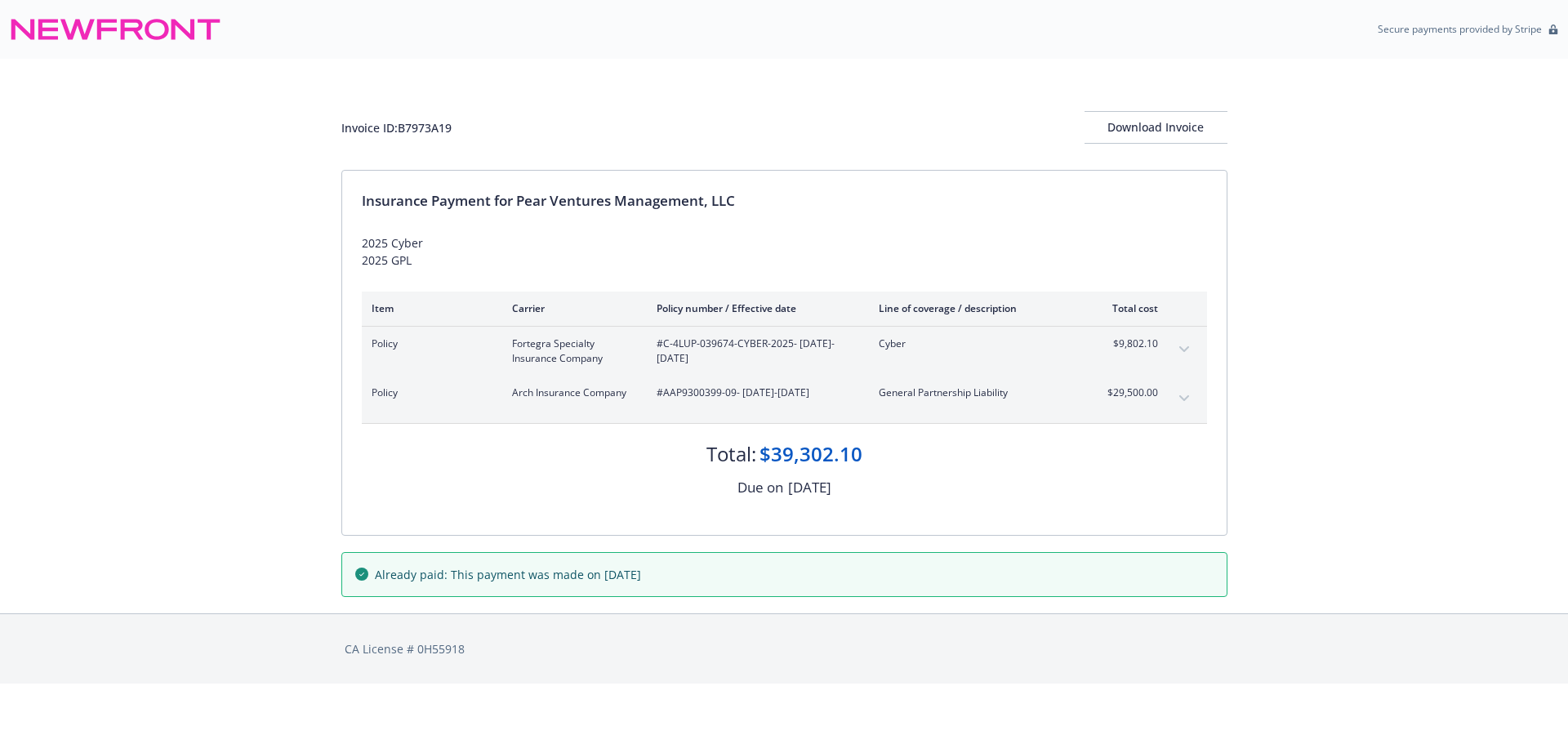
click at [197, 505] on div "Invoice ID: B7973A19 Download Invoice Insurance Payment for Pear Ventures Manag…" at bounding box center [784, 335] width 1568 height 555
click at [1187, 351] on icon "expand content" at bounding box center [1184, 349] width 10 height 6
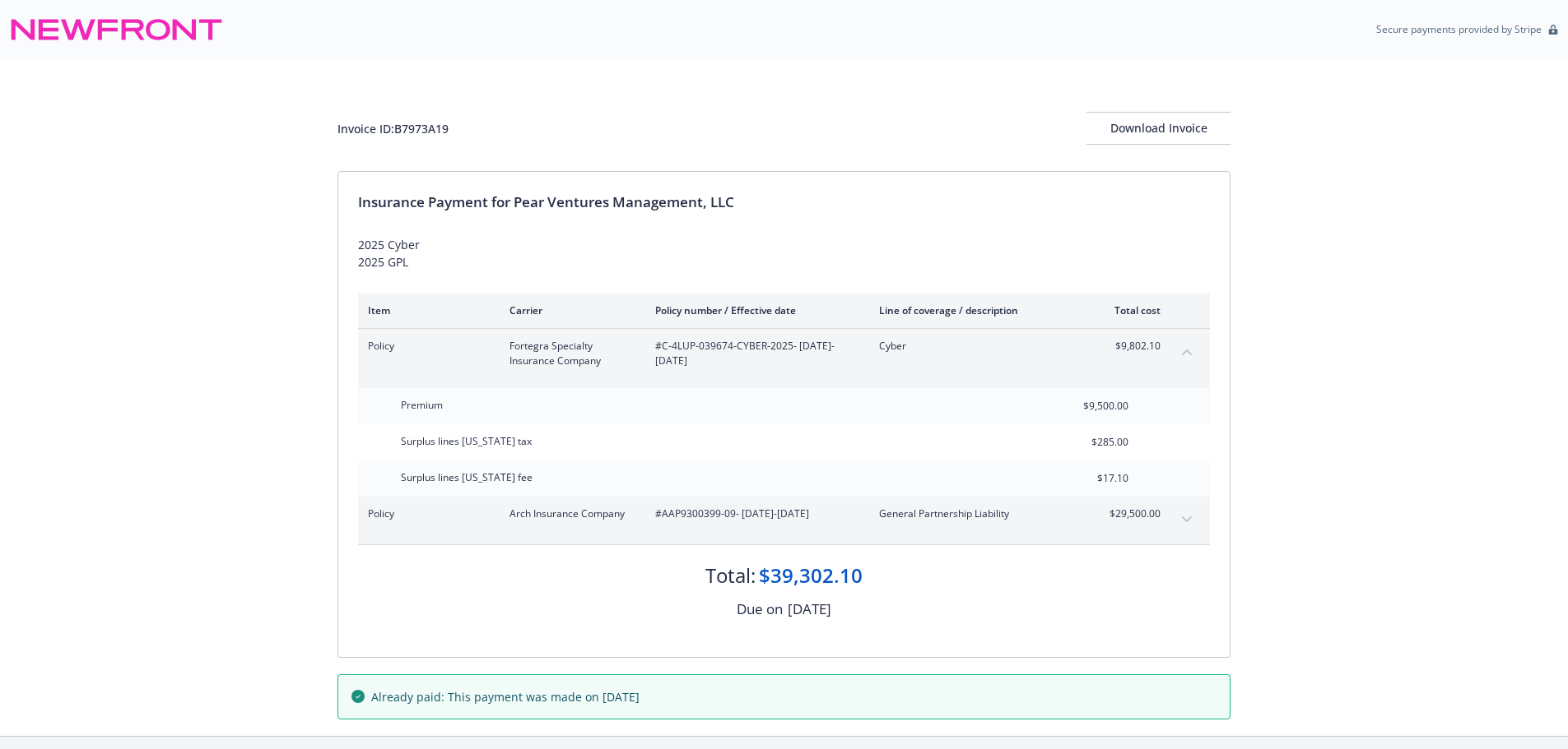
click at [432, 128] on div "Invoice ID: B7973A19" at bounding box center [392, 128] width 111 height 17
copy div "B7973A19"
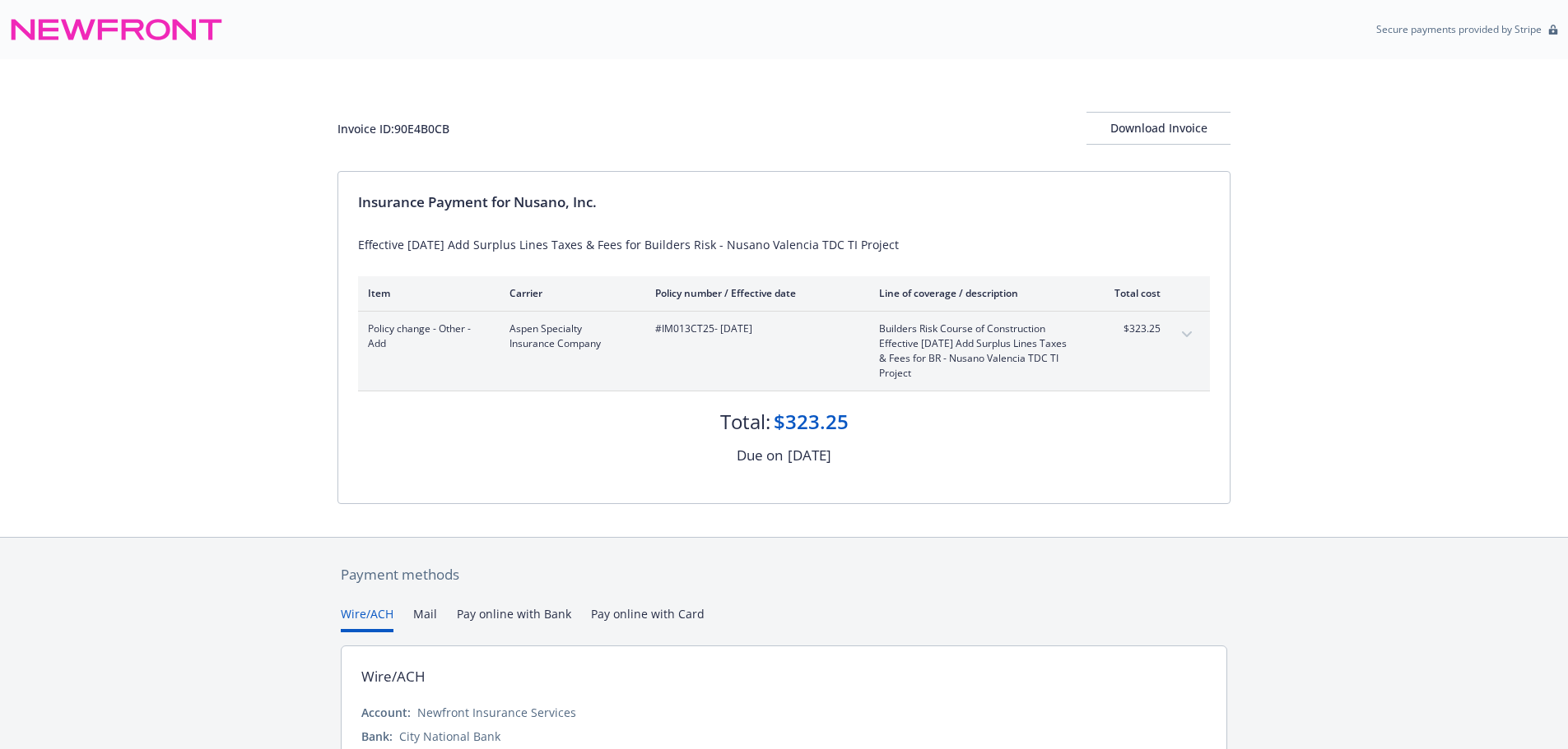
click at [1186, 335] on icon "expand content" at bounding box center [1186, 334] width 10 height 5
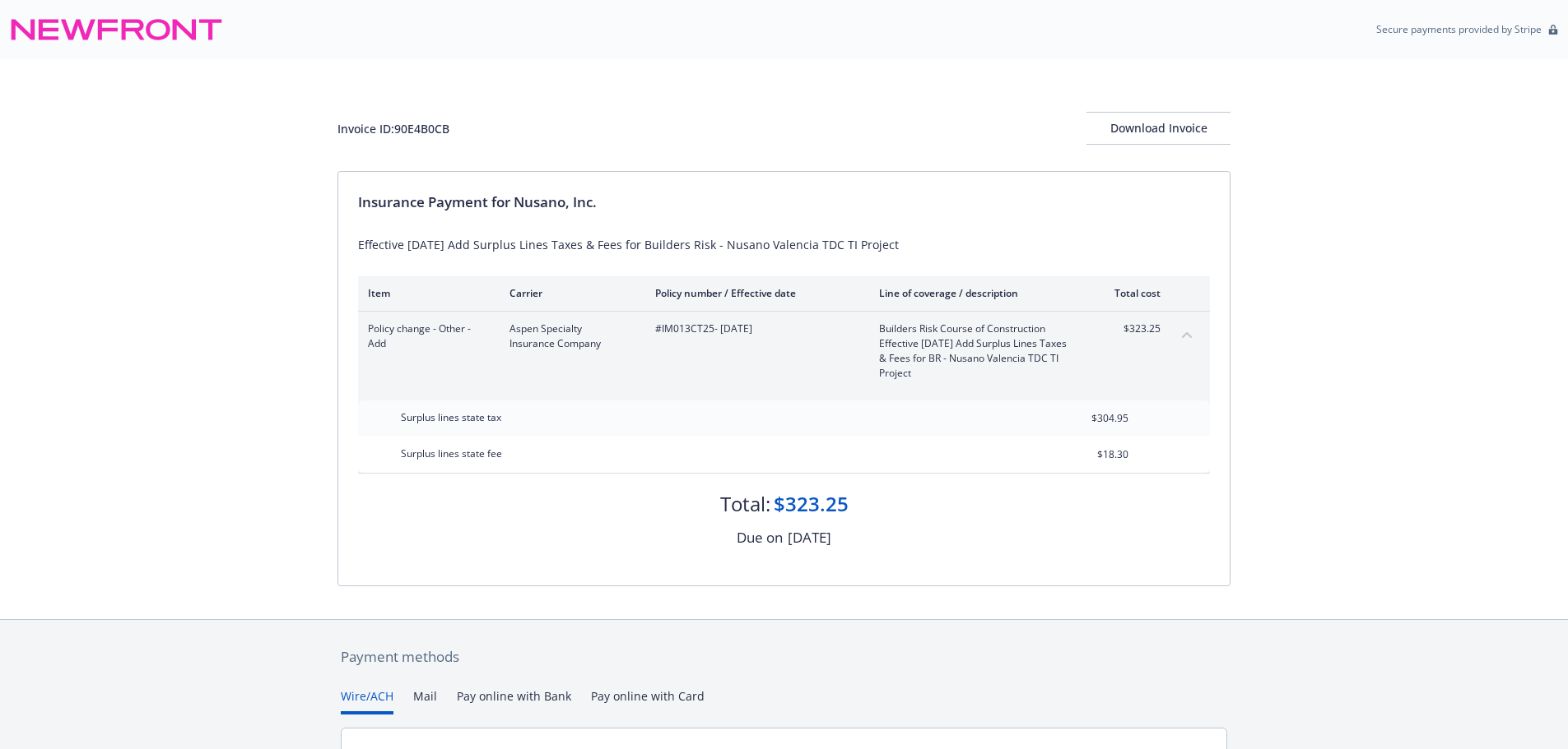
click at [433, 127] on div "Invoice ID: 90E4B0CB" at bounding box center [392, 128] width 112 height 17
copy div "90E4B0CB"
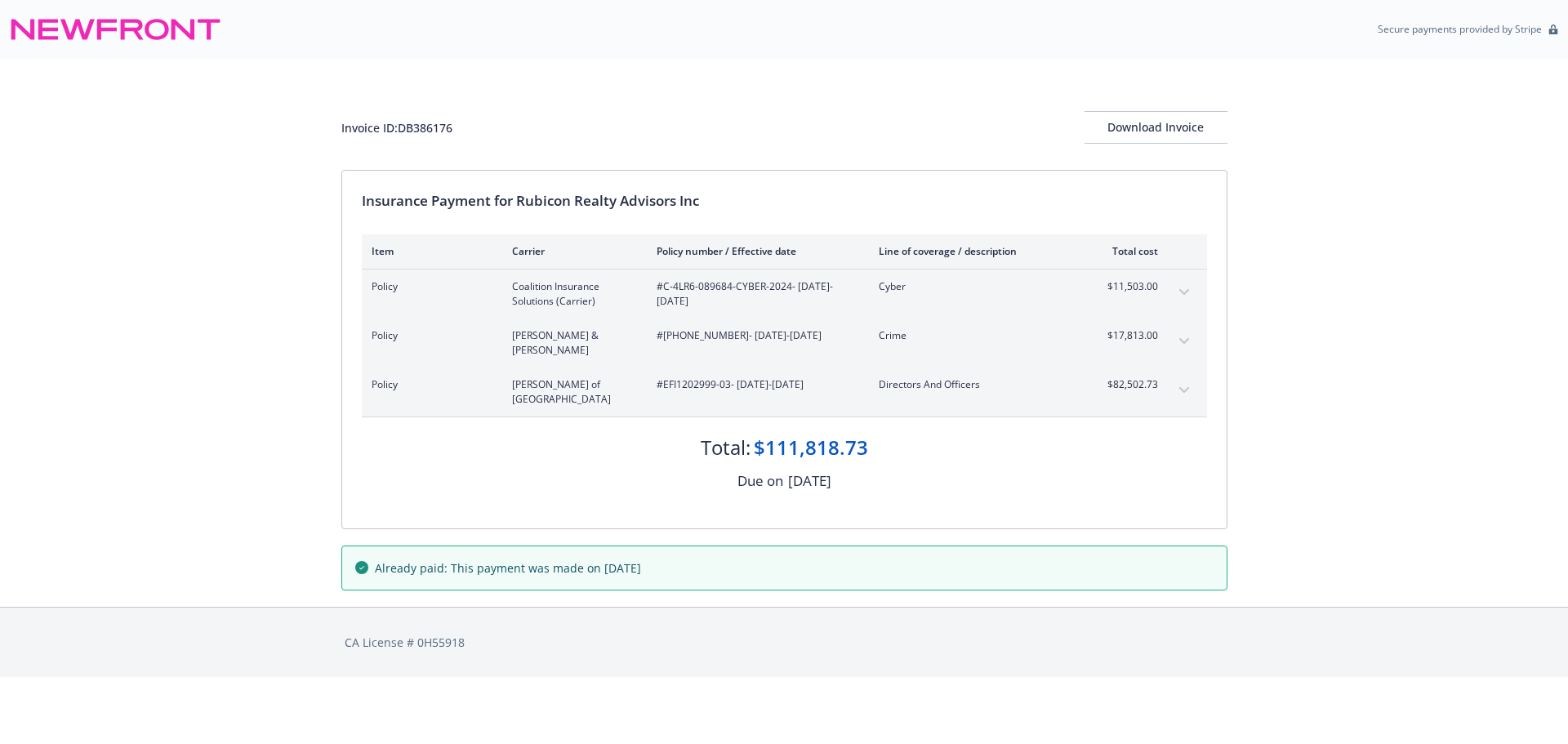
click at [1185, 288] on button "expand content" at bounding box center [1184, 292] width 26 height 26
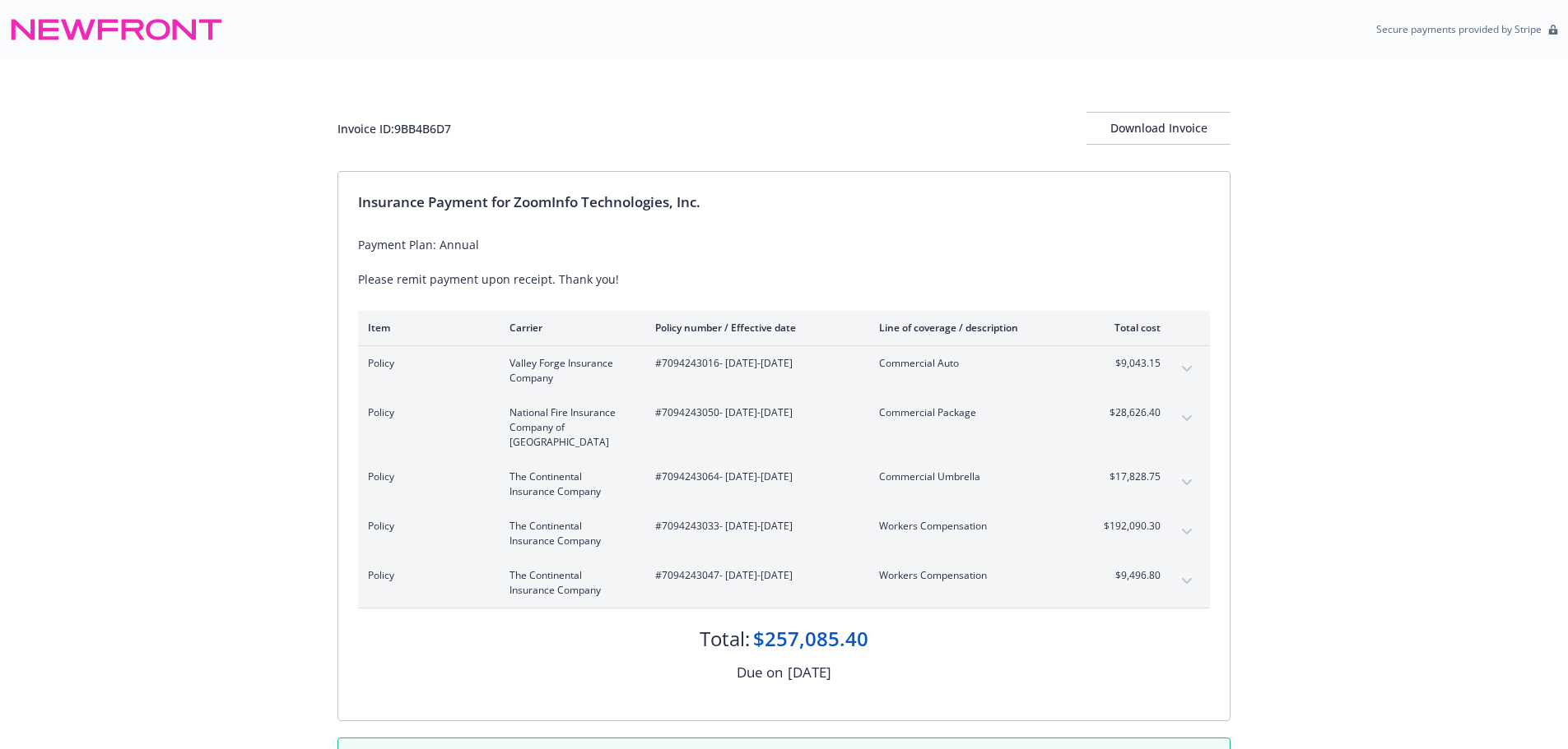
click at [246, 436] on div "Invoice ID: 9BB4B6D7 Download Invoice Insurance Payment for ZoomInfo Technologi…" at bounding box center [784, 429] width 1568 height 740
click at [1183, 369] on icon "expand content" at bounding box center [1186, 369] width 10 height 6
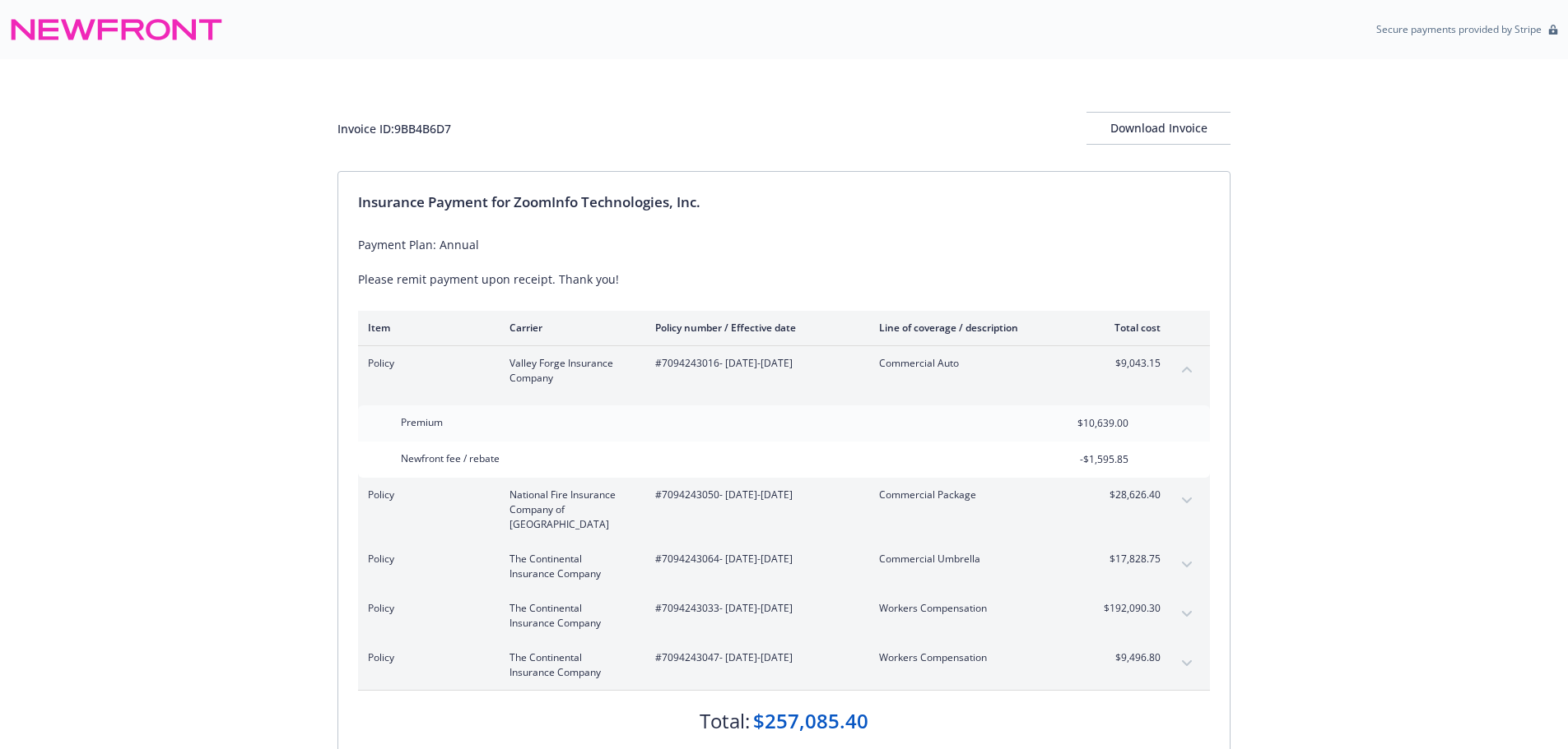
click at [1183, 368] on icon "collapse content" at bounding box center [1186, 369] width 10 height 6
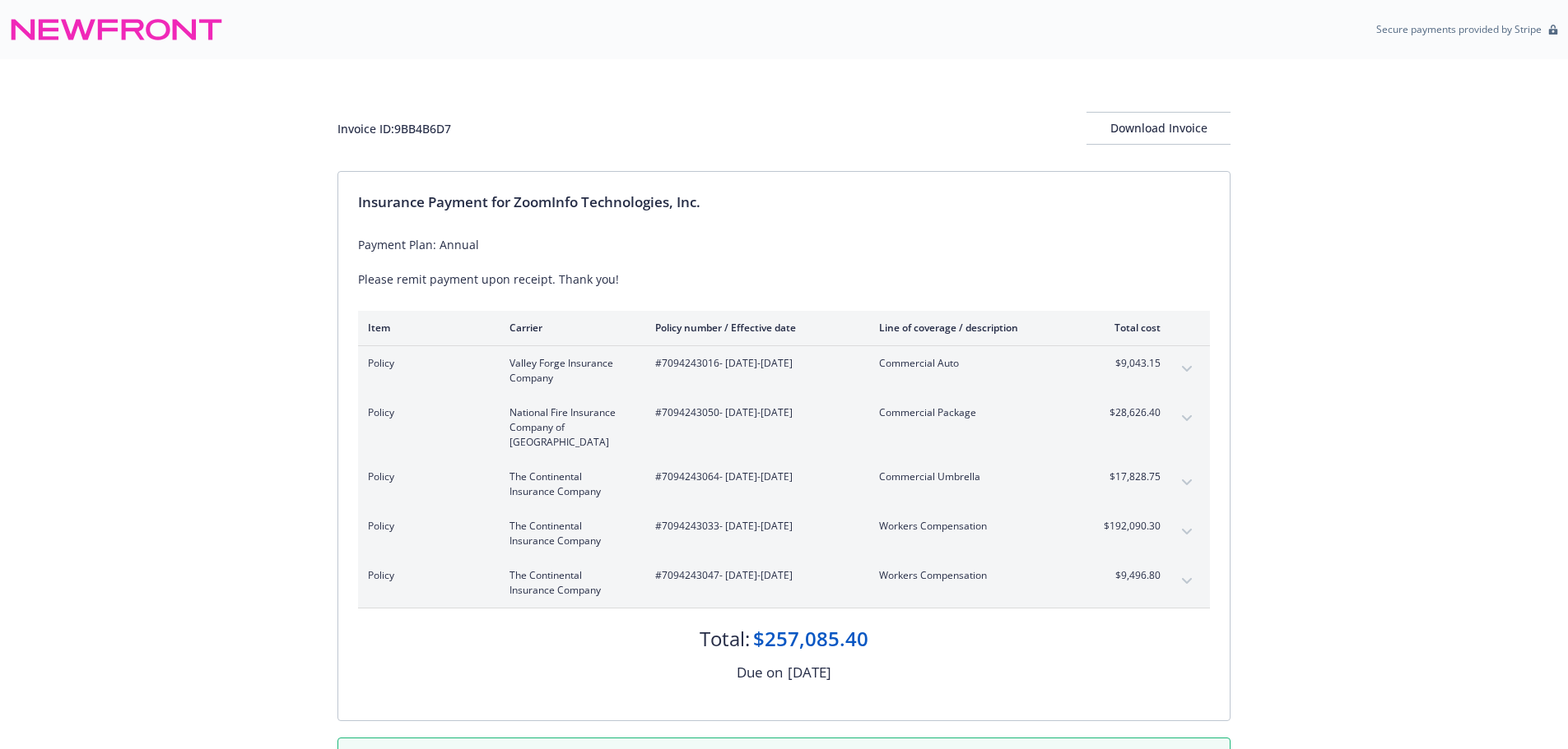
click at [1189, 371] on icon "expand content" at bounding box center [1186, 369] width 10 height 6
